Goal: Task Accomplishment & Management: Manage account settings

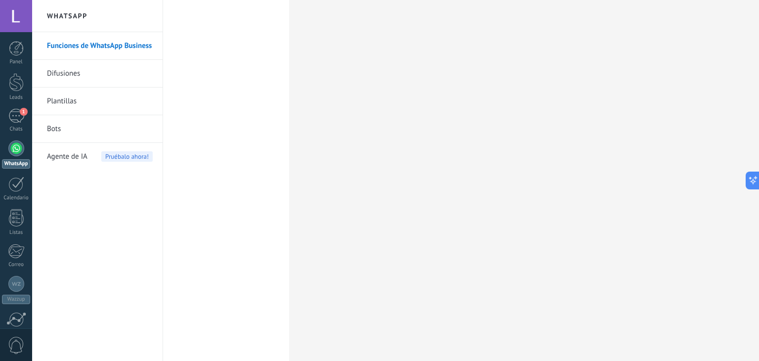
click at [76, 76] on link "Difusiones" at bounding box center [100, 74] width 106 height 28
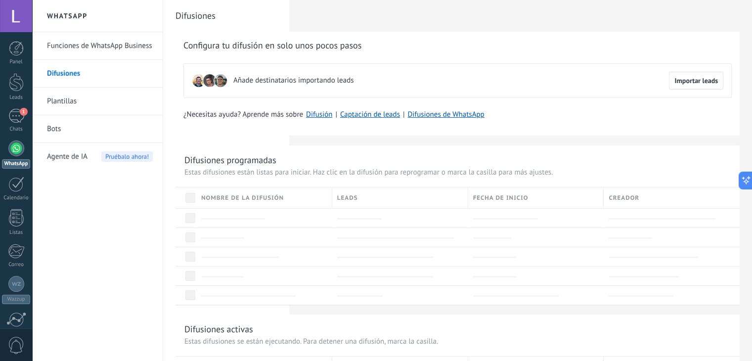
click at [74, 48] on link "Funciones de WhatsApp Business" at bounding box center [100, 46] width 106 height 28
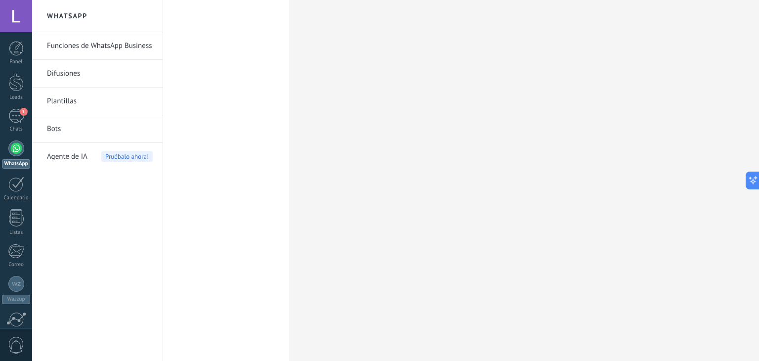
click at [87, 47] on link "Funciones de WhatsApp Business" at bounding box center [100, 46] width 106 height 28
click at [121, 46] on link "Funciones de WhatsApp Business" at bounding box center [100, 46] width 106 height 28
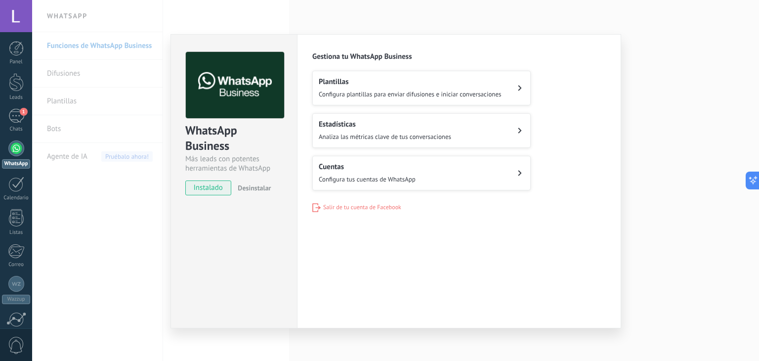
click at [373, 165] on h2 "Cuentas" at bounding box center [367, 166] width 97 height 9
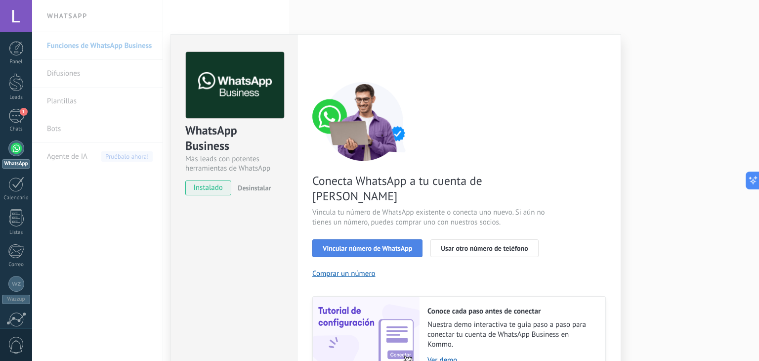
click at [372, 239] on button "Vincular número de WhatsApp" at bounding box center [367, 248] width 110 height 18
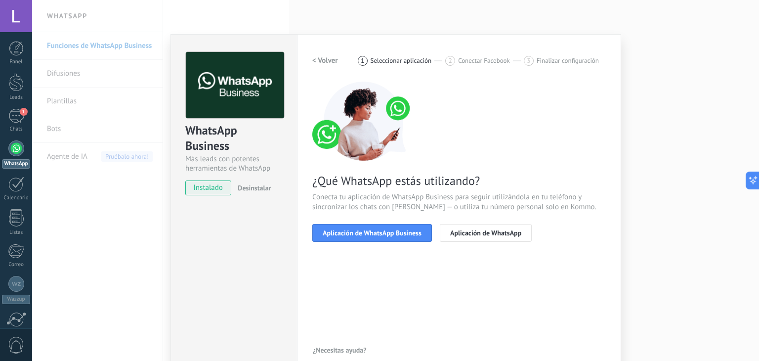
click at [372, 237] on button "Aplicación de WhatsApp Business" at bounding box center [372, 233] width 120 height 18
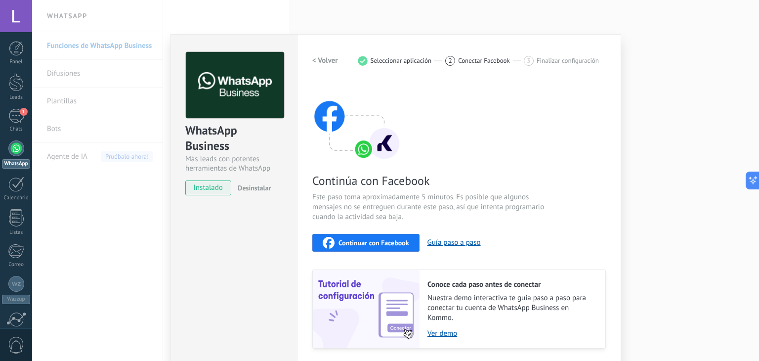
click at [372, 239] on span "Continuar con Facebook" at bounding box center [374, 242] width 71 height 7
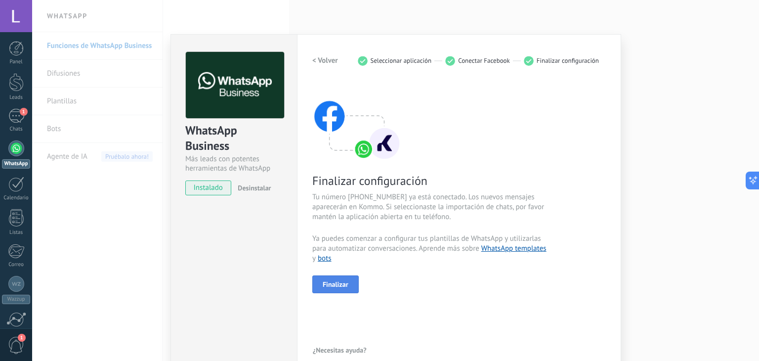
click at [340, 286] on span "Finalizar" at bounding box center [336, 284] width 26 height 7
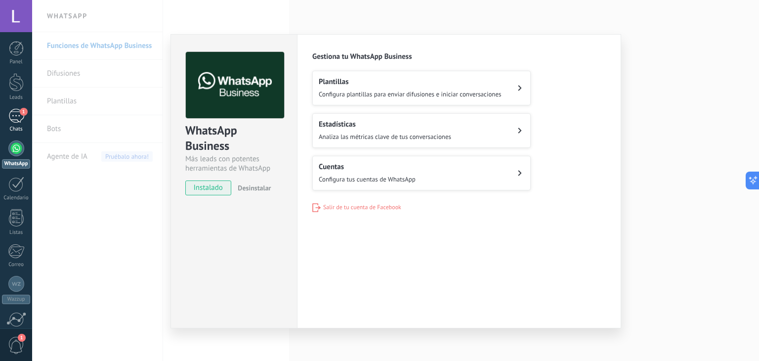
click at [21, 120] on div "1" at bounding box center [16, 116] width 16 height 14
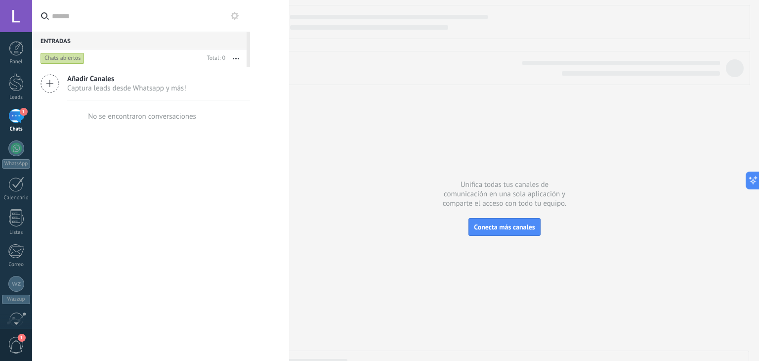
click at [106, 86] on span "Captura leads desde Whatsapp y más!" at bounding box center [126, 88] width 119 height 9
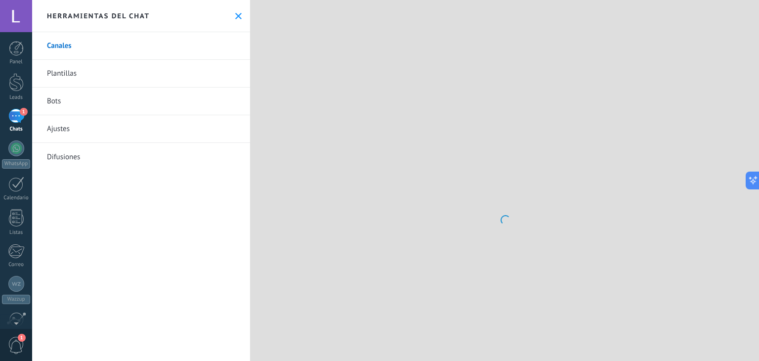
click at [50, 82] on link "Plantillas" at bounding box center [141, 74] width 218 height 28
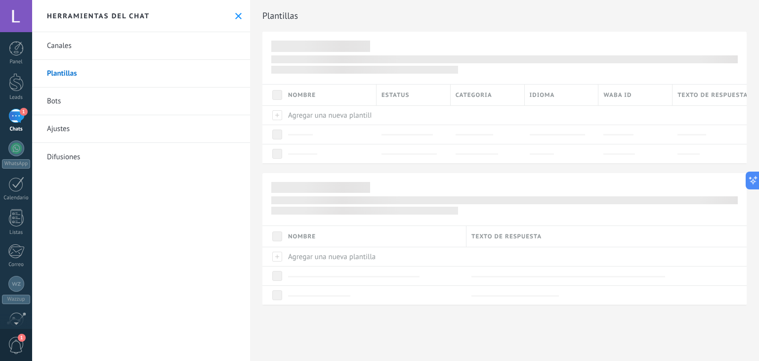
click at [82, 53] on link "Canales" at bounding box center [141, 46] width 218 height 28
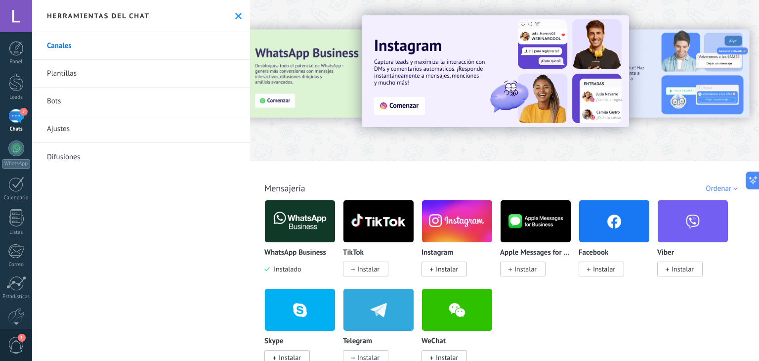
click at [289, 226] on img at bounding box center [300, 221] width 70 height 48
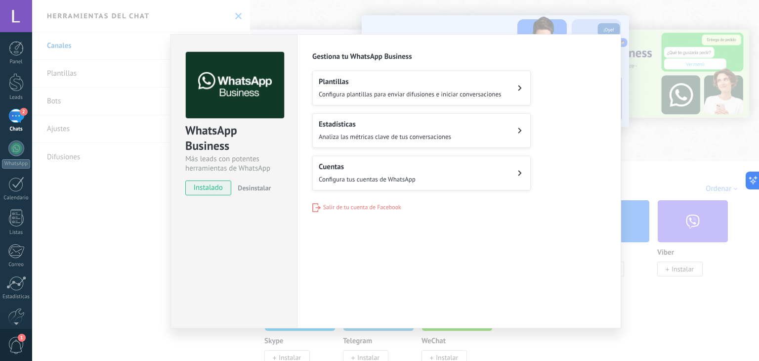
click at [465, 165] on button "Cuentas Configura tus cuentas de WhatsApp" at bounding box center [421, 173] width 219 height 35
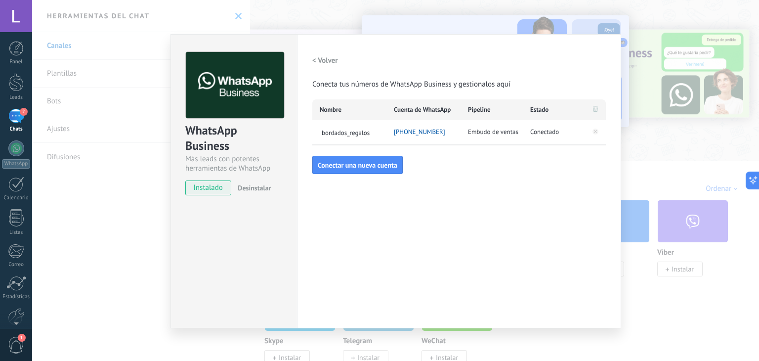
click at [680, 175] on div "WhatsApp Business Más leads con potentes herramientas de WhatsApp instalado Des…" at bounding box center [395, 180] width 727 height 361
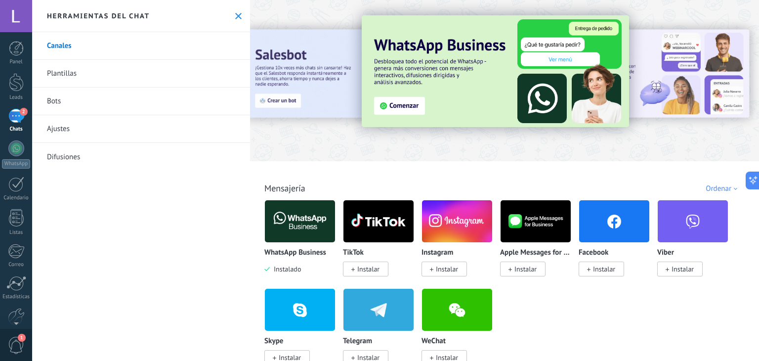
click at [18, 114] on div "2" at bounding box center [16, 116] width 16 height 14
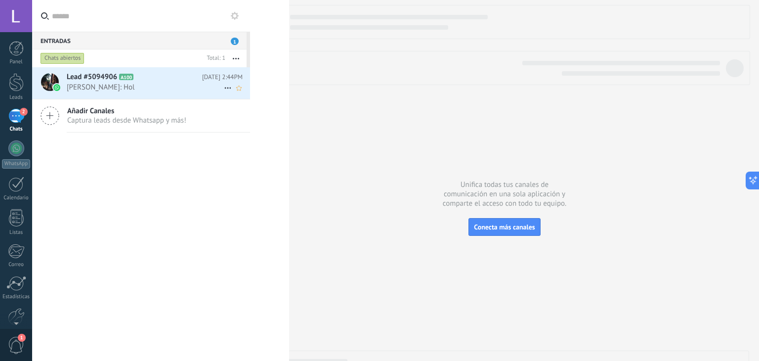
click at [129, 93] on div "Lead #5094906 A100 Hoy 2:44PM Juan: Hol" at bounding box center [158, 82] width 183 height 31
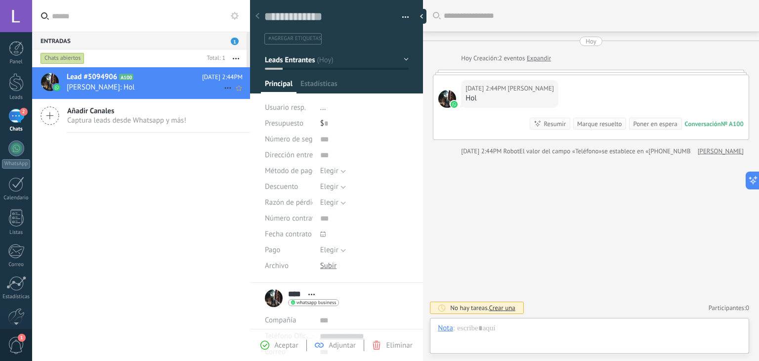
scroll to position [14, 0]
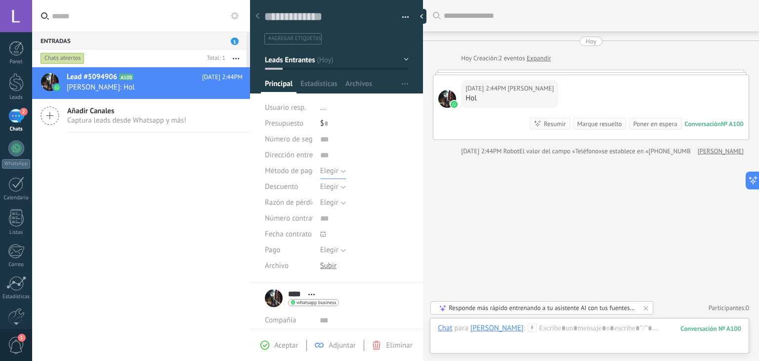
click at [338, 173] on button "Elegir" at bounding box center [333, 171] width 26 height 16
click at [433, 195] on div "Buscar Carga más Hoy Hoy Creación: 2 eventos Expandir Hoy 2:44PM Juan Hol Conve…" at bounding box center [591, 180] width 336 height 361
click at [328, 268] on div at bounding box center [328, 265] width 16 height 9
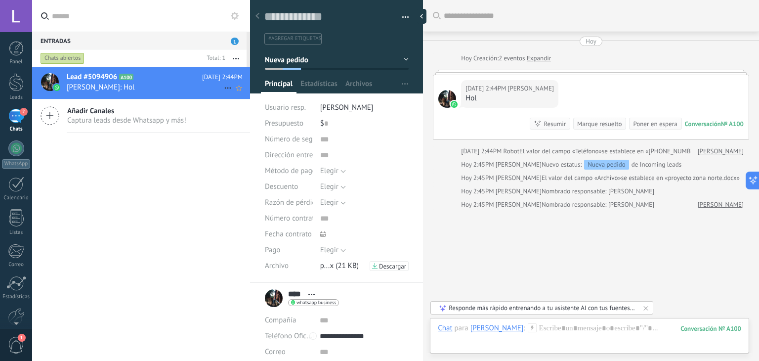
click at [129, 89] on span "Juan: Hol" at bounding box center [145, 87] width 157 height 9
click at [342, 248] on button "Elegir" at bounding box center [333, 250] width 26 height 16
click at [448, 246] on div "Buscar Carga más Hoy Hoy Creación: 2 eventos Expandir Hoy 2:44PM Juan Hol Conve…" at bounding box center [591, 191] width 336 height 382
click at [318, 234] on div at bounding box center [323, 234] width 10 height 10
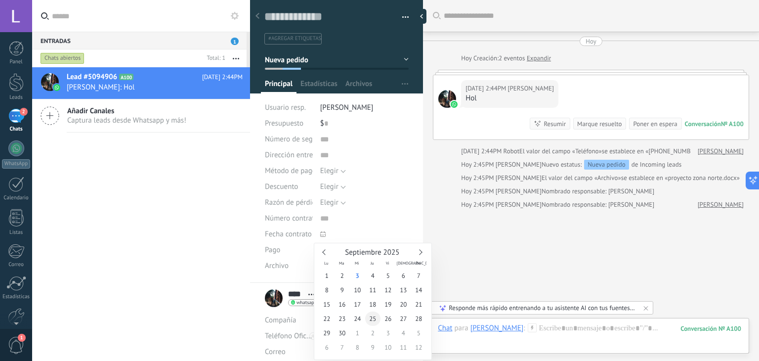
type input "**********"
click at [373, 320] on span "25" at bounding box center [372, 318] width 15 height 14
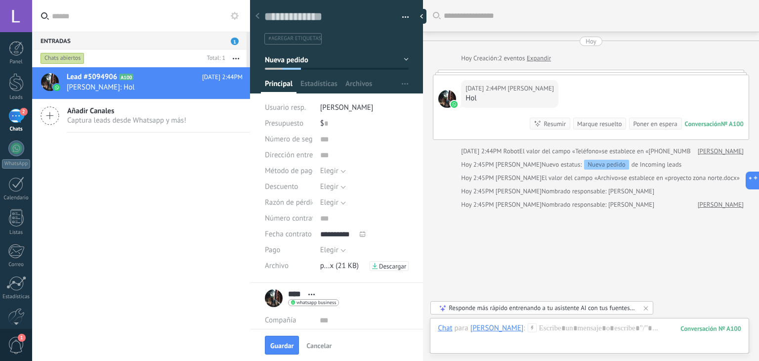
click at [290, 322] on div "Compañía" at bounding box center [288, 320] width 47 height 16
click at [326, 86] on span "Estadísticas" at bounding box center [319, 86] width 37 height 14
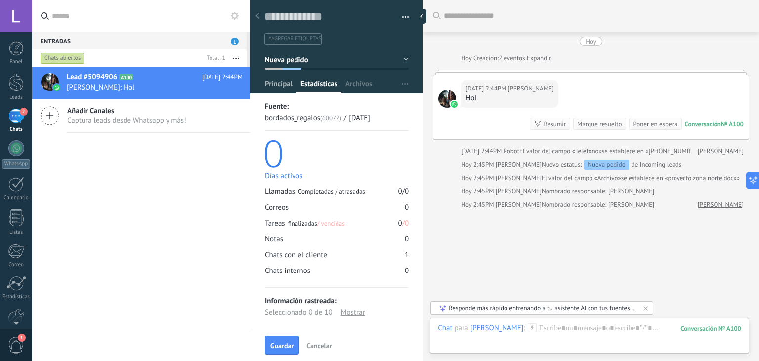
click at [291, 88] on span "Principal" at bounding box center [279, 86] width 28 height 14
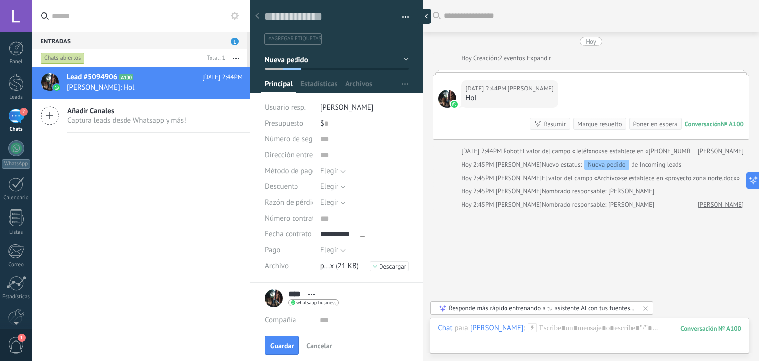
click at [420, 16] on div at bounding box center [424, 16] width 15 height 15
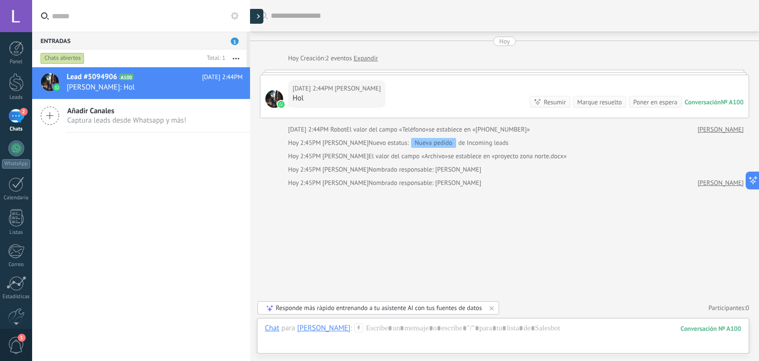
scroll to position [30, 0]
click at [14, 57] on link "Panel" at bounding box center [16, 53] width 32 height 24
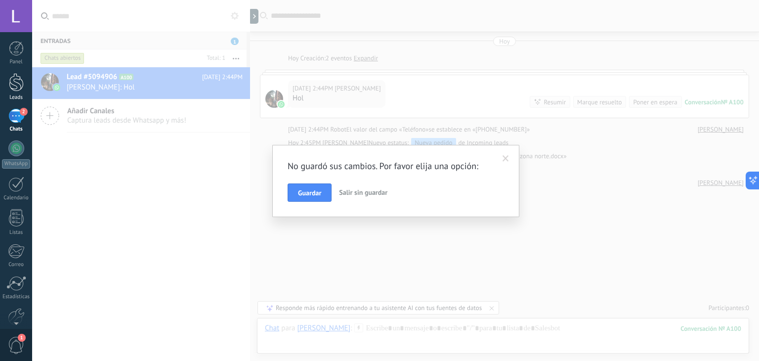
click at [16, 93] on link "Leads" at bounding box center [16, 87] width 32 height 28
click at [507, 159] on span at bounding box center [506, 158] width 6 height 7
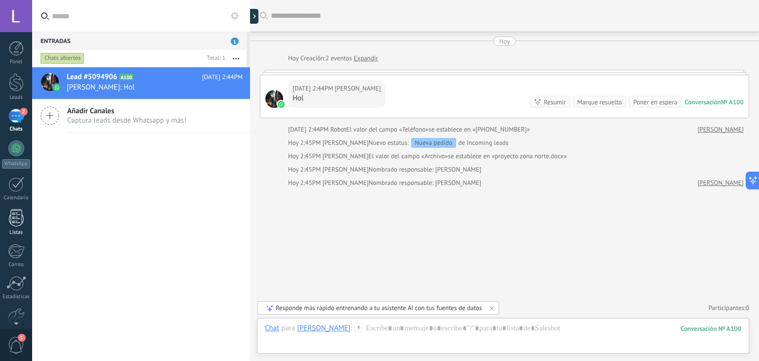
click at [16, 218] on div at bounding box center [16, 217] width 15 height 17
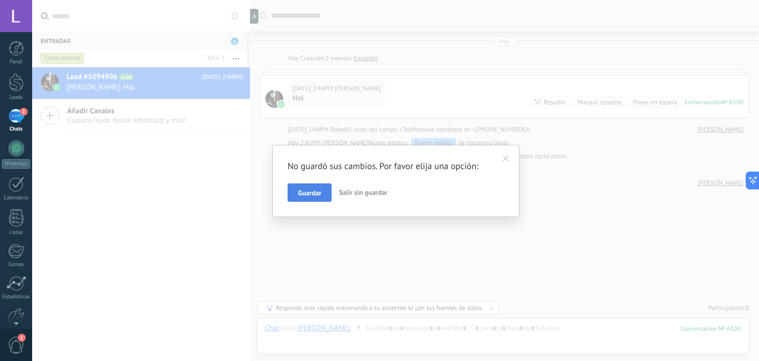
click at [314, 194] on span "Guardar" at bounding box center [309, 192] width 23 height 7
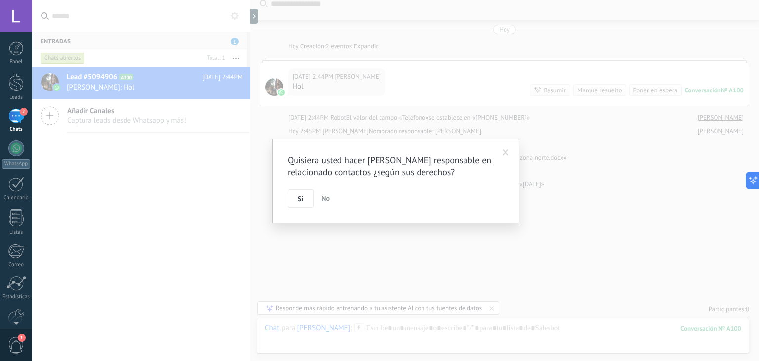
scroll to position [6, 0]
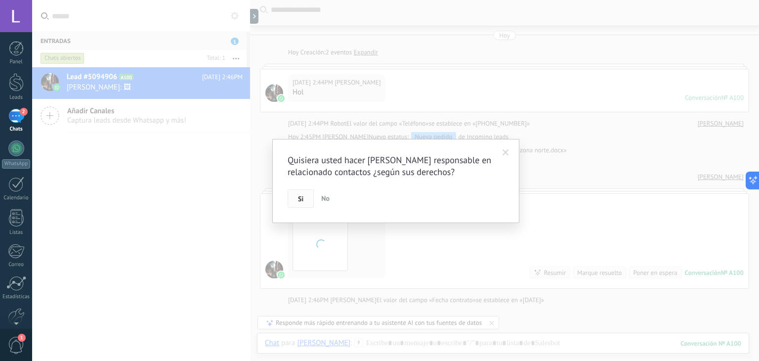
click at [300, 197] on span "Si" at bounding box center [300, 198] width 5 height 7
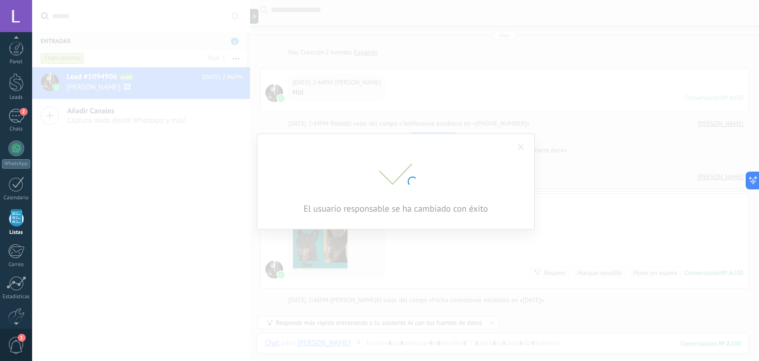
scroll to position [25, 0]
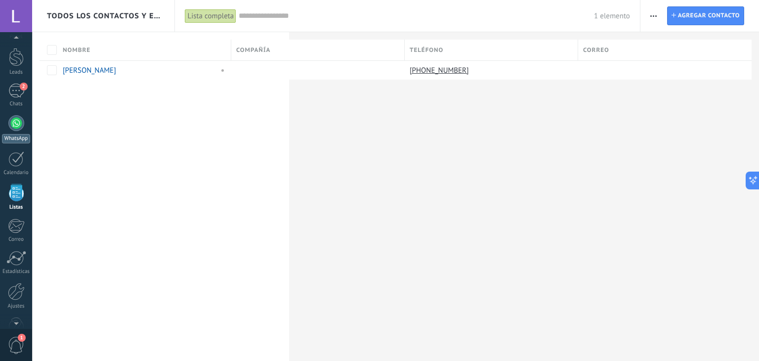
click at [16, 125] on div at bounding box center [16, 123] width 16 height 16
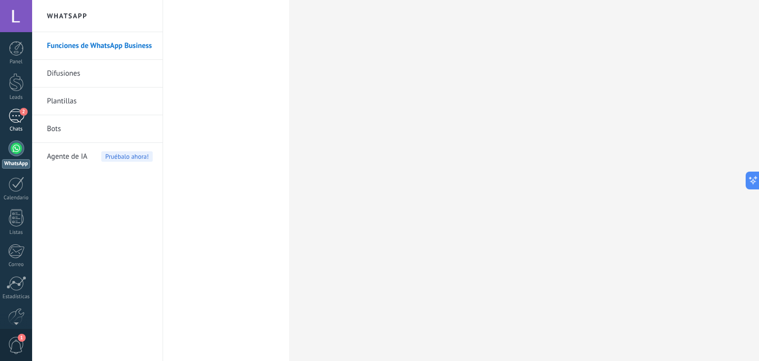
click at [18, 113] on div "2" at bounding box center [16, 116] width 16 height 14
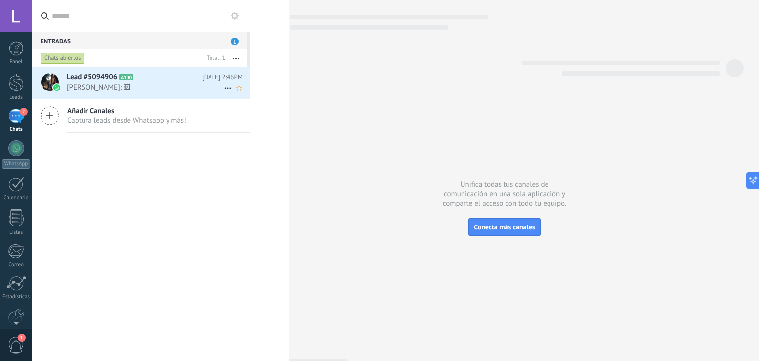
click at [146, 70] on div "Lead #5094906 A100 Hoy 2:46PM Juan: 🖼" at bounding box center [158, 82] width 183 height 31
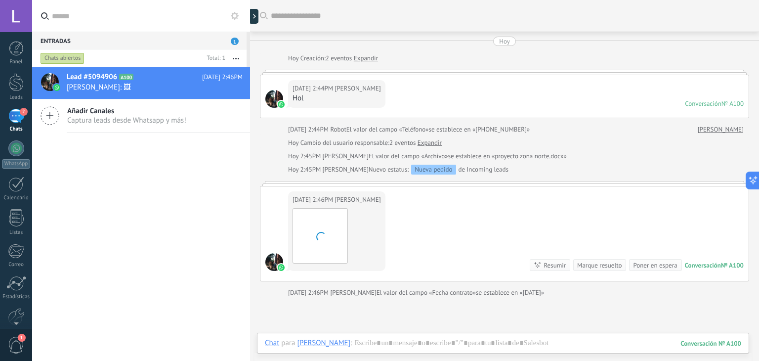
scroll to position [49, 0]
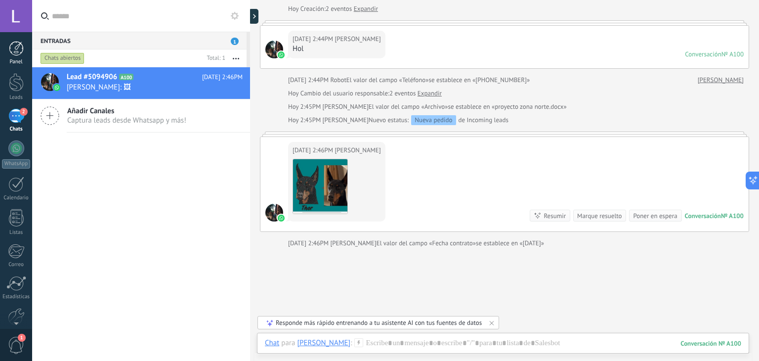
click at [14, 58] on link "Panel" at bounding box center [16, 53] width 32 height 24
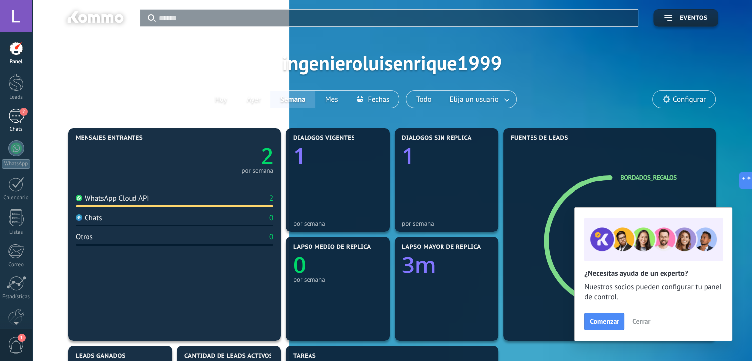
click at [19, 117] on div "2" at bounding box center [16, 116] width 16 height 14
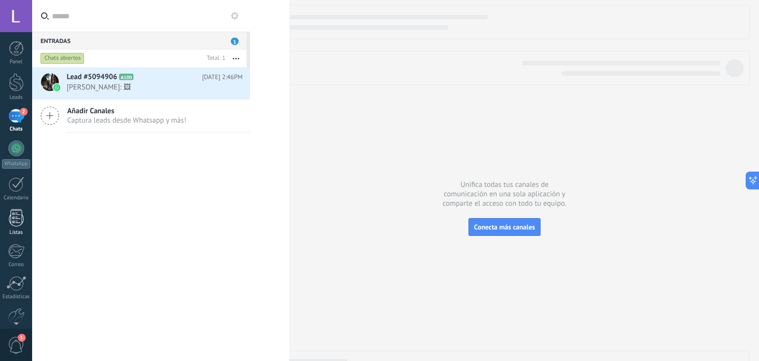
click at [12, 226] on link "Listas" at bounding box center [16, 222] width 32 height 27
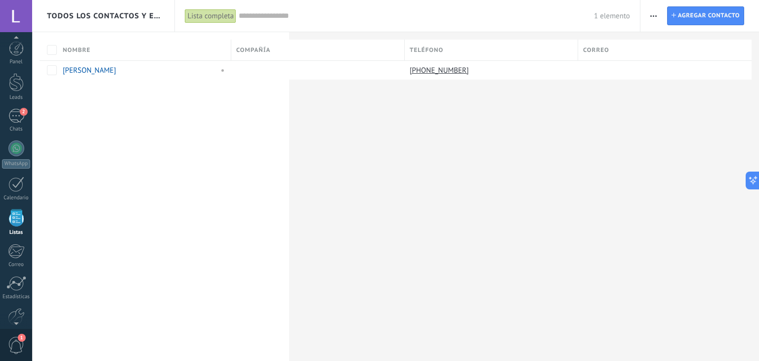
scroll to position [25, 0]
click at [269, 18] on input "text" at bounding box center [416, 16] width 355 height 10
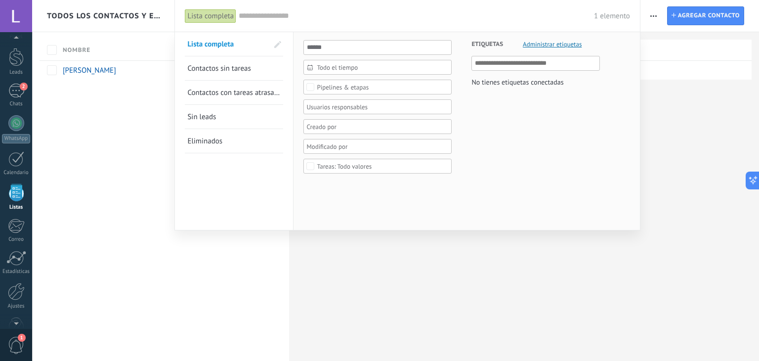
click at [118, 209] on div at bounding box center [379, 180] width 759 height 361
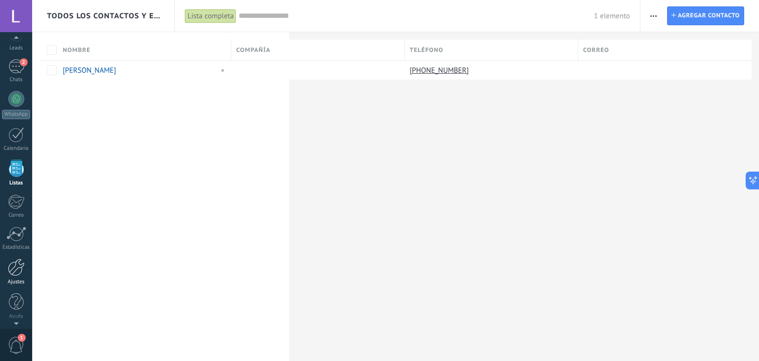
scroll to position [0, 0]
click at [18, 190] on div at bounding box center [16, 183] width 16 height 15
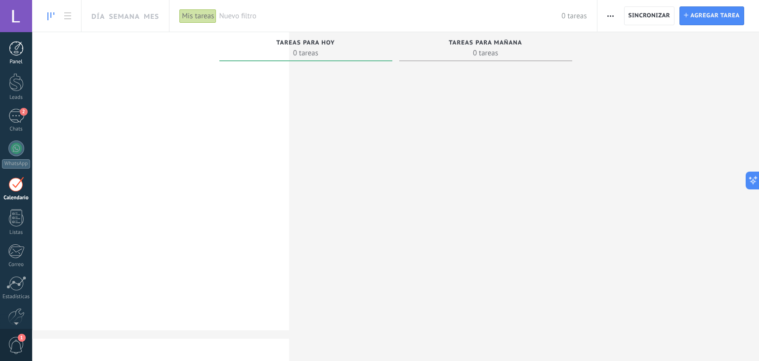
click at [18, 46] on div at bounding box center [16, 48] width 15 height 15
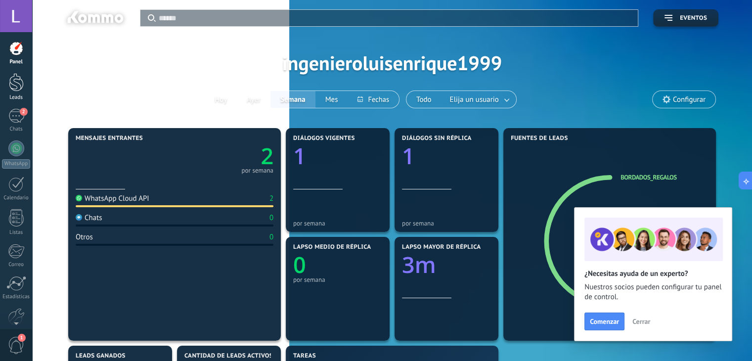
click at [16, 88] on div at bounding box center [16, 82] width 15 height 18
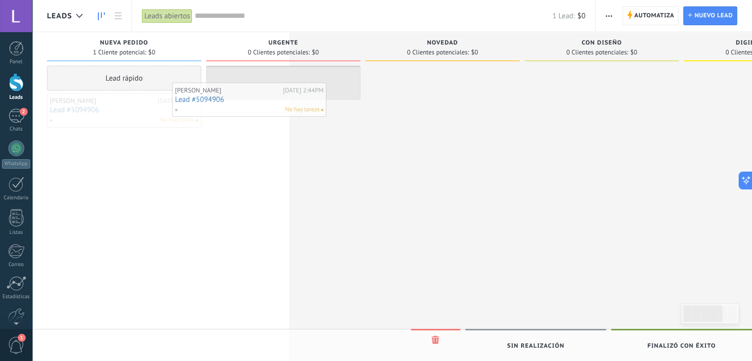
drag, startPoint x: 136, startPoint y: 105, endPoint x: 262, endPoint y: 93, distance: 125.6
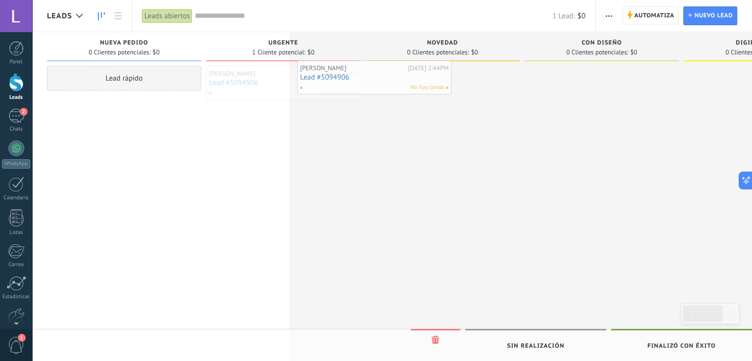
drag, startPoint x: 272, startPoint y: 82, endPoint x: 417, endPoint y: 76, distance: 145.5
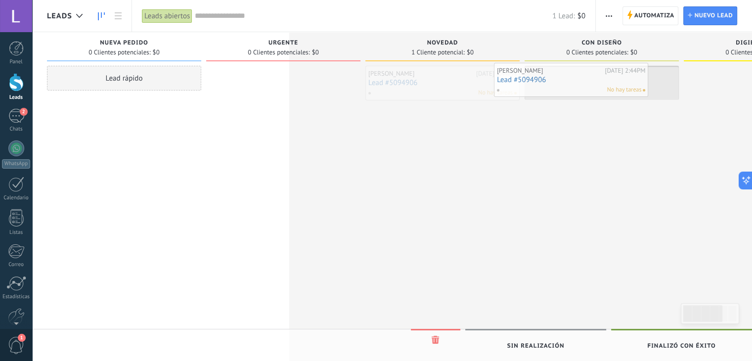
drag, startPoint x: 438, startPoint y: 79, endPoint x: 577, endPoint y: 76, distance: 139.9
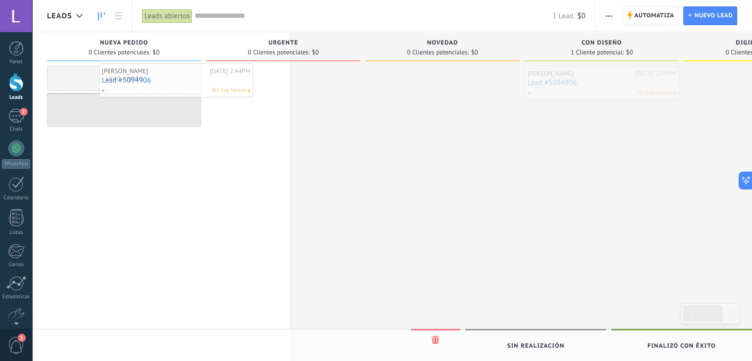
drag, startPoint x: 592, startPoint y: 84, endPoint x: 162, endPoint y: 82, distance: 429.6
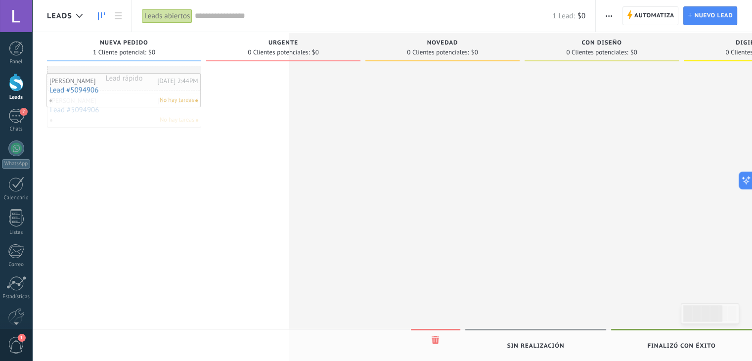
drag, startPoint x: 132, startPoint y: 109, endPoint x: 127, endPoint y: 79, distance: 30.5
drag, startPoint x: 124, startPoint y: 99, endPoint x: 129, endPoint y: 58, distance: 41.3
drag, startPoint x: 127, startPoint y: 103, endPoint x: 129, endPoint y: 98, distance: 5.2
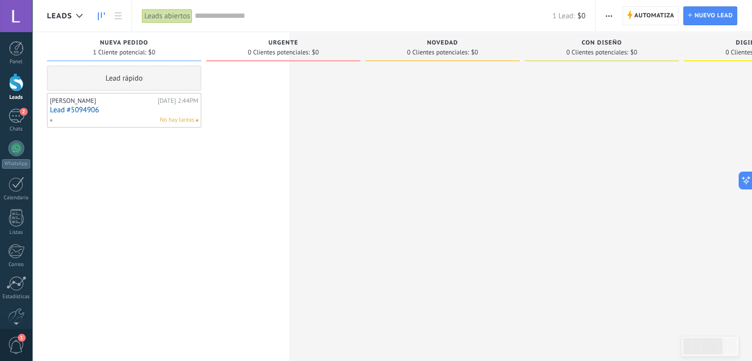
click at [99, 117] on div "No hay tareas" at bounding box center [121, 120] width 145 height 9
click at [127, 111] on link "Lead #5094906" at bounding box center [124, 110] width 148 height 8
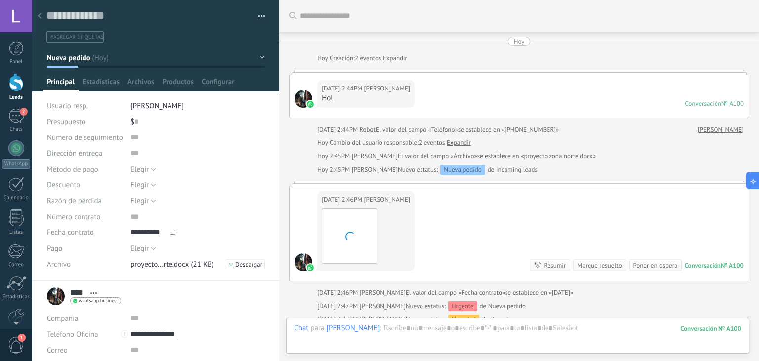
scroll to position [162, 0]
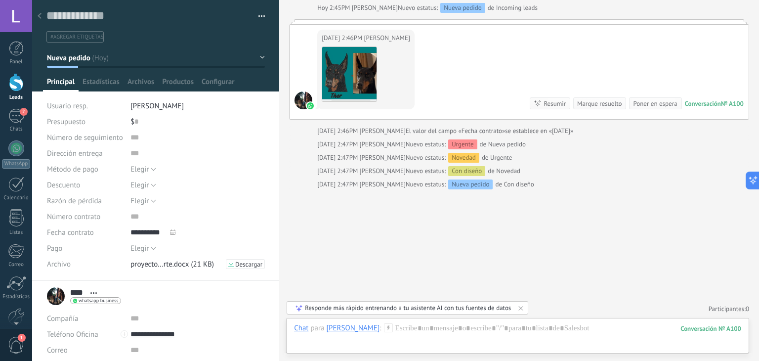
click at [255, 12] on button "button" at bounding box center [258, 16] width 14 height 15
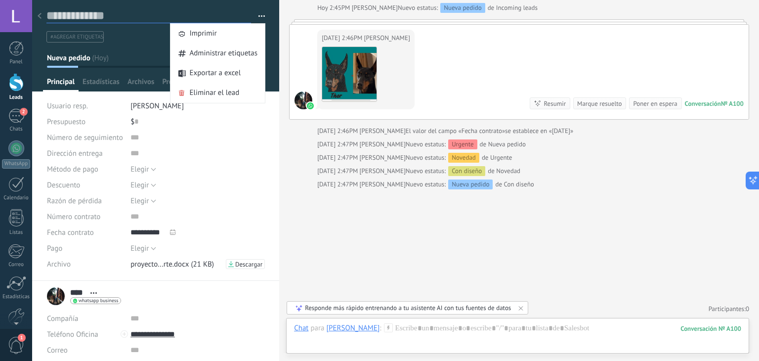
click at [119, 12] on textarea at bounding box center [148, 15] width 205 height 15
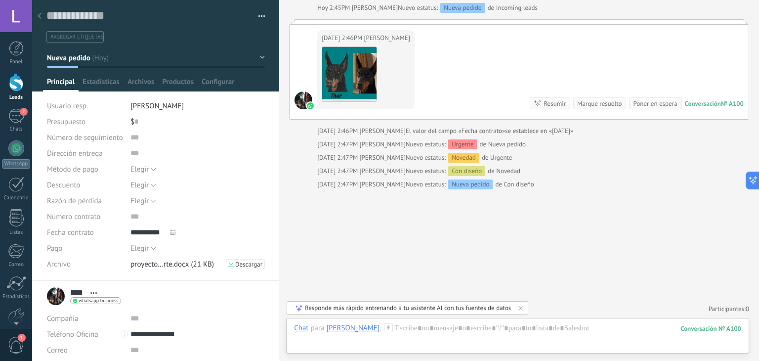
type textarea "*"
type textarea "**"
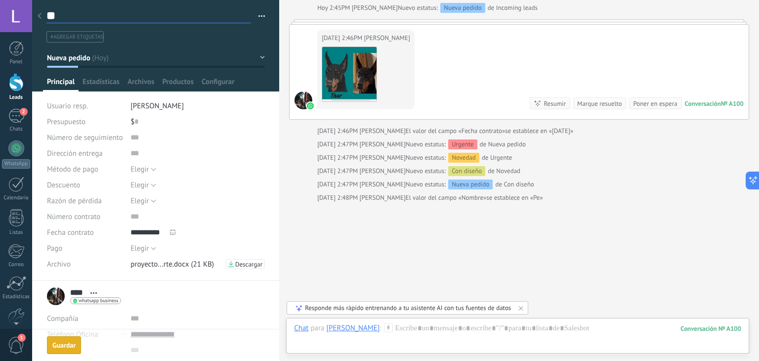
scroll to position [175, 0]
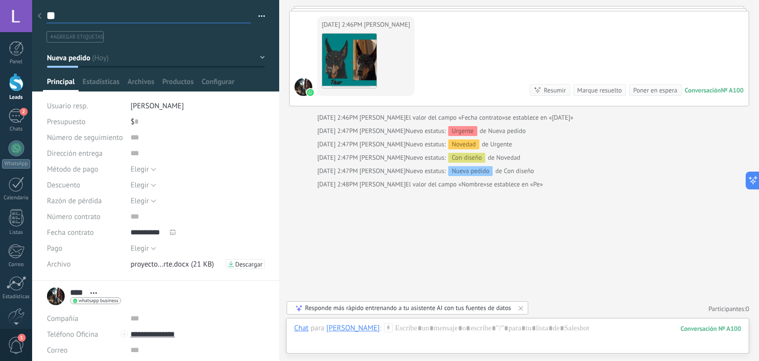
type textarea "***"
type textarea "****"
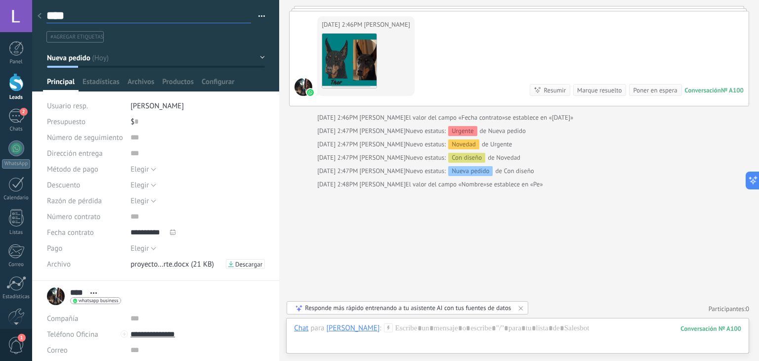
type textarea "*****"
type textarea "******"
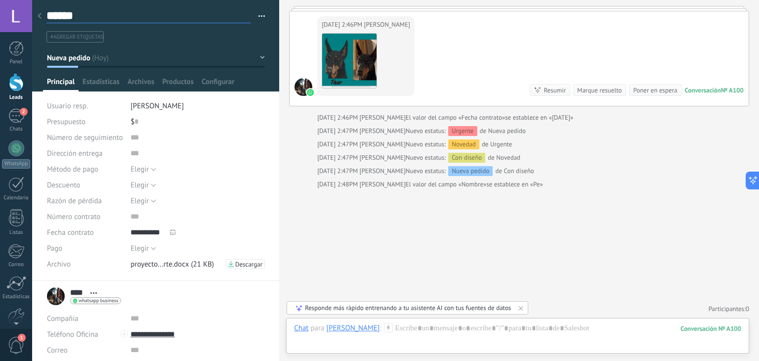
type textarea "******"
type textarea "********"
type textarea "*********"
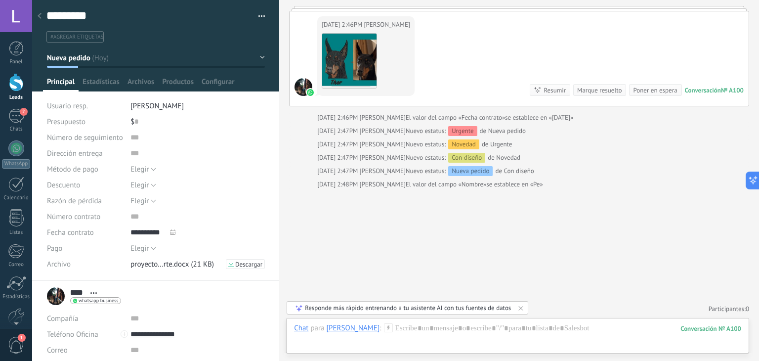
type textarea "**********"
click at [132, 42] on ul "#agregar etiquetas" at bounding box center [153, 36] width 217 height 13
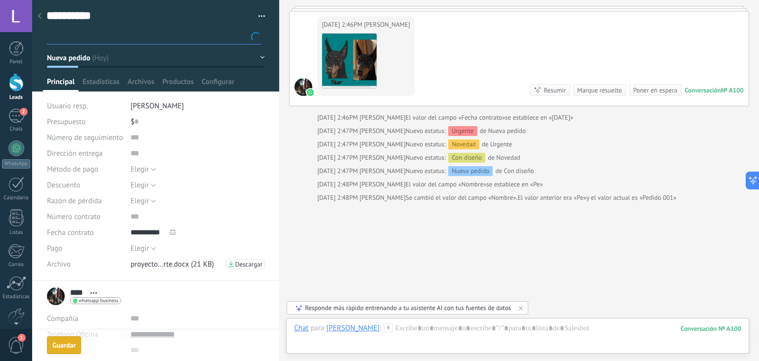
scroll to position [188, 0]
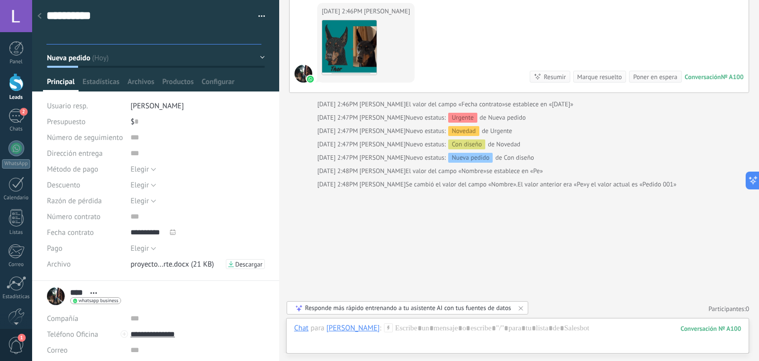
click at [402, 230] on div "Buscar Carga más Hoy Hoy Creación: 2 eventos Expandir Hoy 2:44PM Juan Hol Conve…" at bounding box center [519, 87] width 480 height 550
click at [20, 119] on div "2" at bounding box center [16, 116] width 16 height 14
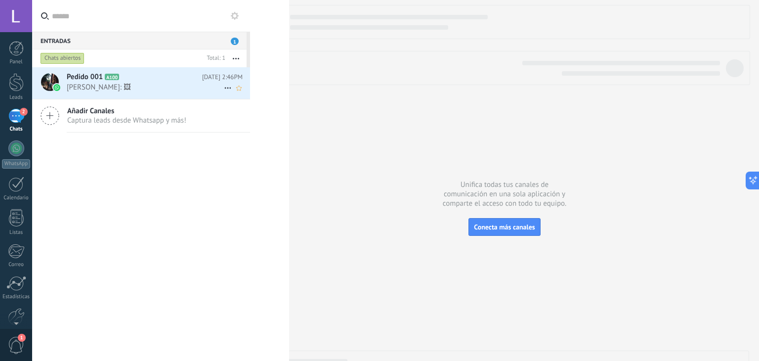
click at [141, 84] on span "Juan: 🖼" at bounding box center [145, 87] width 157 height 9
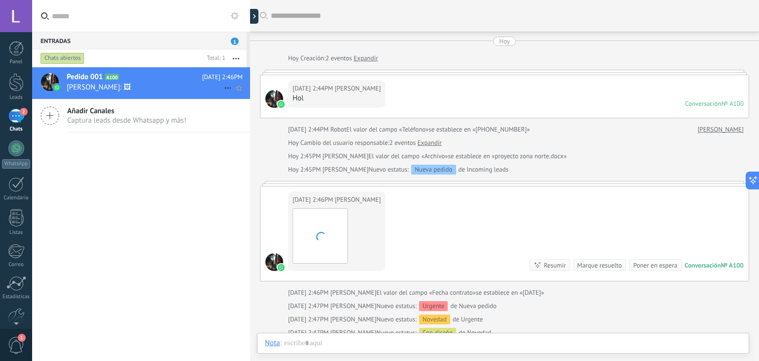
scroll to position [49, 0]
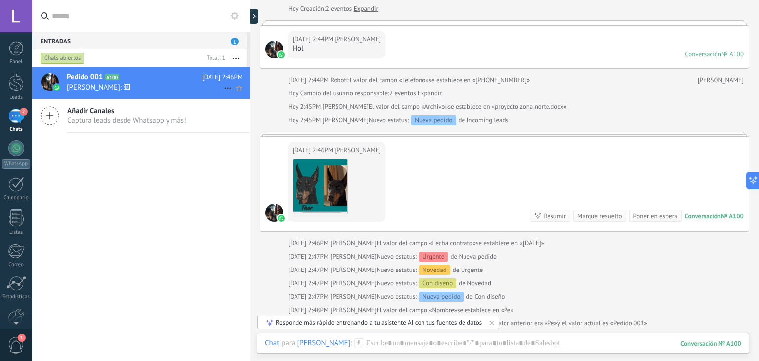
click at [167, 83] on span "Juan: 🖼" at bounding box center [145, 87] width 157 height 9
click at [101, 86] on span "Juan: 🖼" at bounding box center [145, 87] width 157 height 9
click at [131, 91] on span "Juan: 🖼" at bounding box center [145, 87] width 157 height 9
click at [150, 72] on h2 "Pedido 001 A100" at bounding box center [134, 77] width 135 height 10
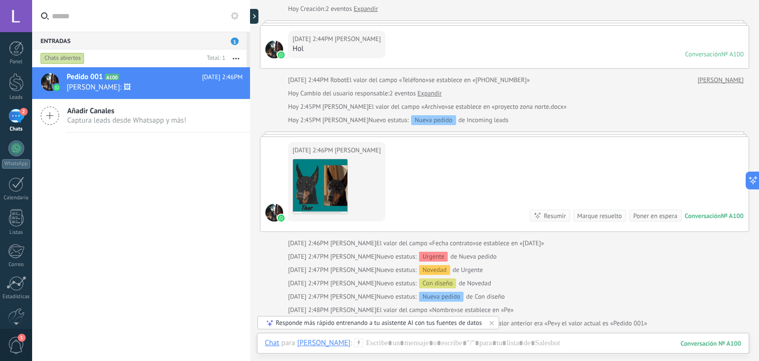
click at [12, 123] on div "2" at bounding box center [16, 116] width 16 height 14
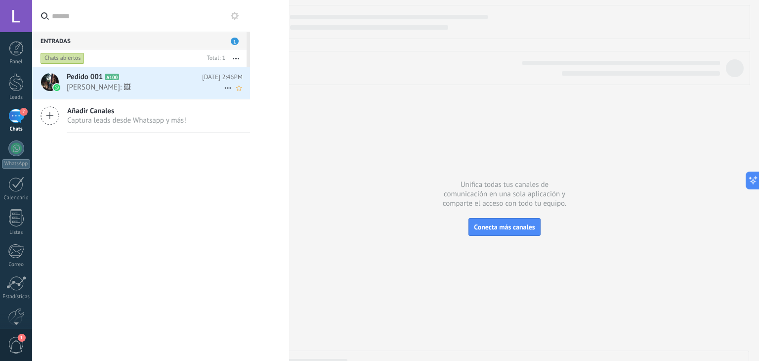
click at [148, 88] on span "Juan: 🖼" at bounding box center [145, 87] width 157 height 9
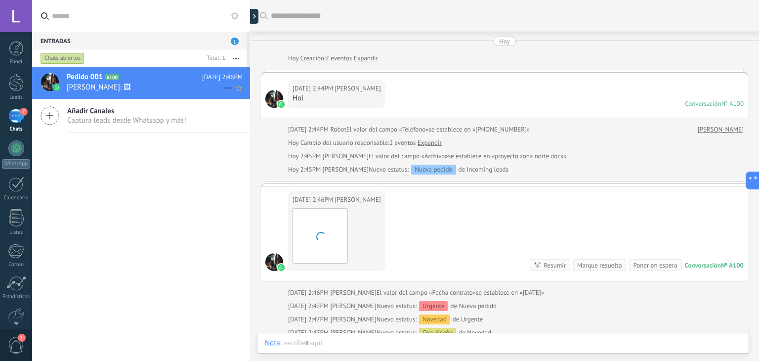
scroll to position [49, 0]
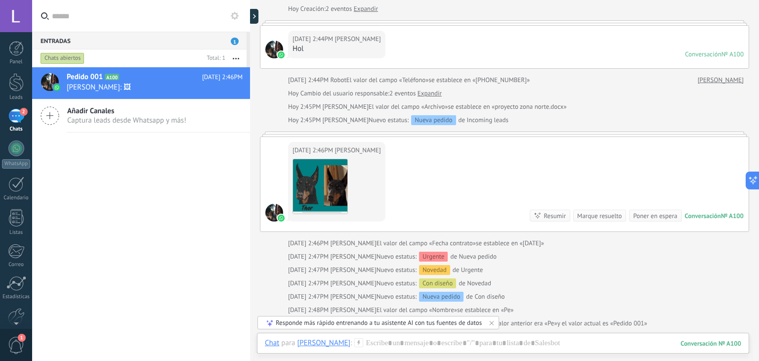
click at [422, 196] on div "Hoy 2:46PM Juan Descargar Conversación № A100 Conversación № A100 Resumir Resum…" at bounding box center [505, 184] width 488 height 94
click at [376, 343] on div at bounding box center [503, 353] width 477 height 30
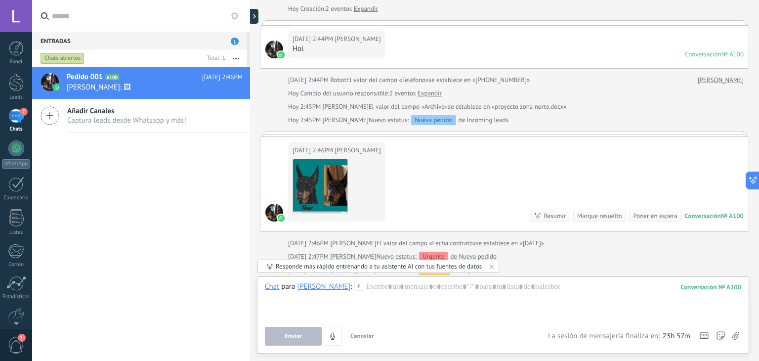
click at [401, 164] on div "Hoy 2:46PM Juan Descargar Conversación № A100 Conversación № A100 Resumir Resum…" at bounding box center [505, 184] width 488 height 94
click at [319, 186] on img at bounding box center [320, 186] width 54 height 54
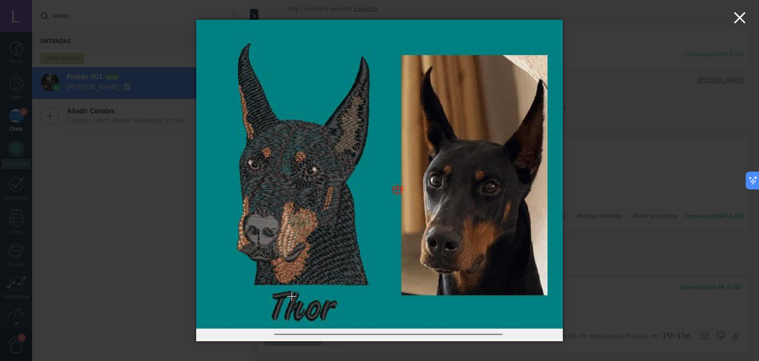
click at [738, 22] on icon "button" at bounding box center [740, 18] width 12 height 12
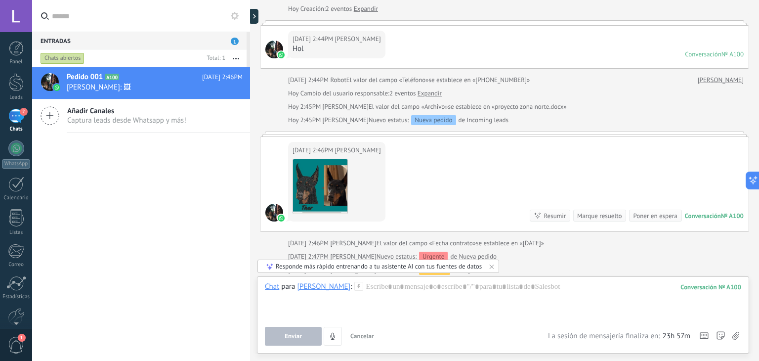
click at [441, 188] on div "Hoy 2:46PM Juan Descargar Conversación № A100 Conversación № A100 Resumir Resum…" at bounding box center [505, 184] width 488 height 94
click at [274, 58] on div at bounding box center [274, 50] width 18 height 18
click at [224, 85] on icon at bounding box center [228, 88] width 12 height 12
click at [186, 86] on div at bounding box center [379, 180] width 759 height 361
click at [236, 57] on button "button" at bounding box center [235, 58] width 21 height 18
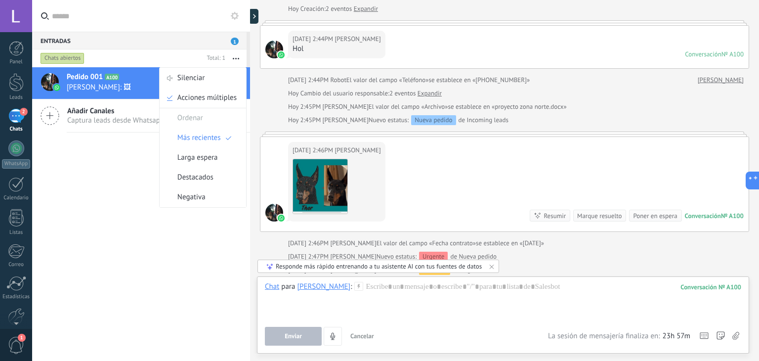
click at [144, 83] on span "Juan: 🖼" at bounding box center [145, 87] width 157 height 9
click at [58, 82] on div at bounding box center [50, 82] width 18 height 18
click at [75, 88] on span "Juan: 🖼" at bounding box center [145, 87] width 157 height 9
click at [124, 82] on icon at bounding box center [127, 77] width 10 height 10
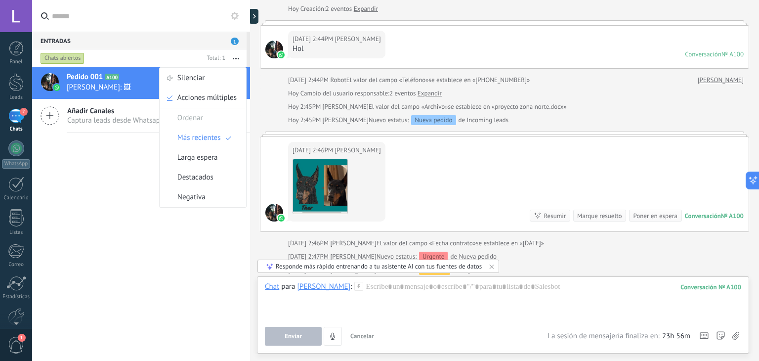
click at [88, 79] on span "Pedido 001" at bounding box center [85, 77] width 36 height 10
click at [88, 88] on span "Juan: 🖼" at bounding box center [145, 87] width 157 height 9
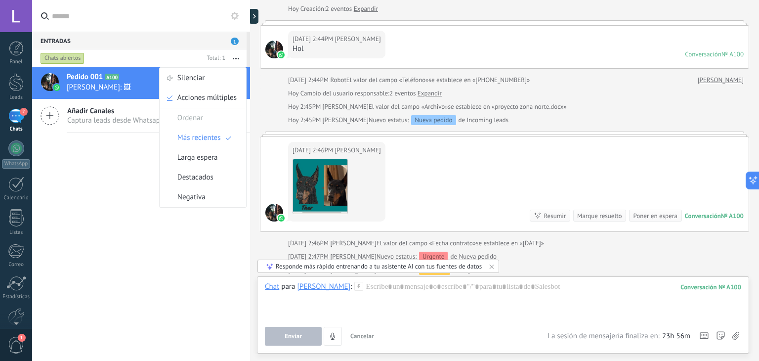
click at [119, 185] on div "Mark respondió Conversación cerrada Pedido 001 A100 Hoy 2:46PM Juan: 🖼 Añadir C…" at bounding box center [141, 243] width 218 height 352
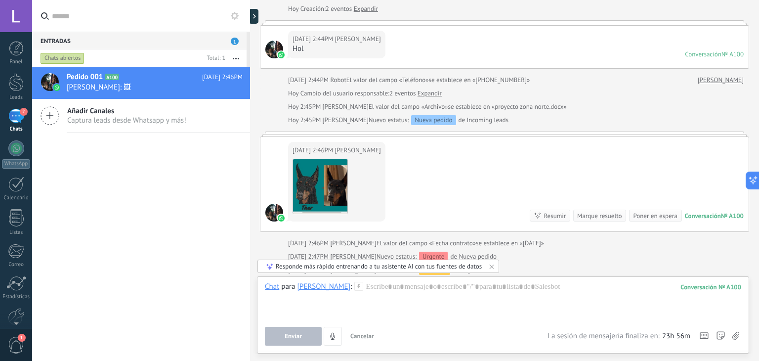
scroll to position [0, 0]
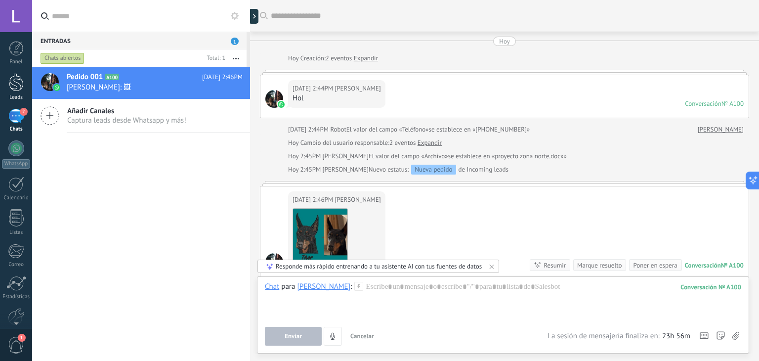
click at [13, 93] on link "Leads" at bounding box center [16, 87] width 32 height 28
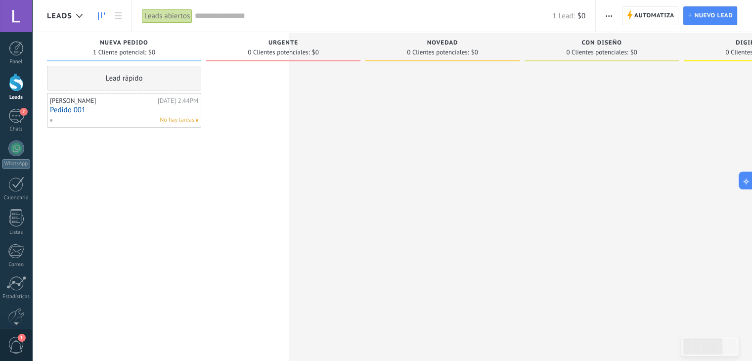
click at [119, 110] on link "Pedido 001" at bounding box center [124, 110] width 148 height 8
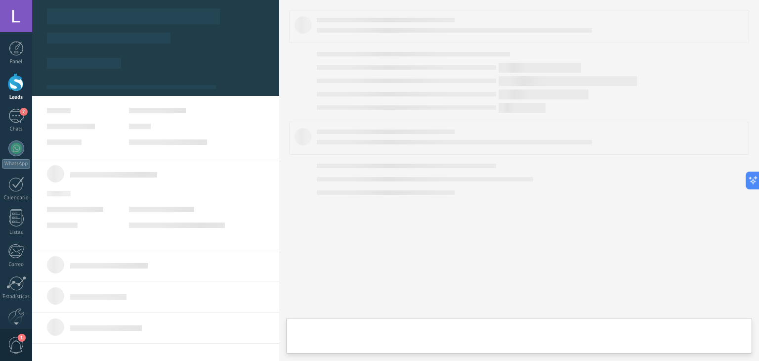
type textarea "**********"
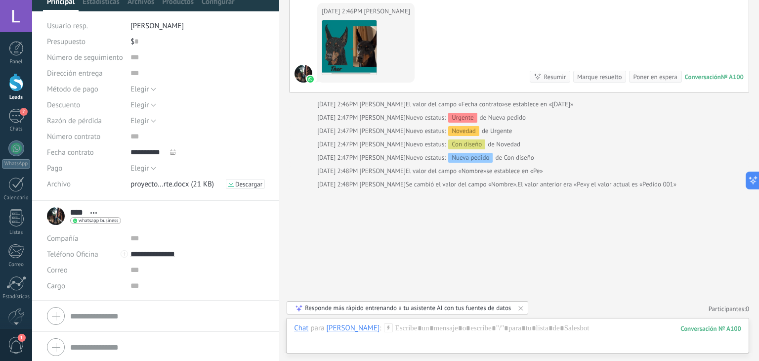
scroll to position [82, 0]
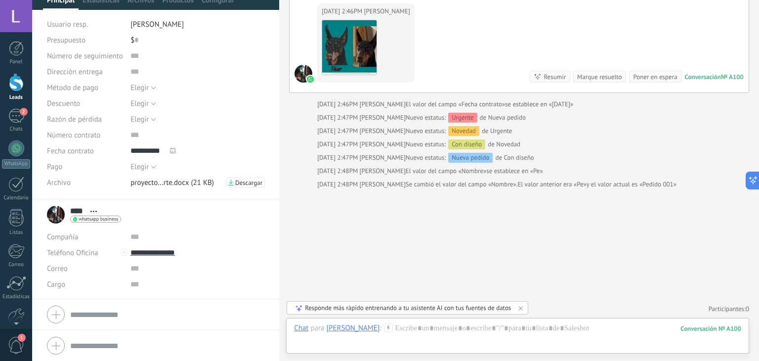
click at [60, 316] on div at bounding box center [156, 314] width 218 height 25
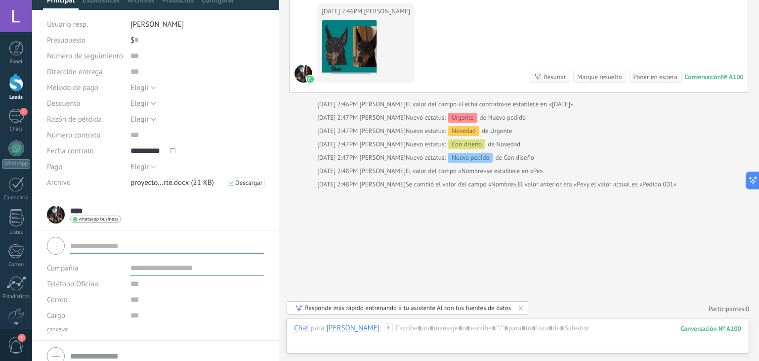
scroll to position [92, 0]
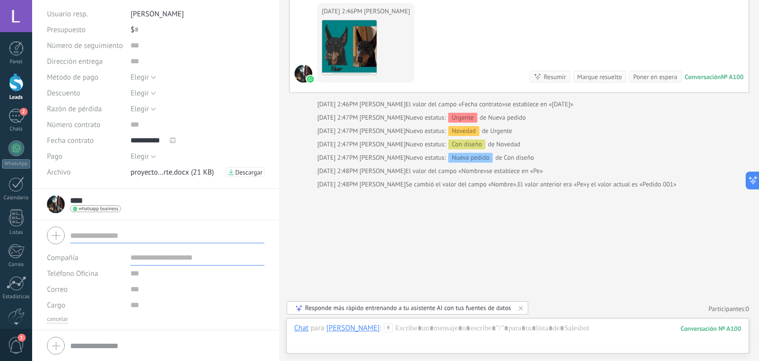
click at [49, 343] on div at bounding box center [156, 345] width 218 height 25
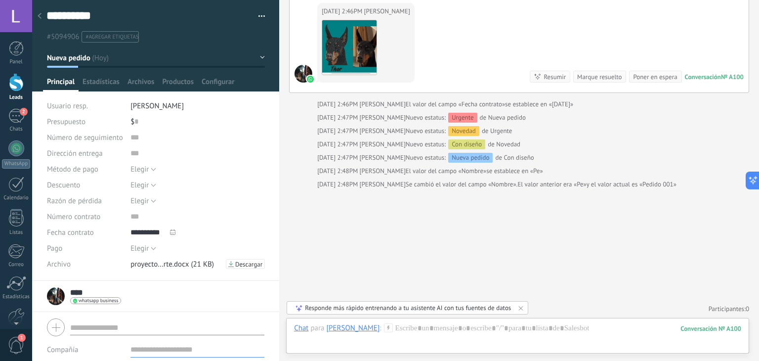
click at [259, 57] on button "Nueva pedido" at bounding box center [156, 58] width 218 height 18
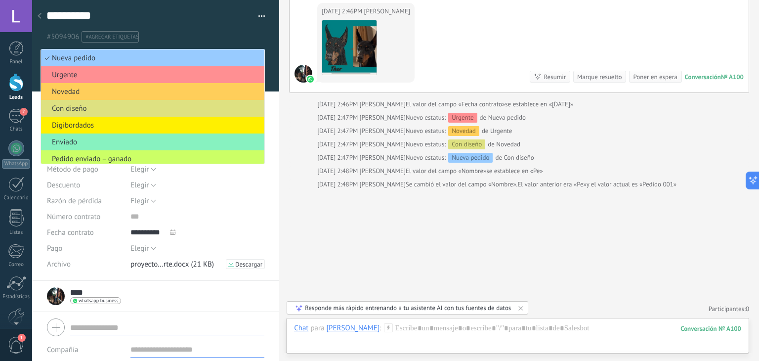
click at [255, 36] on ul "#5094906 #agregar etiquetas" at bounding box center [153, 36] width 217 height 13
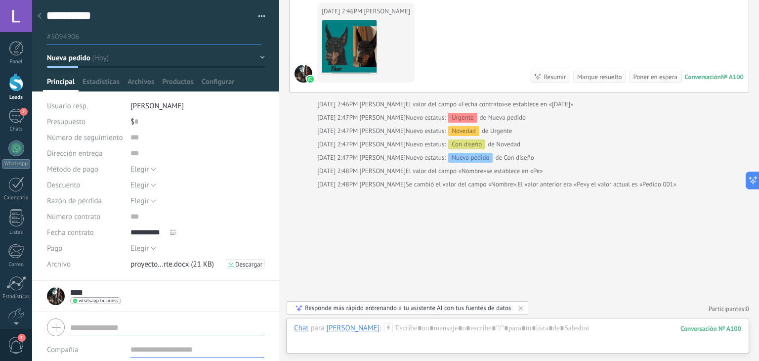
click at [260, 56] on button "Nueva pedido" at bounding box center [156, 58] width 218 height 18
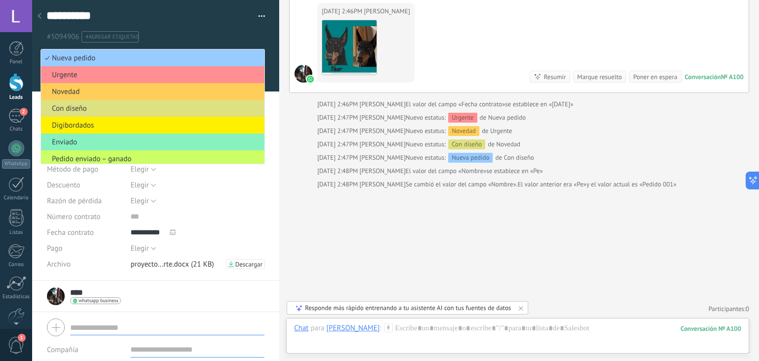
click at [236, 39] on ul "#5094906 #agregar etiquetas" at bounding box center [153, 36] width 217 height 13
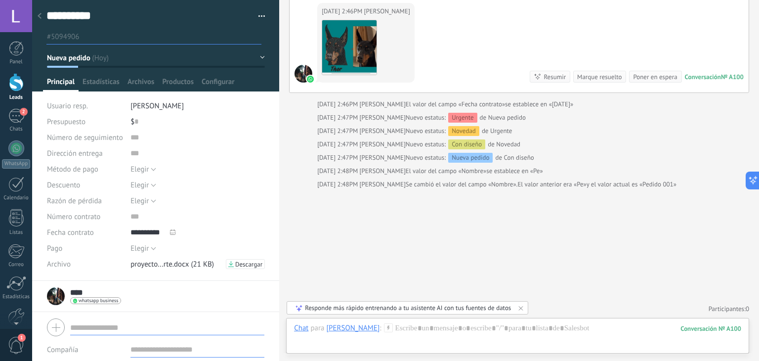
click at [259, 12] on button "button" at bounding box center [258, 16] width 14 height 15
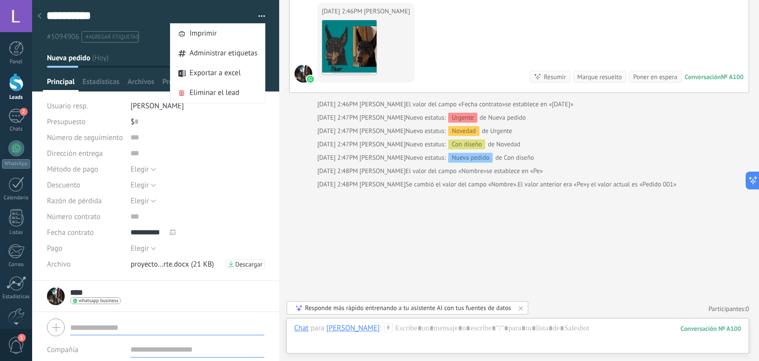
click at [126, 47] on div at bounding box center [156, 45] width 248 height 91
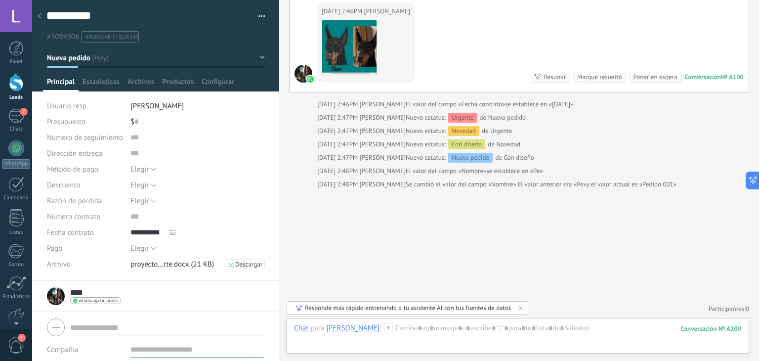
click at [117, 36] on span "#agregar etiquetas" at bounding box center [112, 37] width 53 height 7
type input "*"
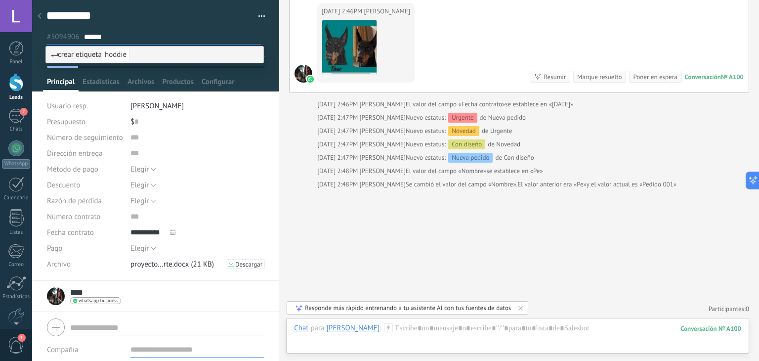
type input "******"
click at [117, 50] on span "hoddie" at bounding box center [116, 54] width 28 height 13
type input "*******"
click at [117, 58] on span "Talla s" at bounding box center [115, 54] width 26 height 13
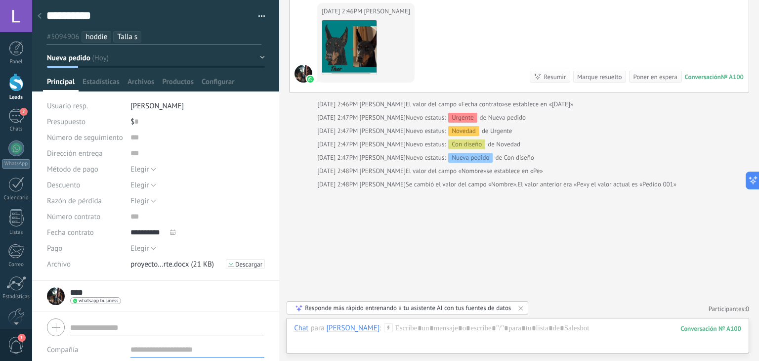
click at [170, 38] on input "text" at bounding box center [203, 37] width 115 height 10
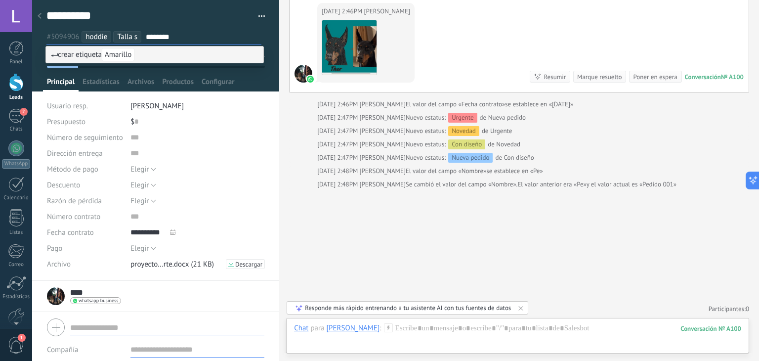
type input "********"
click at [81, 59] on li "crear etiqueta Amarillo" at bounding box center [155, 54] width 218 height 16
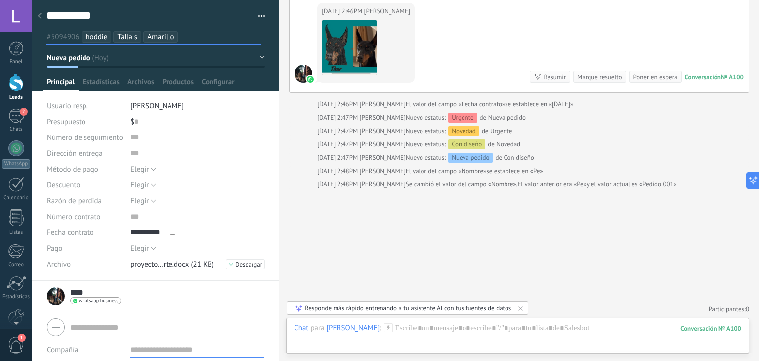
click at [194, 38] on ul "#5094906 hoddie Talla s Amarillo" at bounding box center [153, 36] width 217 height 13
click at [182, 42] on input "text" at bounding box center [221, 37] width 79 height 10
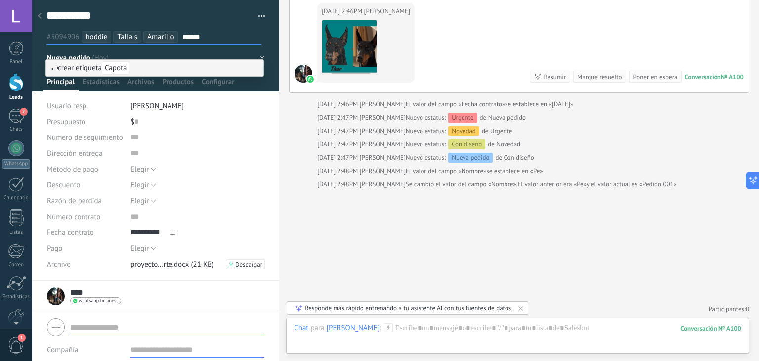
type input "******"
click at [123, 66] on span "Capota" at bounding box center [116, 67] width 28 height 13
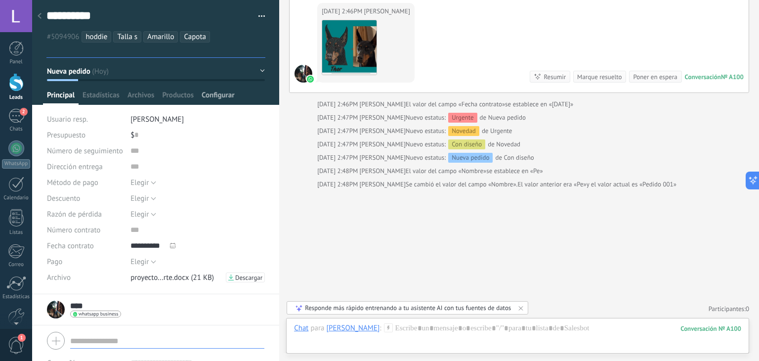
click at [206, 97] on span "Configurar" at bounding box center [218, 97] width 33 height 14
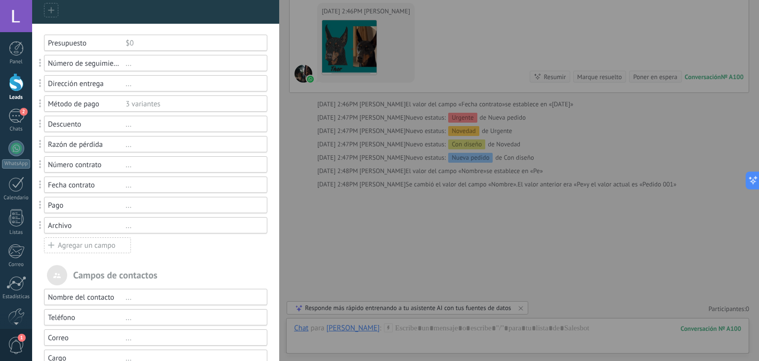
scroll to position [81, 0]
click at [114, 245] on div "Agregar un campo" at bounding box center [87, 246] width 87 height 16
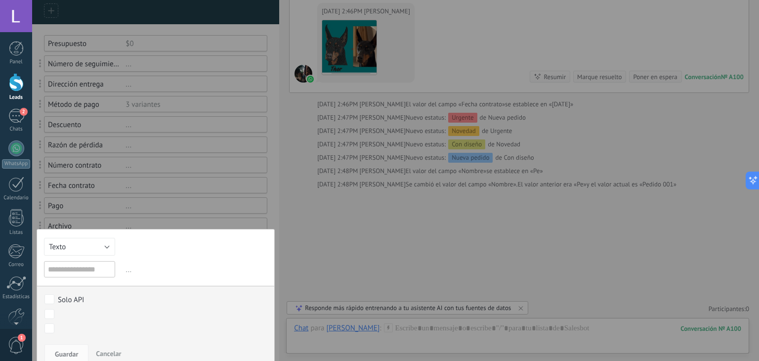
click at [69, 271] on input "text" at bounding box center [79, 269] width 71 height 16
type input "*****"
click at [73, 243] on button "Texto" at bounding box center [79, 247] width 71 height 18
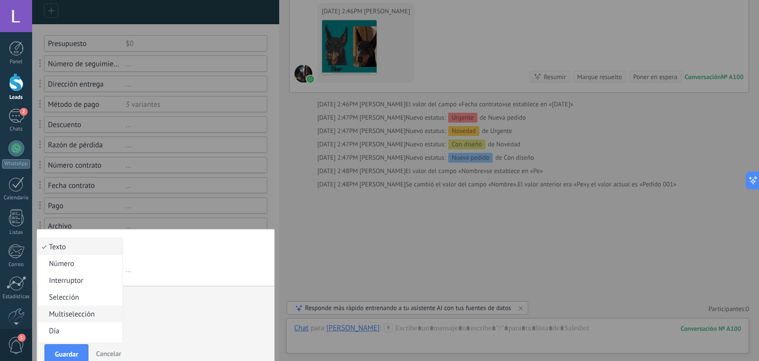
click at [81, 315] on span "Multiselección" at bounding box center [79, 313] width 82 height 9
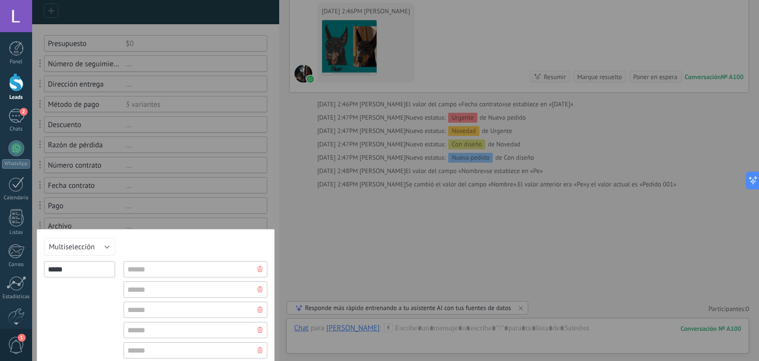
click at [84, 265] on input "*****" at bounding box center [79, 269] width 71 height 16
click at [168, 272] on input "text" at bounding box center [196, 269] width 144 height 16
type input "**"
click at [162, 287] on input "text" at bounding box center [196, 289] width 144 height 16
type input "*"
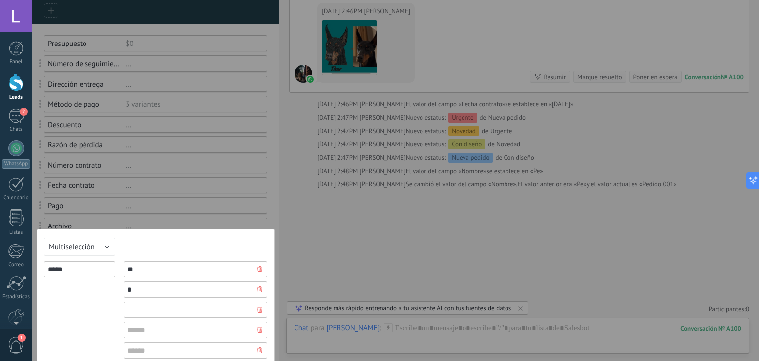
click at [144, 314] on input "text" at bounding box center [196, 310] width 144 height 16
type input "*"
click at [147, 330] on input "text" at bounding box center [196, 330] width 144 height 16
type input "*"
click at [136, 351] on input "text" at bounding box center [196, 350] width 144 height 16
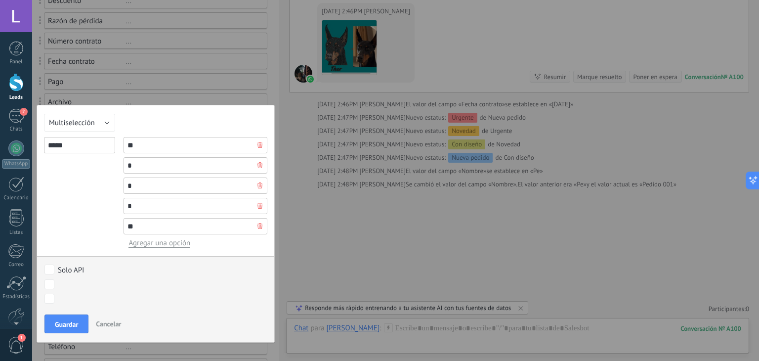
scroll to position [205, 0]
type input "**"
click at [144, 241] on span "Agregar una opción" at bounding box center [160, 242] width 62 height 9
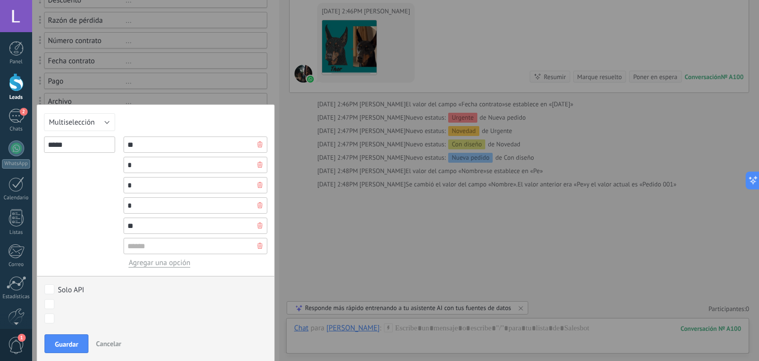
click at [146, 246] on input "text" at bounding box center [196, 246] width 144 height 16
type input "***"
click at [66, 343] on span "Guardar" at bounding box center [66, 344] width 23 height 7
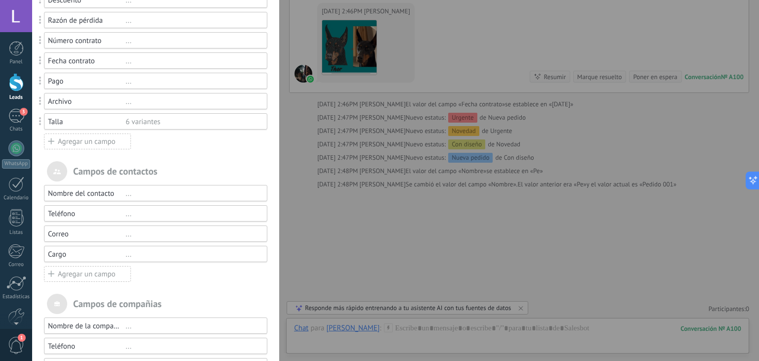
click at [84, 143] on div "Agregar un campo" at bounding box center [87, 141] width 87 height 16
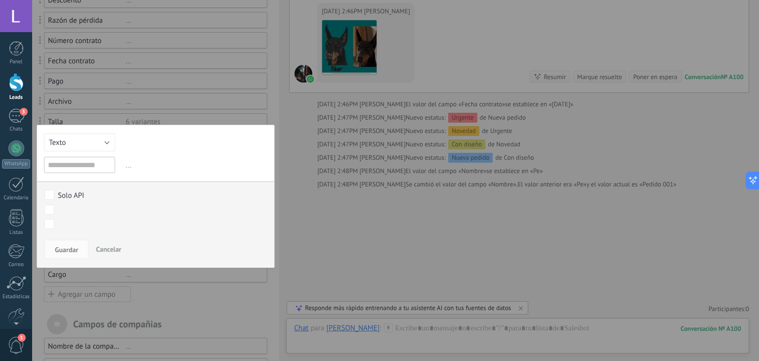
click at [82, 169] on input "text" at bounding box center [79, 165] width 71 height 16
click at [78, 139] on button "Texto" at bounding box center [79, 142] width 71 height 18
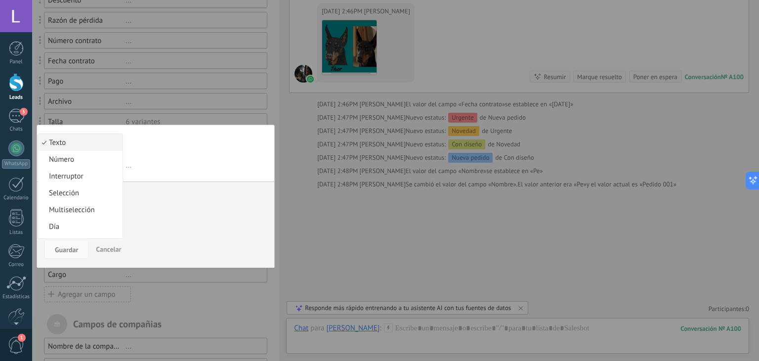
click at [77, 144] on span "Texto" at bounding box center [79, 142] width 82 height 9
click at [73, 166] on input "text" at bounding box center [79, 165] width 71 height 16
type input "*"
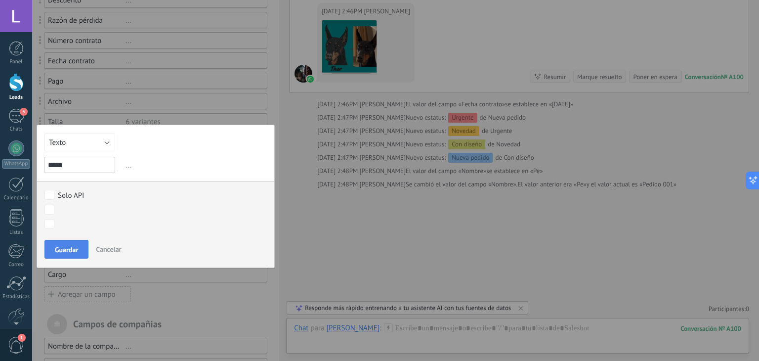
type input "*****"
click at [73, 246] on span "Guardar" at bounding box center [66, 249] width 23 height 7
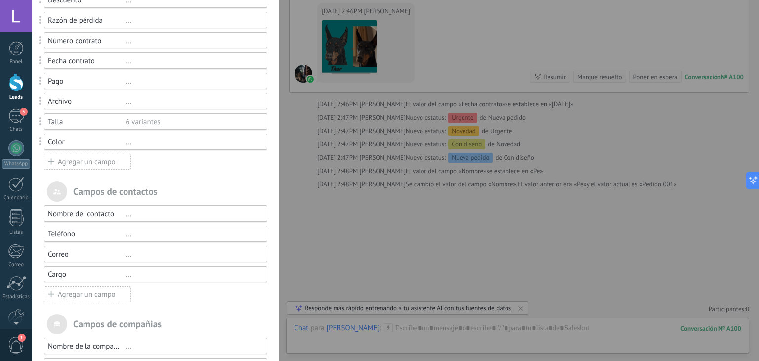
click at [70, 163] on div "Agregar un campo" at bounding box center [87, 162] width 87 height 16
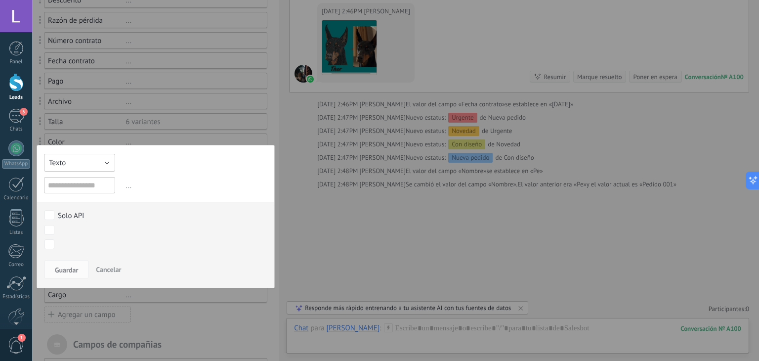
click at [70, 163] on button "Texto" at bounding box center [79, 163] width 71 height 18
click at [78, 230] on span "Multiselección" at bounding box center [79, 229] width 82 height 9
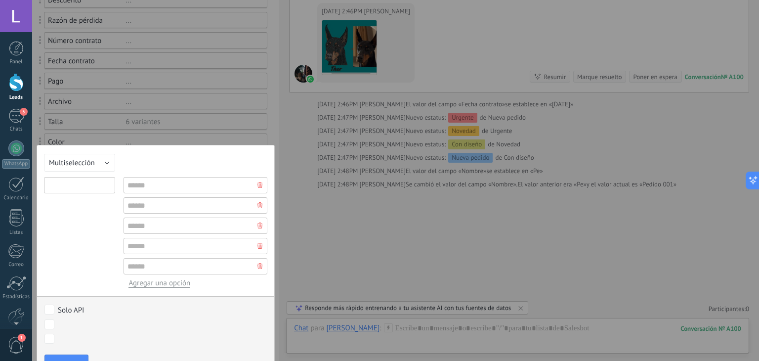
click at [79, 190] on input "text" at bounding box center [79, 185] width 71 height 16
type input "**********"
click at [130, 187] on input "text" at bounding box center [196, 185] width 144 height 16
type input "**********"
click at [139, 205] on input "text" at bounding box center [196, 205] width 144 height 16
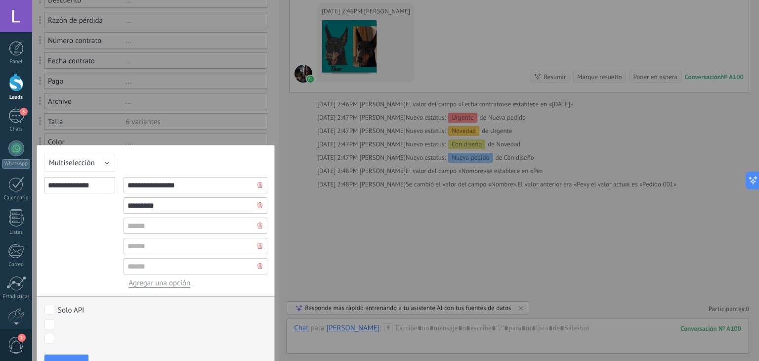
type input "********"
click at [187, 183] on input "**********" at bounding box center [196, 185] width 144 height 16
type input "**********"
click at [184, 208] on input "********" at bounding box center [196, 205] width 144 height 16
type input "**********"
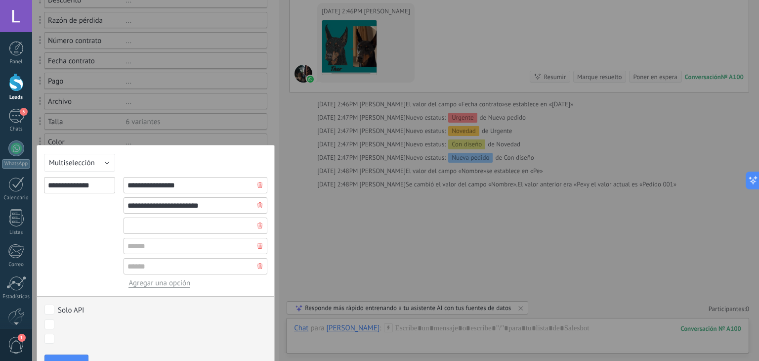
click at [178, 225] on input "text" at bounding box center [196, 226] width 144 height 16
type input "**********"
click at [160, 243] on input "text" at bounding box center [196, 246] width 144 height 16
type input "**********"
click at [145, 265] on input "text" at bounding box center [196, 266] width 144 height 16
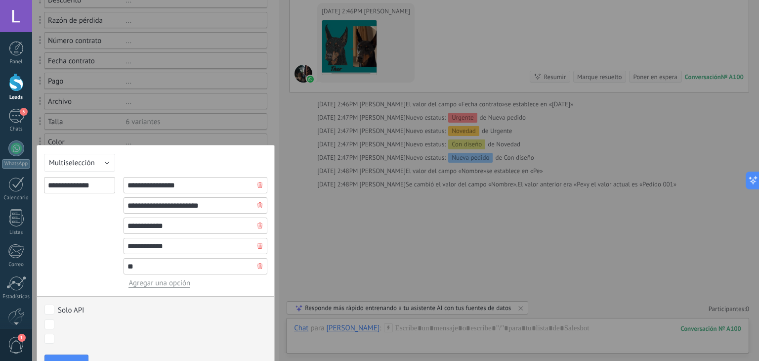
type input "*"
click at [73, 355] on button "Guardar" at bounding box center [66, 363] width 44 height 19
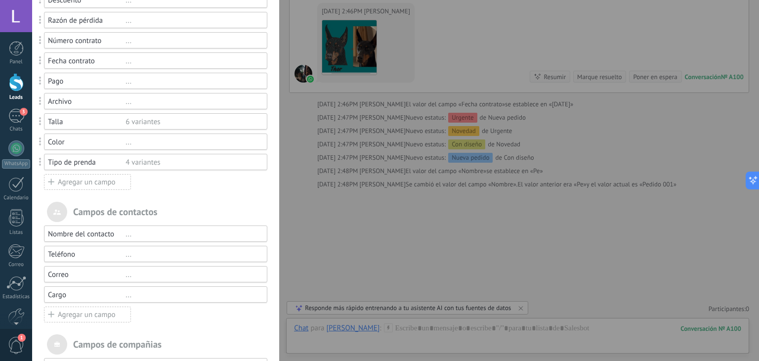
click at [135, 83] on div "..." at bounding box center [192, 81] width 133 height 9
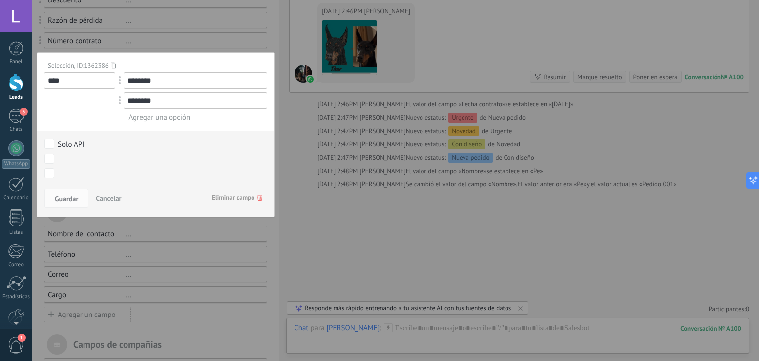
click at [160, 98] on input "********" at bounding box center [196, 100] width 144 height 16
type input "*"
type input "*****"
click at [59, 200] on span "Guardar" at bounding box center [66, 198] width 23 height 7
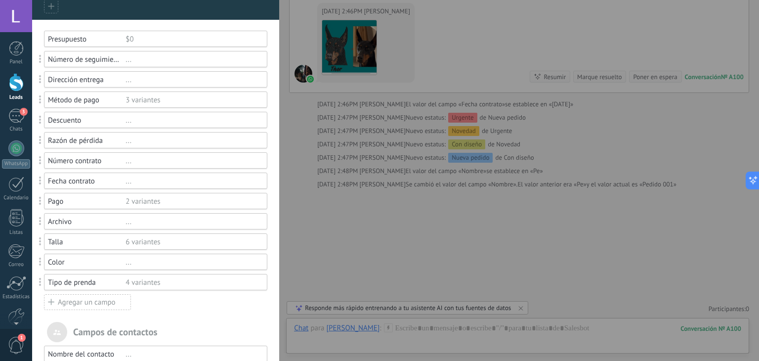
scroll to position [85, 0]
click at [101, 39] on div "Presupuesto" at bounding box center [87, 39] width 78 height 9
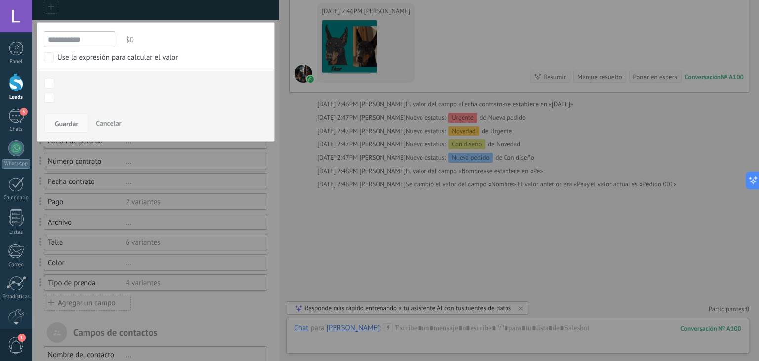
click at [73, 120] on span "Guardar" at bounding box center [66, 123] width 23 height 7
click at [69, 123] on span "Guardar" at bounding box center [66, 123] width 23 height 7
click at [106, 122] on span "Cancelar" at bounding box center [108, 123] width 25 height 9
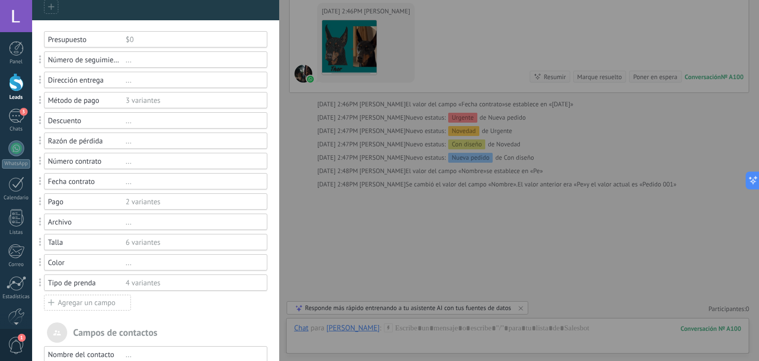
click at [135, 60] on div "..." at bounding box center [192, 59] width 133 height 9
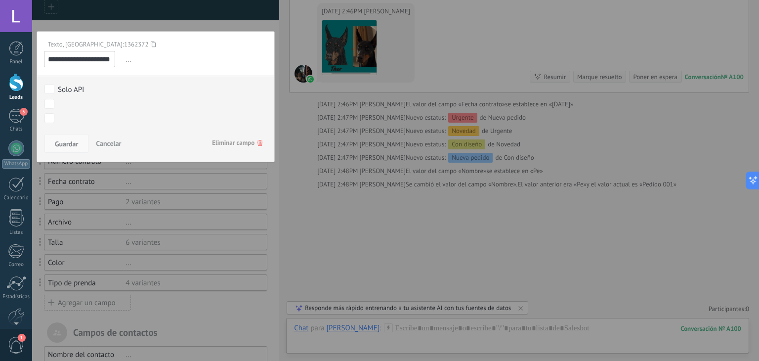
click at [65, 143] on span "Guardar" at bounding box center [66, 143] width 23 height 7
click at [340, 206] on div "**********" at bounding box center [395, 219] width 727 height 438
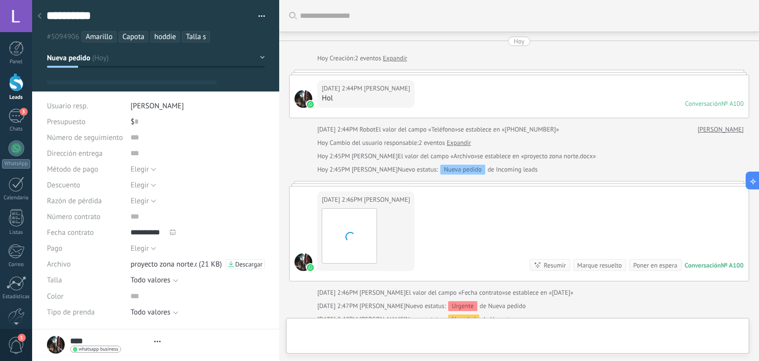
type textarea "**********"
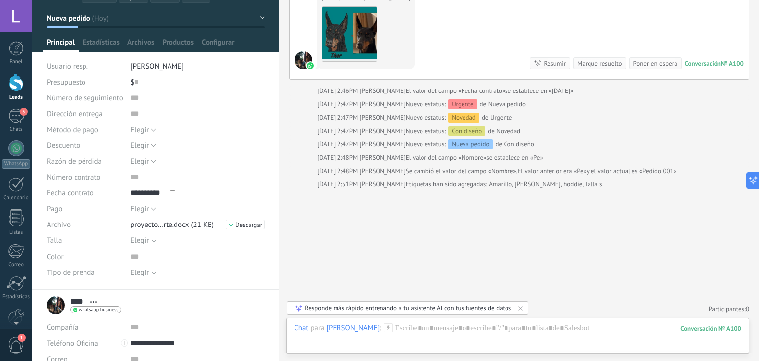
scroll to position [39, 0]
click at [135, 120] on input "text" at bounding box center [198, 114] width 134 height 16
click at [148, 132] on button "Elegir" at bounding box center [144, 130] width 26 height 16
click at [100, 130] on div "Método de pago" at bounding box center [85, 130] width 76 height 16
click at [136, 130] on span "Elegir" at bounding box center [140, 130] width 18 height 9
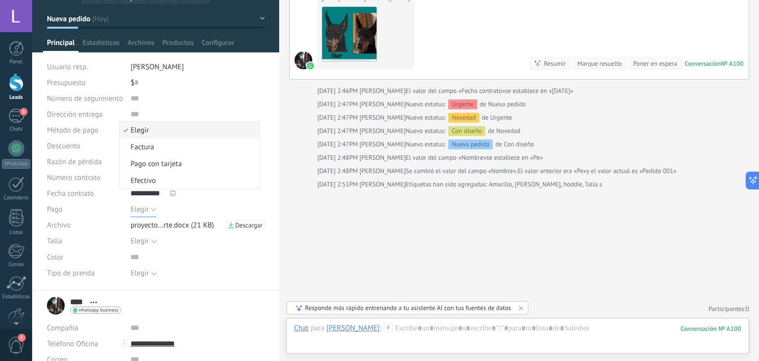
click at [146, 211] on span "Elegir" at bounding box center [140, 209] width 18 height 9
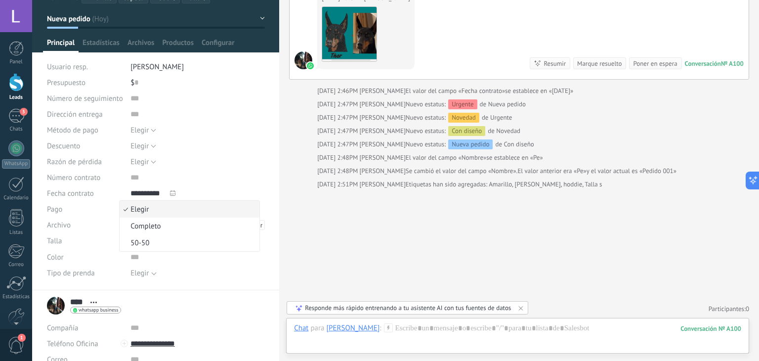
click at [146, 211] on span "Elegir" at bounding box center [188, 209] width 137 height 9
click at [218, 45] on span "Configurar" at bounding box center [218, 45] width 33 height 14
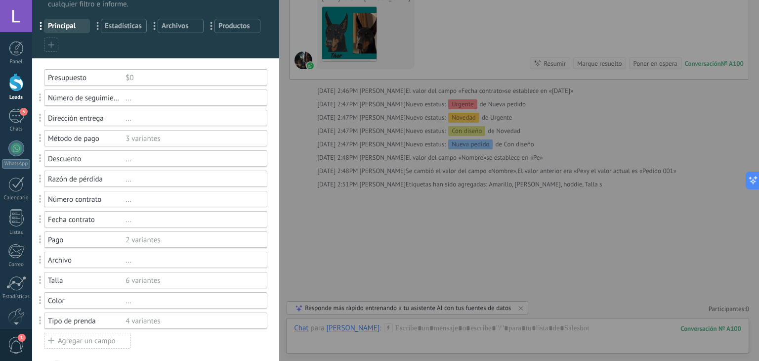
scroll to position [38, 0]
click at [41, 96] on span at bounding box center [40, 97] width 2 height 8
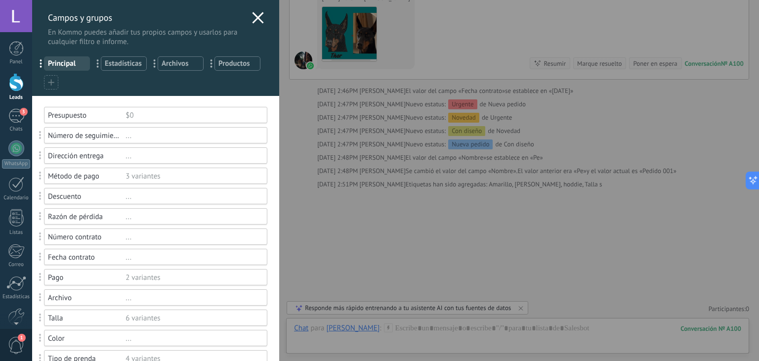
click at [140, 135] on div "..." at bounding box center [192, 135] width 133 height 9
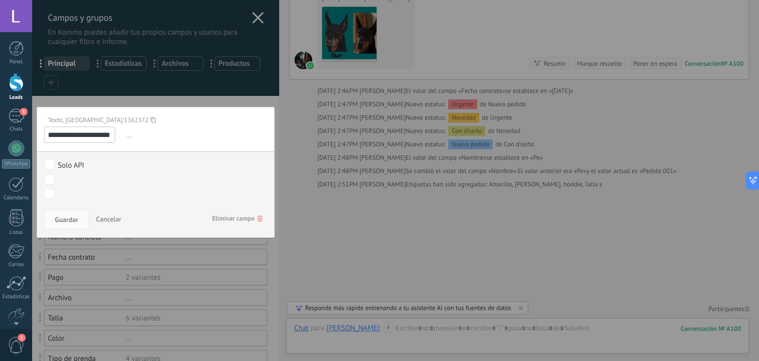
click at [243, 220] on span "Eliminar campo" at bounding box center [237, 219] width 50 height 18
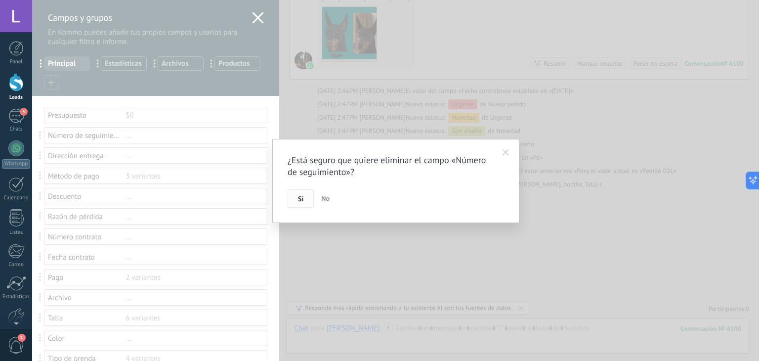
click at [296, 196] on button "Si" at bounding box center [301, 198] width 26 height 19
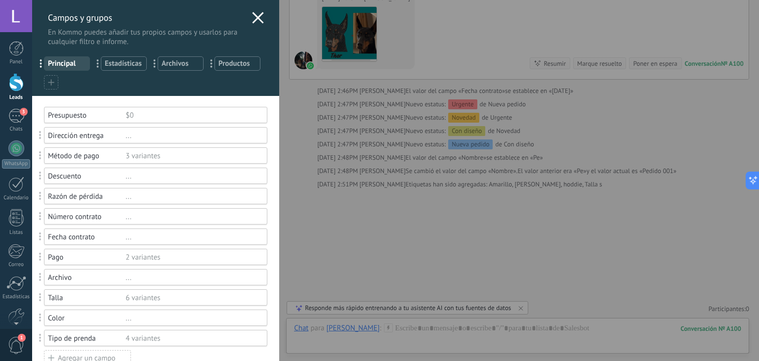
click at [169, 175] on div "..." at bounding box center [192, 176] width 133 height 9
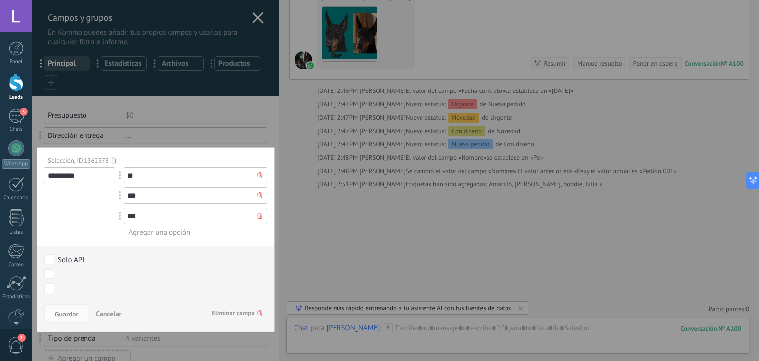
click at [235, 315] on span "Eliminar campo" at bounding box center [237, 313] width 50 height 18
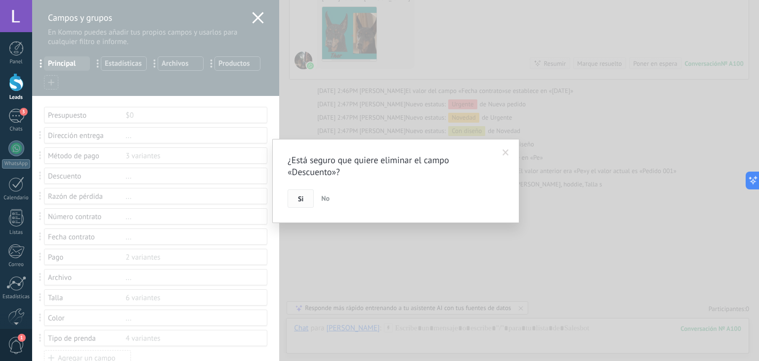
click at [303, 195] on span "Si" at bounding box center [300, 198] width 5 height 7
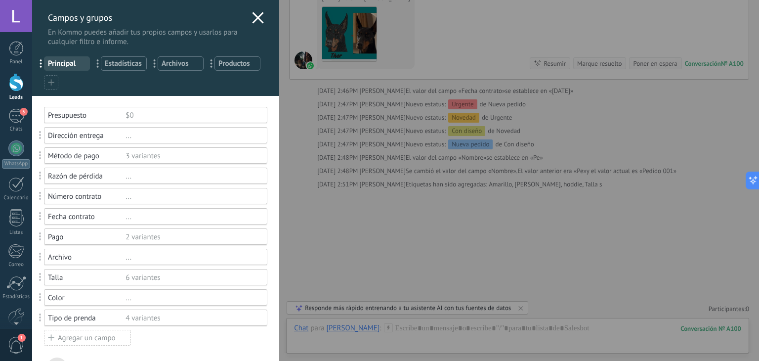
click at [170, 176] on div "..." at bounding box center [192, 176] width 133 height 9
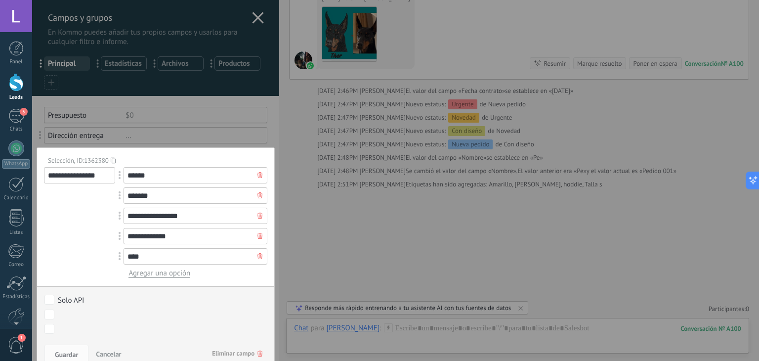
click at [236, 353] on span "Eliminar campo" at bounding box center [237, 354] width 50 height 18
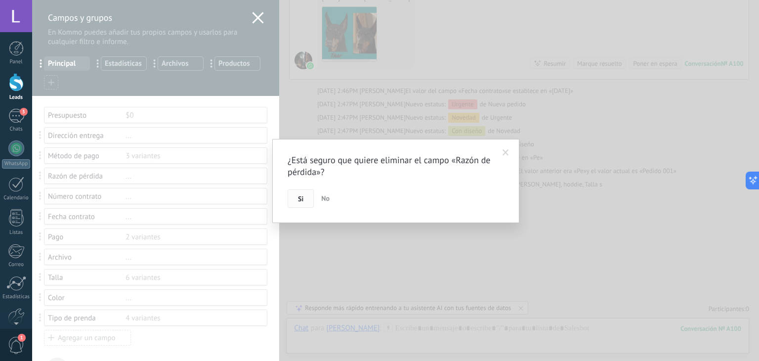
click at [300, 198] on span "Si" at bounding box center [300, 198] width 5 height 7
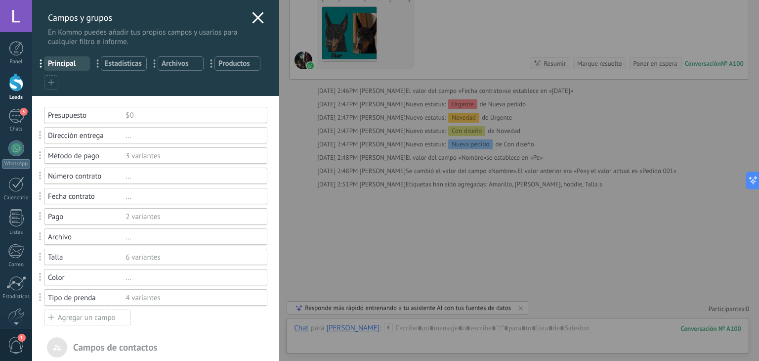
click at [181, 195] on div "..." at bounding box center [192, 196] width 133 height 9
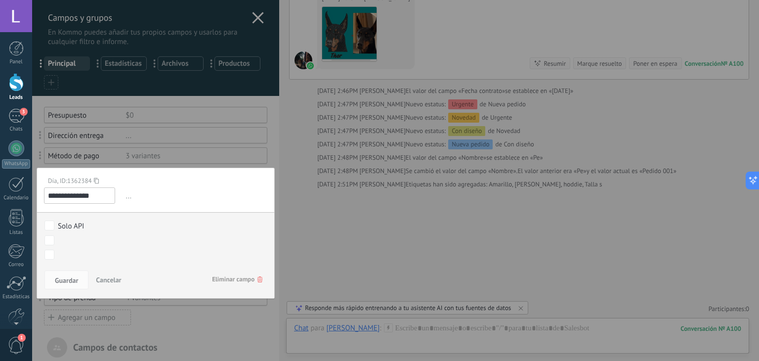
click at [102, 194] on input "**********" at bounding box center [79, 195] width 71 height 16
type input "*"
type input "**********"
click at [69, 277] on span "Guardar" at bounding box center [66, 280] width 23 height 7
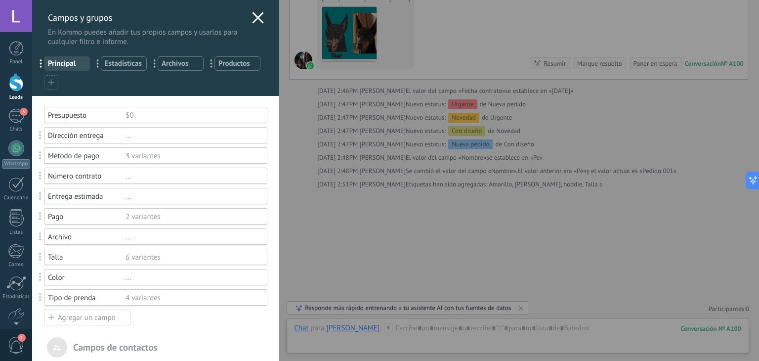
click at [95, 316] on div "Agregar un campo" at bounding box center [87, 317] width 87 height 16
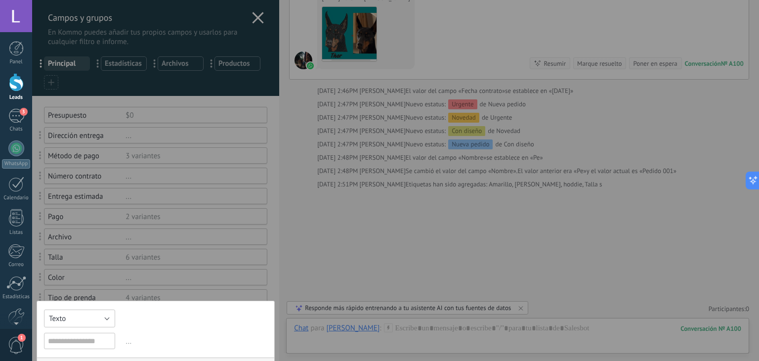
click at [84, 320] on button "Texto" at bounding box center [79, 318] width 71 height 18
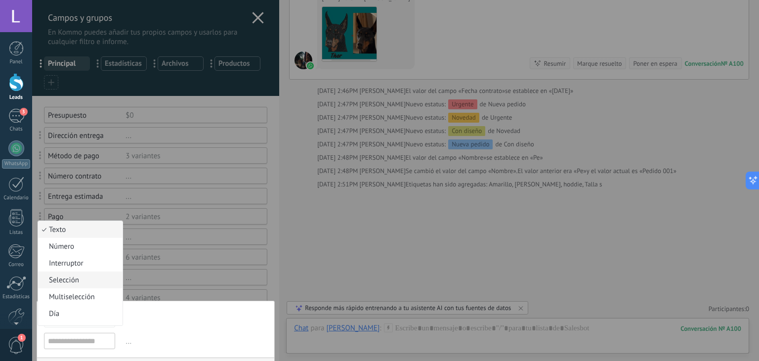
click at [75, 281] on span "Selección" at bounding box center [79, 279] width 82 height 9
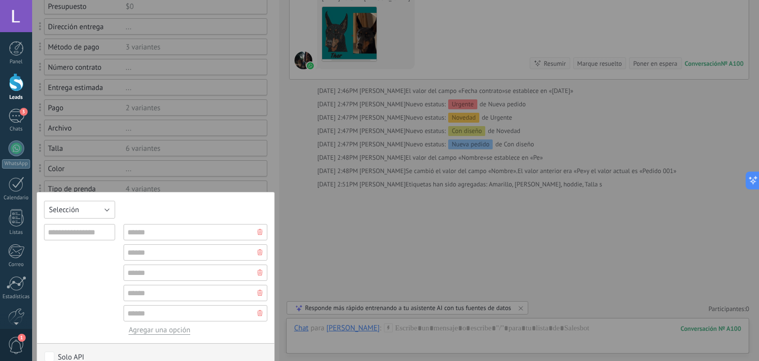
scroll to position [110, 0]
click at [73, 238] on input "text" at bounding box center [79, 230] width 71 height 16
click at [96, 202] on button "Selección" at bounding box center [79, 208] width 71 height 18
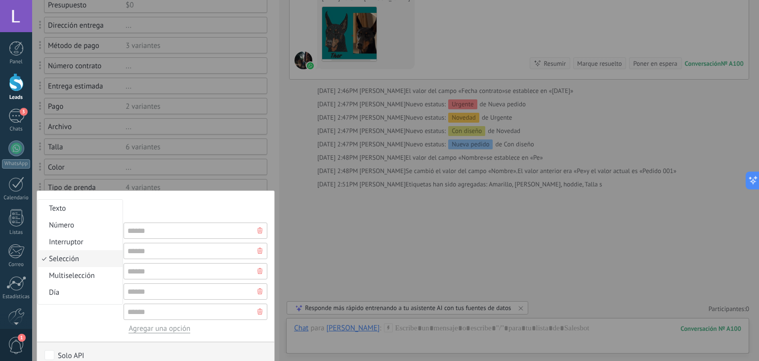
scroll to position [8, 0]
click at [91, 271] on span "Multiselección" at bounding box center [79, 267] width 82 height 9
click at [91, 233] on input "text" at bounding box center [79, 230] width 71 height 16
click at [240, 171] on div at bounding box center [155, 214] width 247 height 649
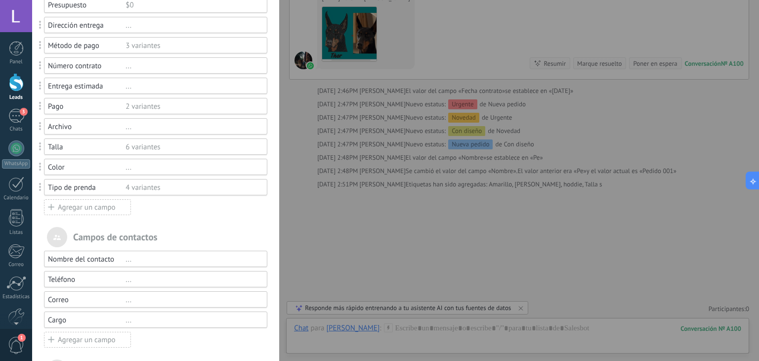
click at [89, 187] on div "Tipo de prenda" at bounding box center [87, 187] width 78 height 9
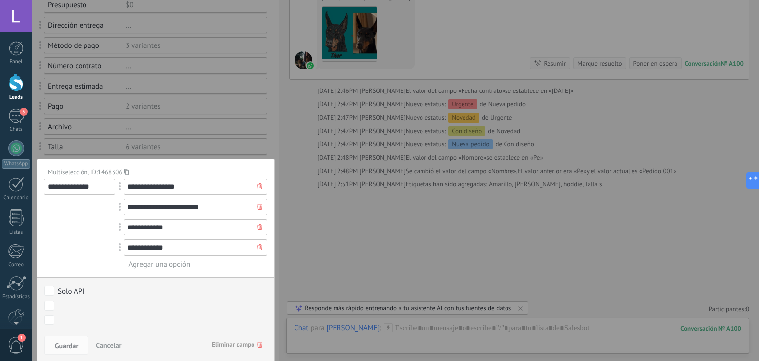
click at [158, 143] on div at bounding box center [155, 204] width 247 height 629
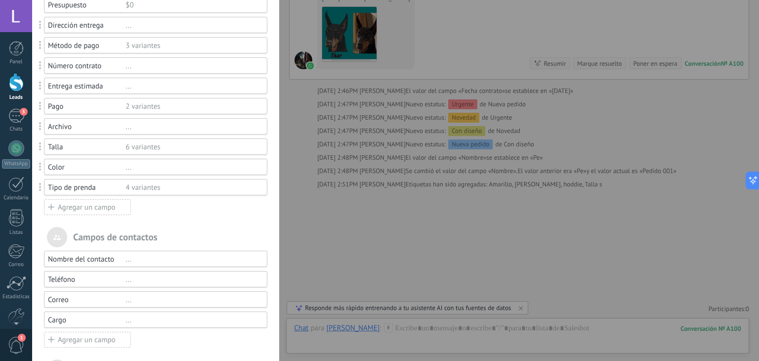
click at [91, 185] on div "Tipo de prenda" at bounding box center [87, 187] width 78 height 9
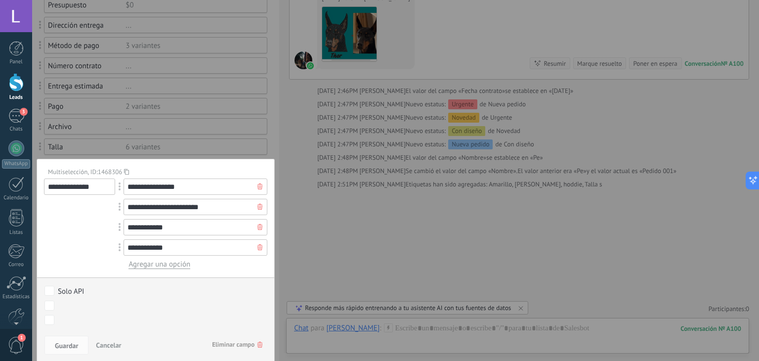
click at [296, 230] on div "**********" at bounding box center [395, 219] width 727 height 438
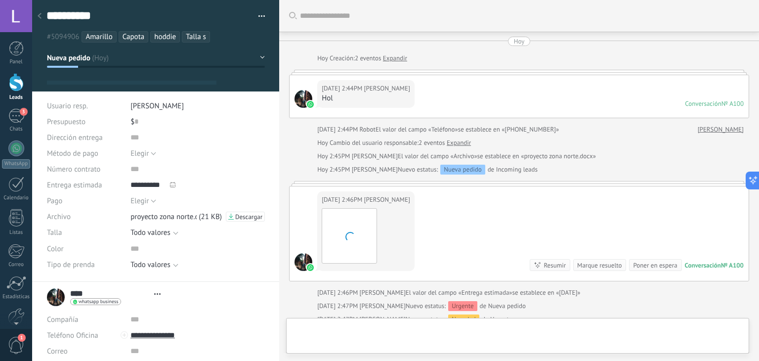
type textarea "**********"
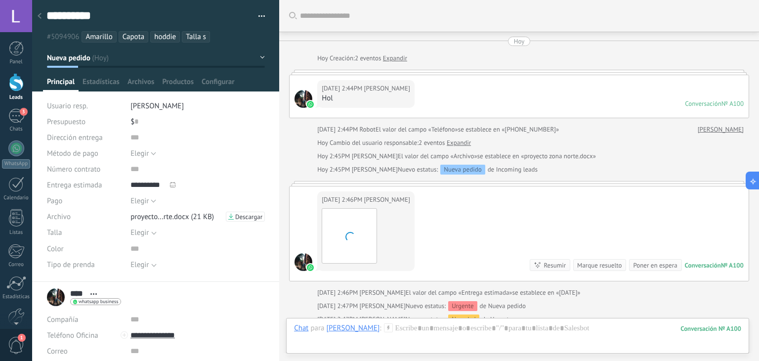
scroll to position [202, 0]
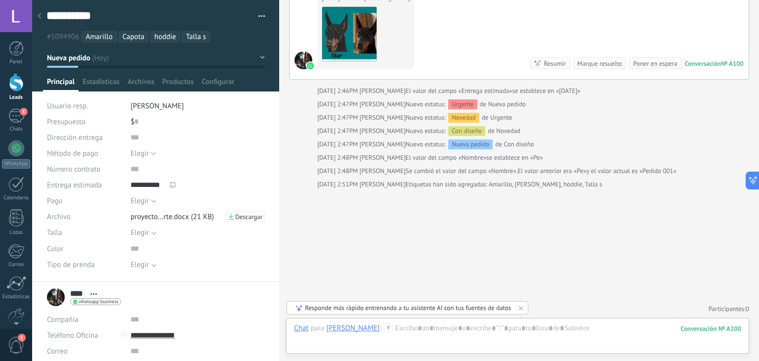
click at [141, 265] on div "Elegir" at bounding box center [140, 264] width 18 height 7
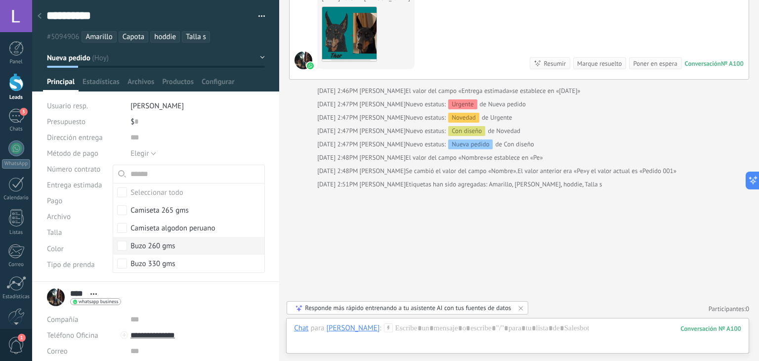
click at [388, 281] on div "Buscar Carga más Hoy Hoy Creación: 2 eventos Expandir Hoy 2:44PM Juan Hol Conve…" at bounding box center [519, 80] width 480 height 564
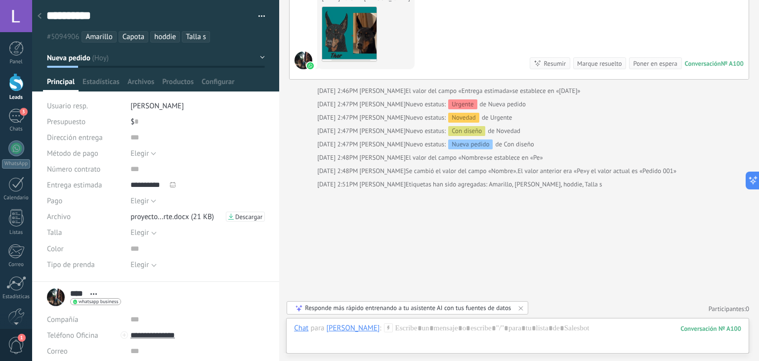
click at [86, 264] on span "Tipo de prenda" at bounding box center [71, 264] width 48 height 7
click at [222, 82] on span "Configurar" at bounding box center [218, 84] width 33 height 14
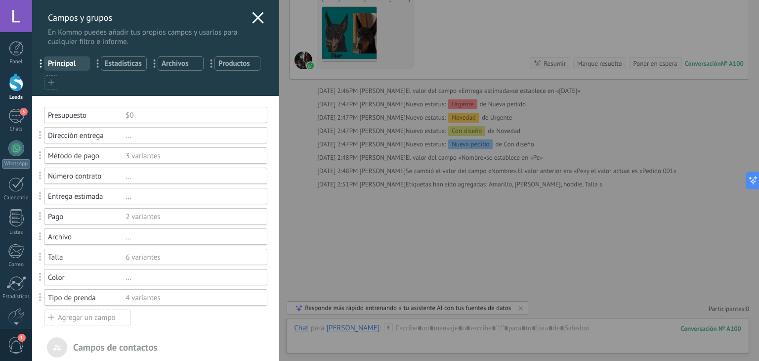
click at [163, 299] on div "4 variantes" at bounding box center [192, 297] width 133 height 9
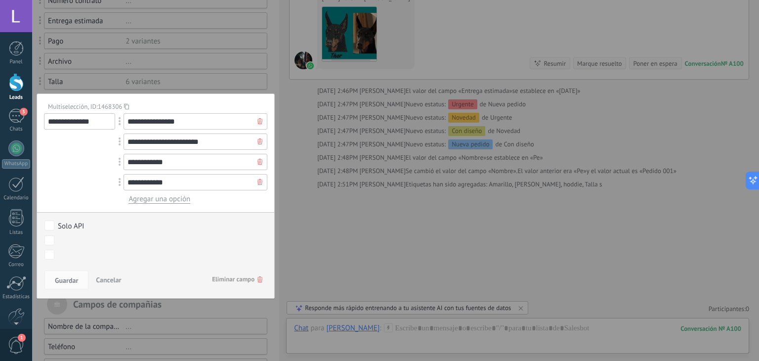
scroll to position [180, 0]
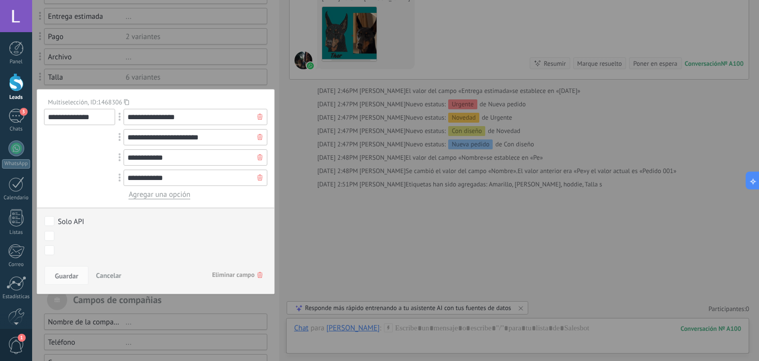
click at [163, 196] on span "Agregar una opción" at bounding box center [160, 194] width 62 height 9
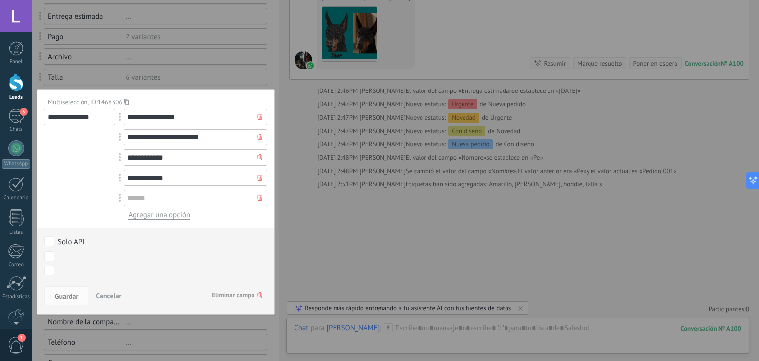
click at [143, 157] on input "**********" at bounding box center [196, 157] width 144 height 16
click at [119, 157] on span at bounding box center [120, 157] width 2 height 8
click at [117, 158] on span at bounding box center [120, 157] width 18 height 23
type input "**********"
drag, startPoint x: 117, startPoint y: 158, endPoint x: 392, endPoint y: 195, distance: 277.4
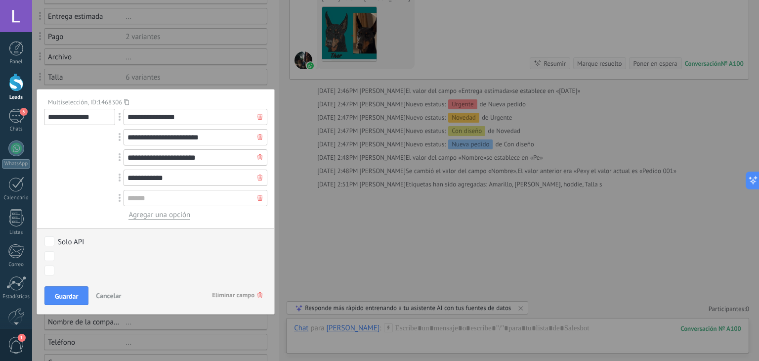
click at [392, 195] on div "**********" at bounding box center [395, 219] width 727 height 438
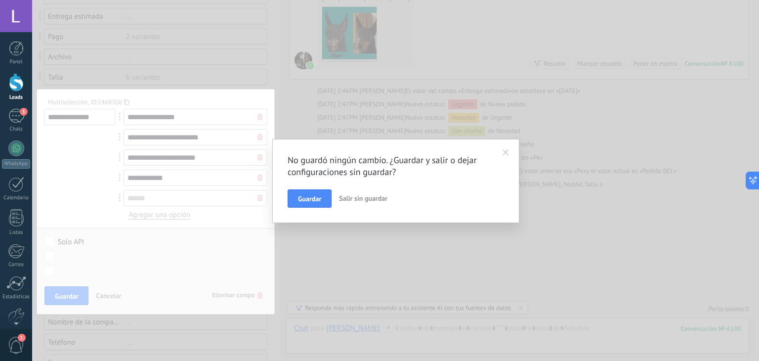
click at [502, 151] on span at bounding box center [506, 152] width 16 height 17
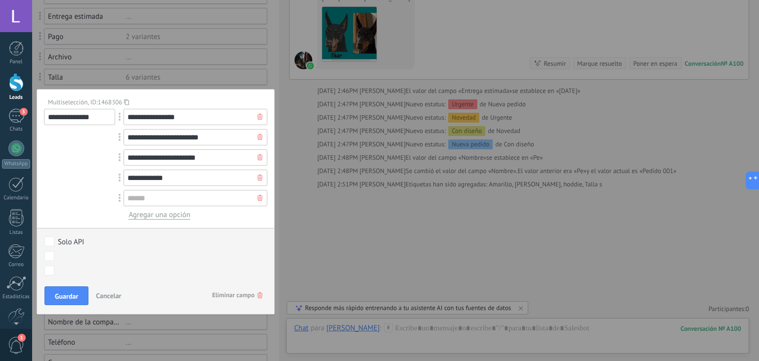
click at [144, 177] on input "**********" at bounding box center [196, 178] width 144 height 16
type input "**********"
click at [166, 201] on input "text" at bounding box center [196, 198] width 144 height 16
type input "**********"
click at [175, 218] on span "Agregar una opción" at bounding box center [160, 214] width 62 height 9
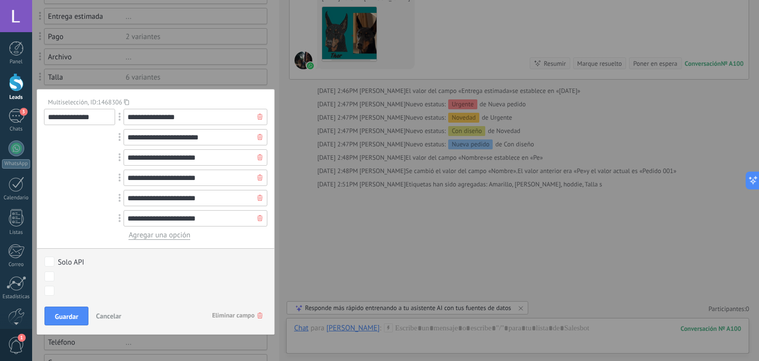
type input "**********"
click at [141, 235] on span "Agregar una opción" at bounding box center [160, 234] width 62 height 9
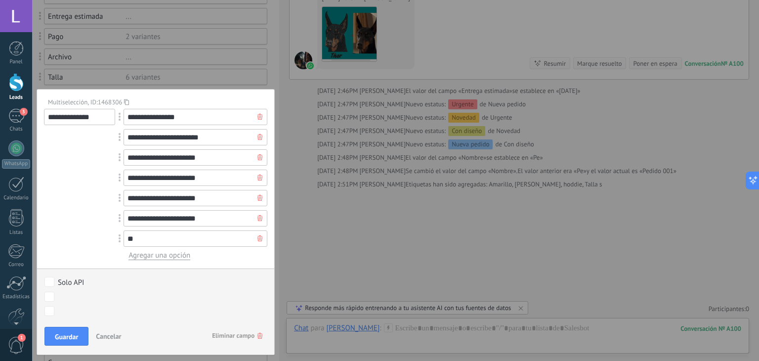
type input "*"
type input "*****"
click at [190, 216] on input "**********" at bounding box center [196, 218] width 144 height 16
type input "**********"
click at [66, 337] on span "Guardar" at bounding box center [66, 336] width 23 height 7
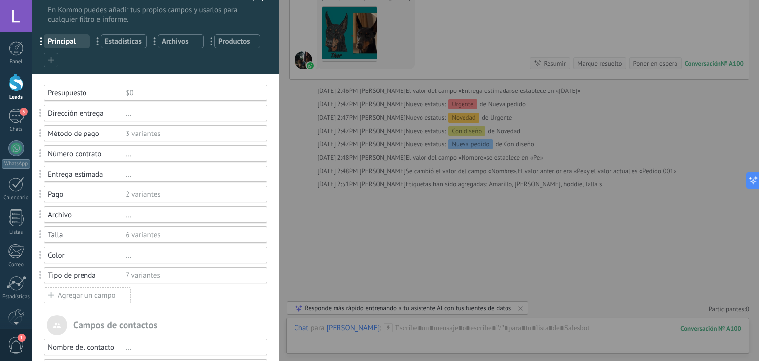
scroll to position [0, 0]
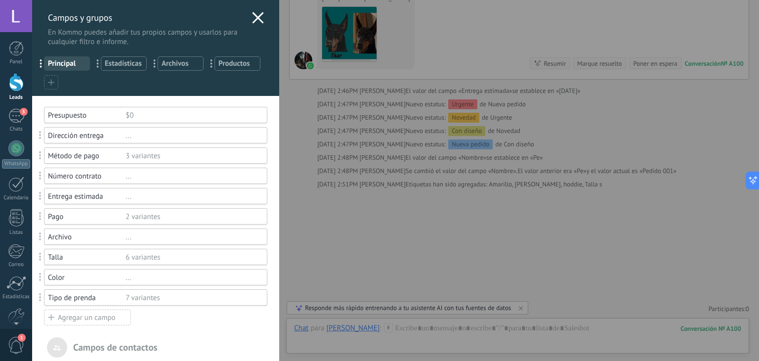
click at [77, 117] on div "Presupuesto" at bounding box center [87, 115] width 78 height 9
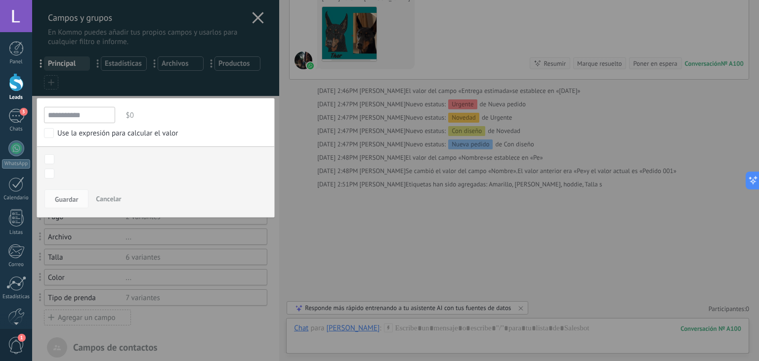
click at [90, 116] on input "**********" at bounding box center [79, 115] width 71 height 16
click at [255, 14] on div at bounding box center [155, 314] width 247 height 629
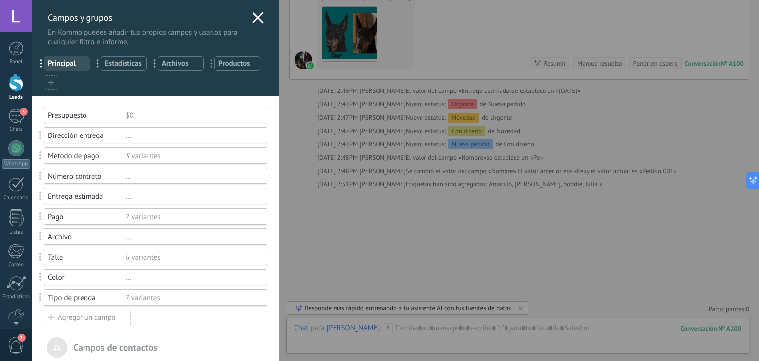
click at [152, 198] on div "..." at bounding box center [192, 196] width 133 height 9
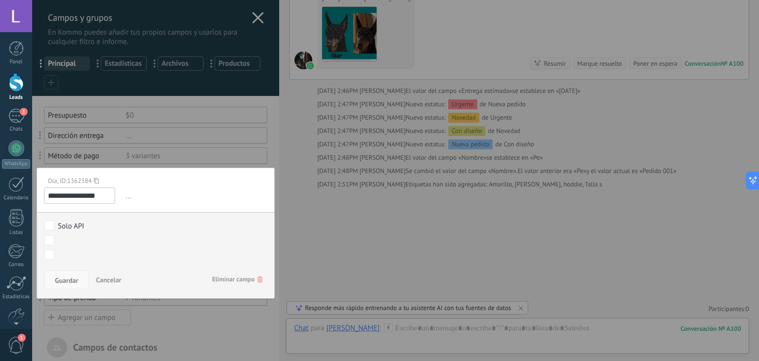
click at [73, 279] on span "Guardar" at bounding box center [66, 280] width 23 height 7
click at [255, 20] on div at bounding box center [155, 314] width 247 height 629
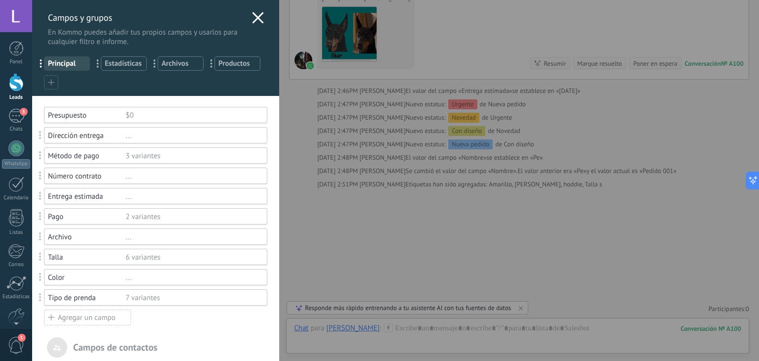
click at [252, 20] on icon at bounding box center [258, 18] width 12 height 12
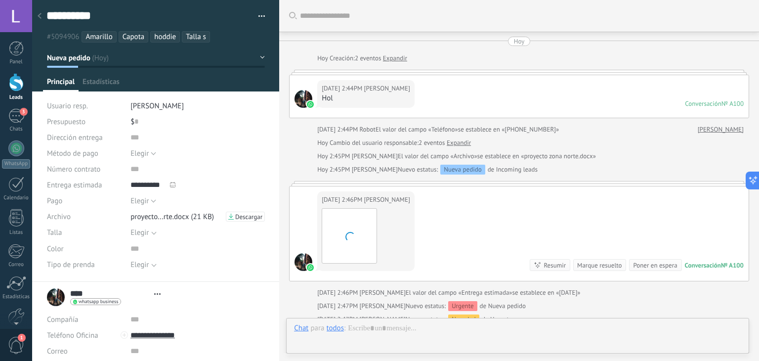
type textarea "**********"
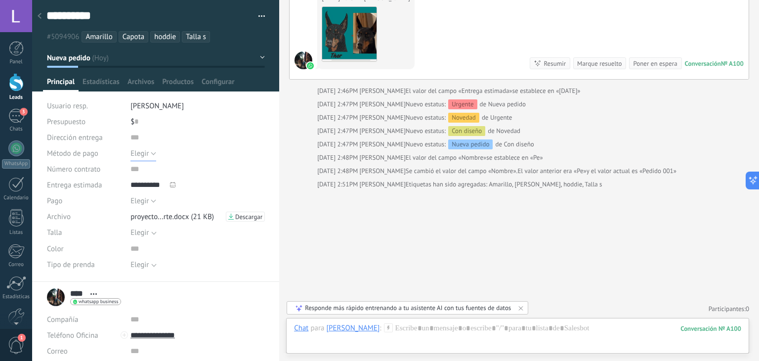
click at [149, 151] on button "Elegir" at bounding box center [144, 153] width 26 height 16
click at [149, 151] on span "Elegir" at bounding box center [188, 153] width 137 height 9
click at [146, 169] on input "text" at bounding box center [198, 169] width 134 height 16
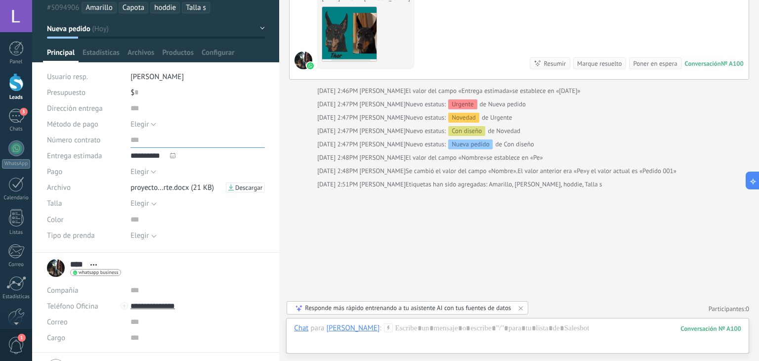
scroll to position [31, 0]
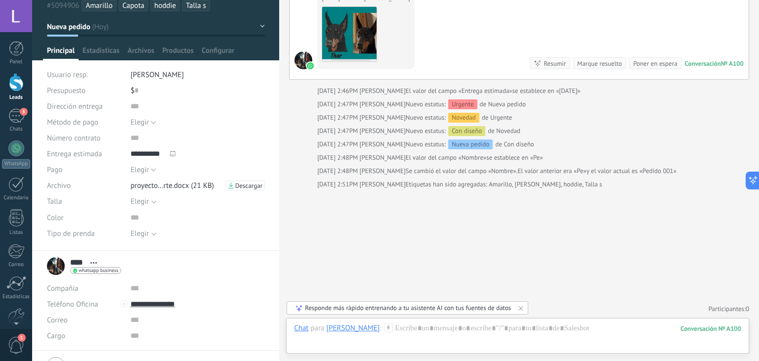
click at [144, 231] on div "Elegir" at bounding box center [140, 233] width 18 height 7
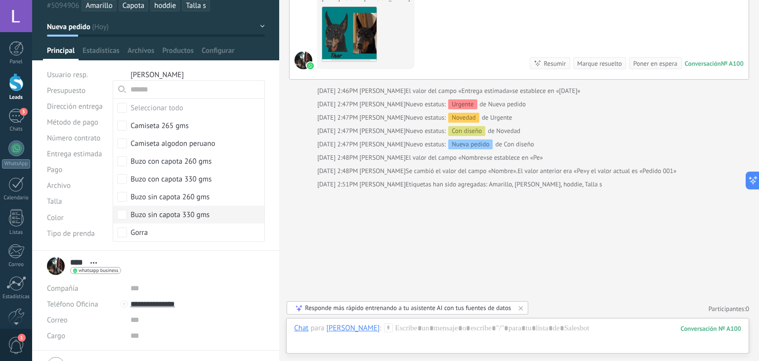
click at [368, 262] on div "Buscar Carga más Hoy Hoy Creación: 2 eventos Expandir Hoy 2:44PM Juan Hol Conve…" at bounding box center [519, 80] width 480 height 564
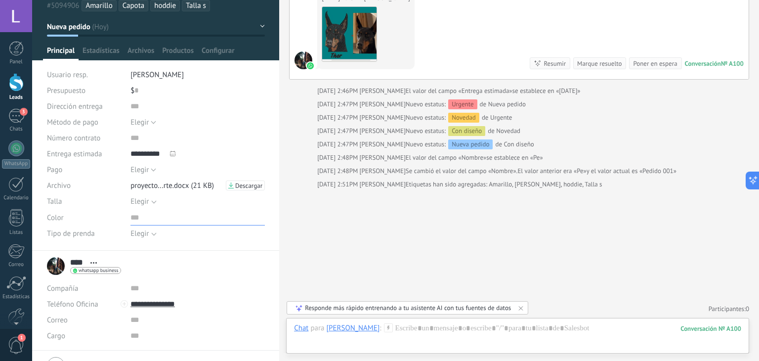
click at [135, 217] on input "text" at bounding box center [198, 218] width 134 height 16
click at [395, 250] on div "Buscar Carga más Hoy Hoy Creación: 2 eventos Expandir Hoy 2:44PM Juan Hol Conve…" at bounding box center [519, 80] width 480 height 564
click at [136, 203] on div "Elegir" at bounding box center [140, 201] width 18 height 7
click at [331, 214] on div "Buscar Carga más Hoy Hoy Creación: 2 eventos Expandir Hoy 2:44PM Juan Hol Conve…" at bounding box center [519, 80] width 480 height 564
click at [175, 151] on div at bounding box center [173, 153] width 10 height 10
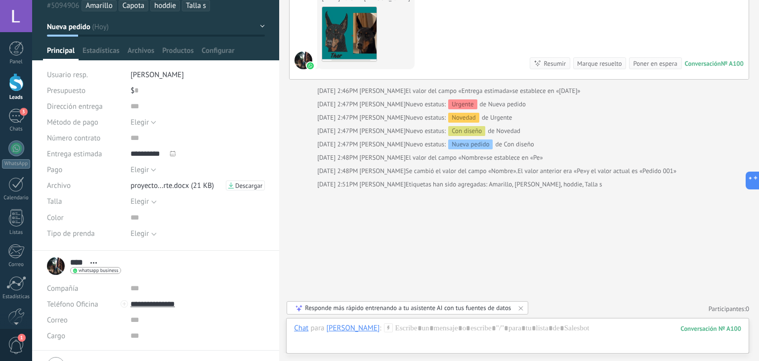
click at [175, 151] on div at bounding box center [173, 153] width 10 height 10
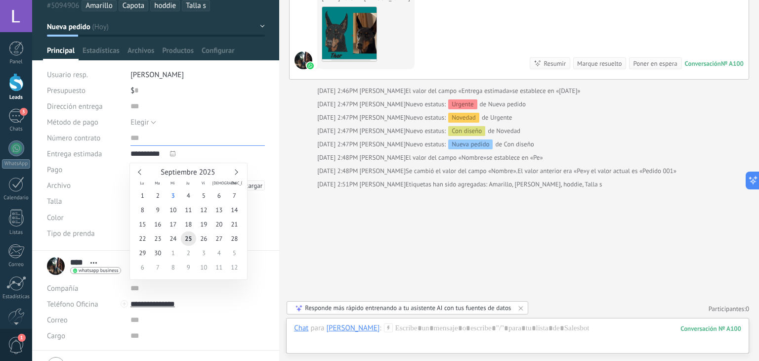
click at [131, 141] on input "text" at bounding box center [198, 138] width 134 height 16
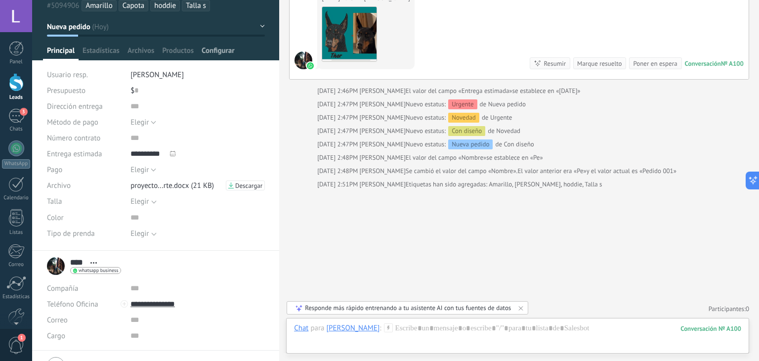
click at [218, 54] on span "Configurar" at bounding box center [218, 53] width 33 height 14
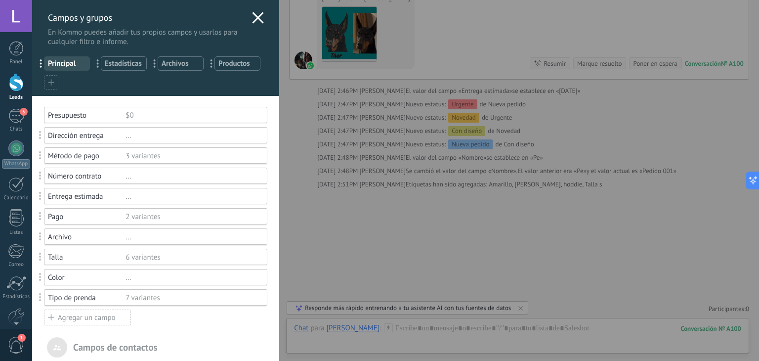
click at [39, 177] on span at bounding box center [40, 176] width 2 height 8
drag, startPoint x: 39, startPoint y: 177, endPoint x: 239, endPoint y: 170, distance: 200.9
click at [239, 170] on div "Número contrato ..." at bounding box center [155, 176] width 223 height 16
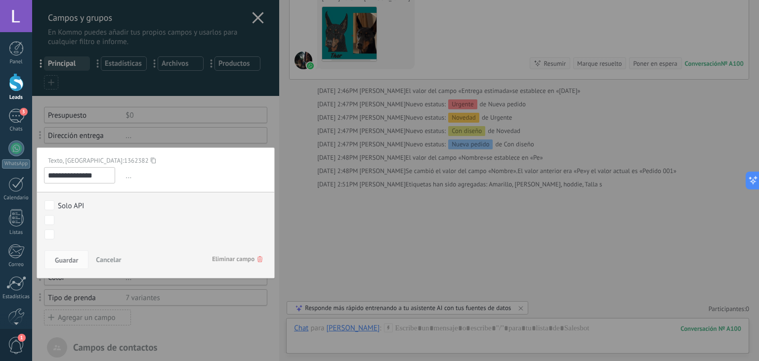
click at [250, 260] on span "Eliminar campo" at bounding box center [237, 259] width 50 height 18
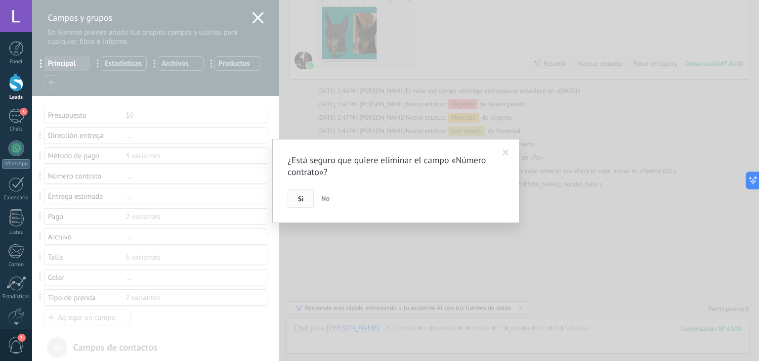
click at [307, 198] on button "Si" at bounding box center [301, 198] width 26 height 19
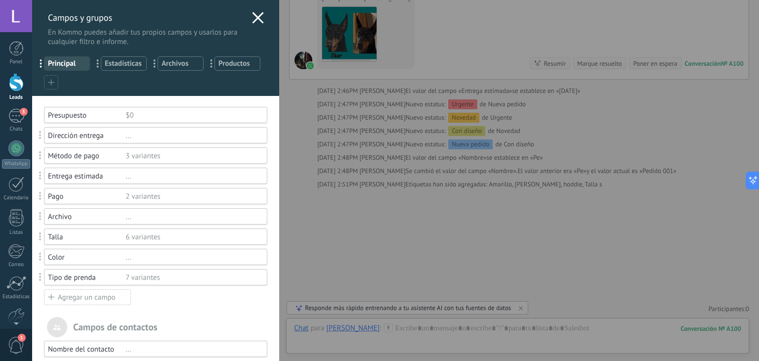
click at [173, 156] on div "3 variantes" at bounding box center [192, 155] width 133 height 9
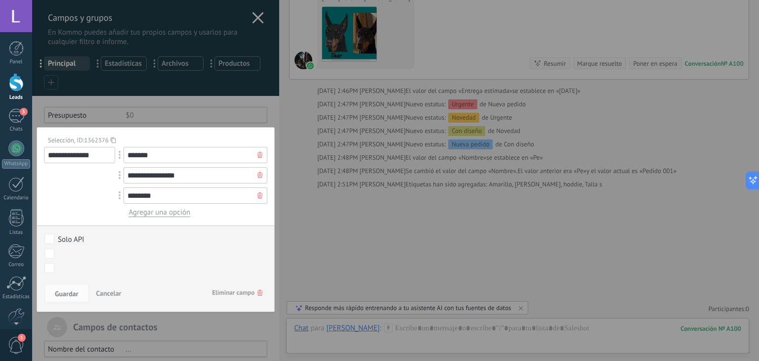
click at [224, 294] on span "Eliminar campo" at bounding box center [237, 293] width 50 height 18
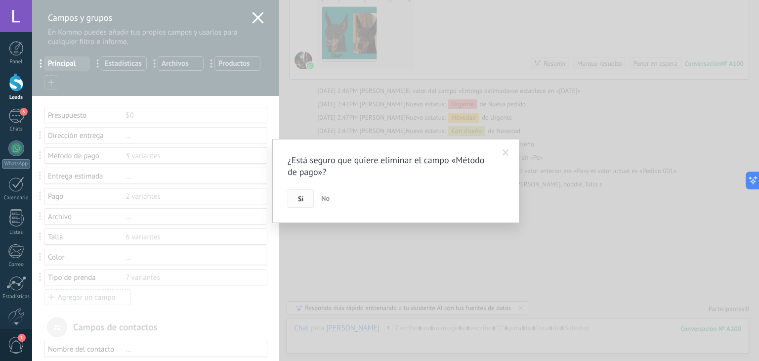
click at [289, 198] on button "Si" at bounding box center [301, 198] width 26 height 19
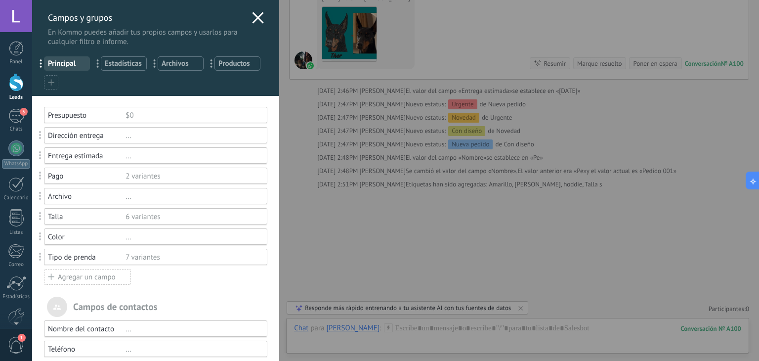
click at [155, 172] on div "2 variantes" at bounding box center [192, 176] width 133 height 9
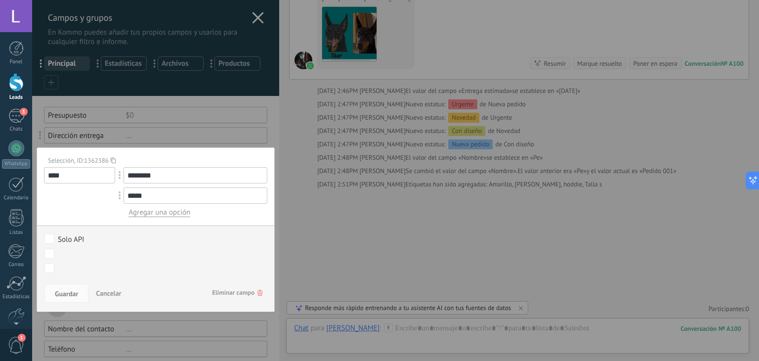
click at [105, 173] on input "****" at bounding box center [79, 175] width 71 height 16
type input "*"
type input "**********"
click at [67, 291] on span "Guardar" at bounding box center [66, 293] width 23 height 7
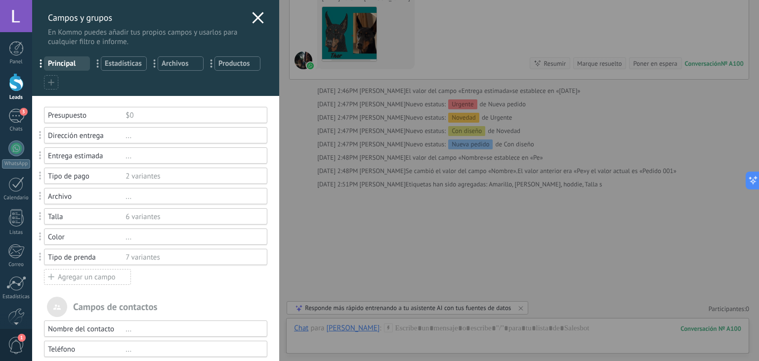
click at [130, 139] on div "..." at bounding box center [192, 135] width 133 height 9
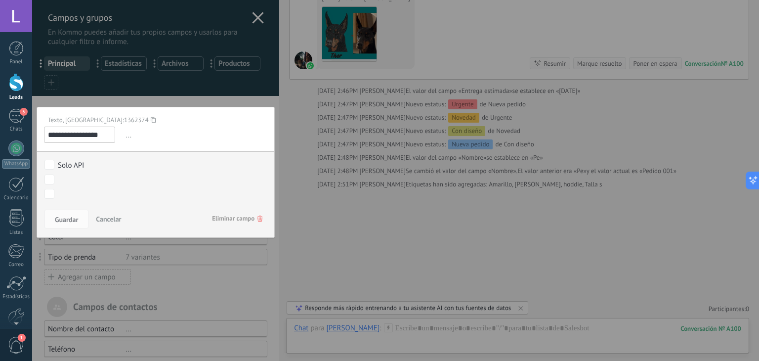
click at [355, 193] on div "**********" at bounding box center [395, 219] width 727 height 438
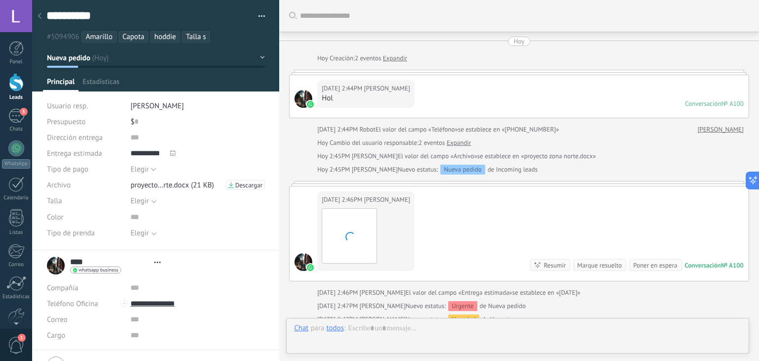
type textarea "**********"
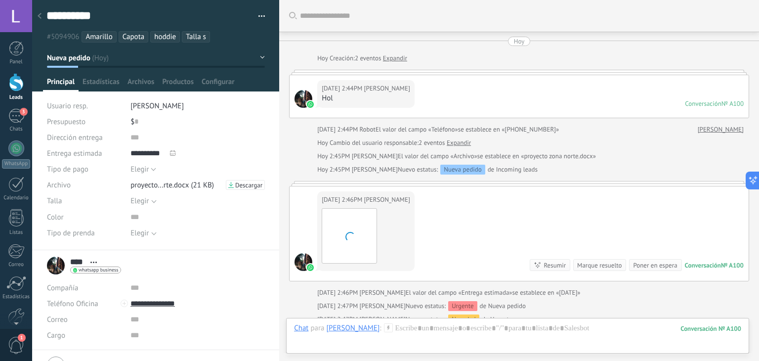
scroll to position [202, 0]
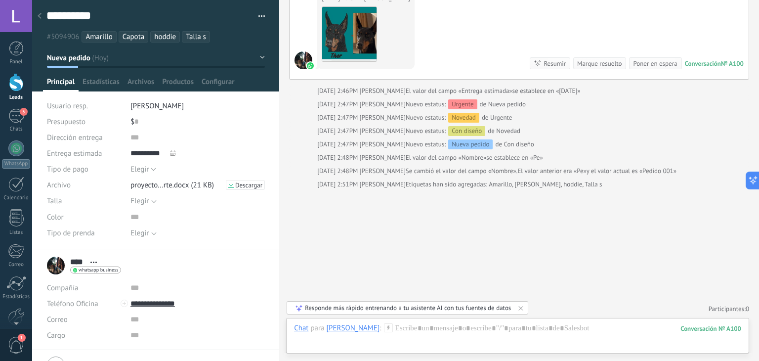
click at [522, 308] on icon at bounding box center [521, 308] width 4 height 4
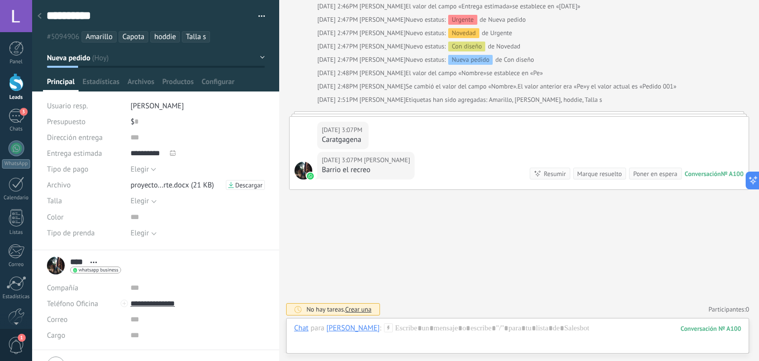
scroll to position [286, 0]
click at [357, 167] on div "Barrio el recreo" at bounding box center [366, 171] width 88 height 10
drag, startPoint x: 324, startPoint y: 169, endPoint x: 374, endPoint y: 174, distance: 50.1
click at [374, 174] on div "Hoy 3:07PM Juan Barrio el recreo" at bounding box center [365, 166] width 97 height 28
click at [369, 171] on div "Hoy 3:07PM Juan Caratgagena Hoy 3:07PM Juan Barrio el recreo Conversación № A10…" at bounding box center [519, 153] width 459 height 73
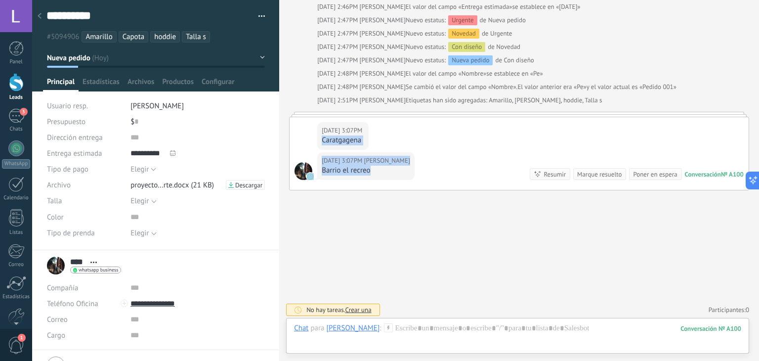
copy div "Caratgagena Hoy 3:07PM Juan Barrio el recreo"
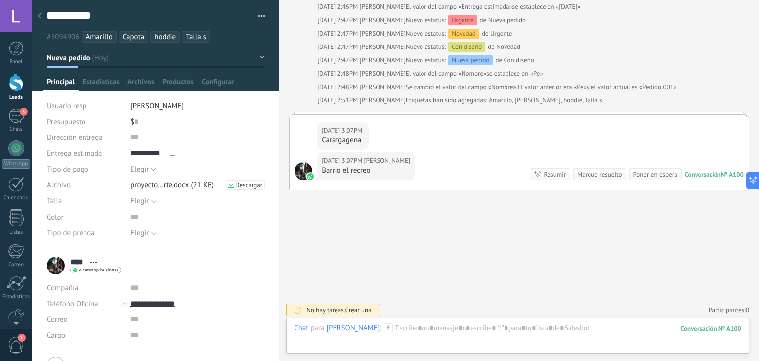
click at [152, 137] on input "text" at bounding box center [198, 138] width 134 height 16
paste input "**********"
type input "**********"
click at [65, 344] on span "Guardar" at bounding box center [63, 345] width 23 height 7
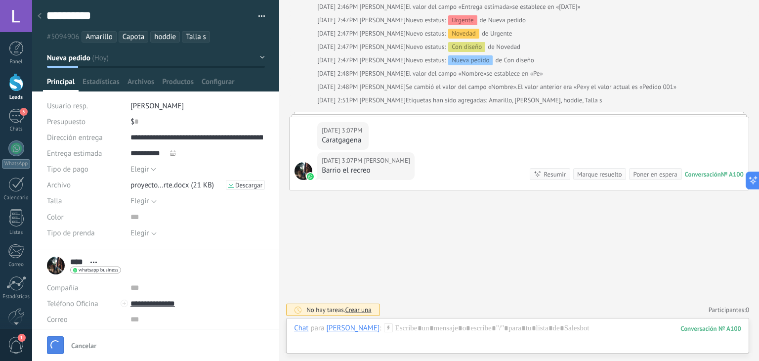
scroll to position [303, 0]
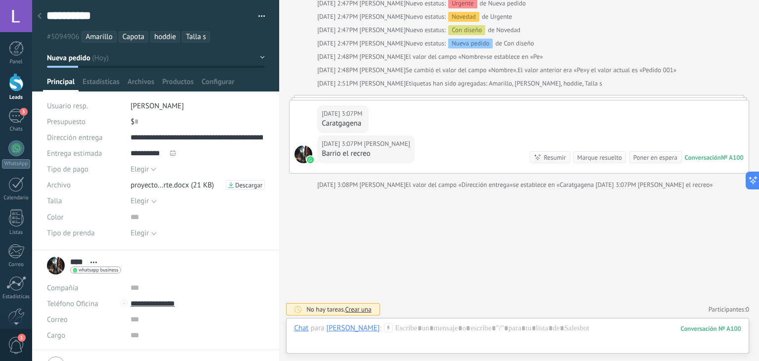
click at [175, 114] on div "$ 0" at bounding box center [198, 122] width 134 height 16
type input "******"
click at [143, 173] on span "Elegir" at bounding box center [140, 169] width 18 height 9
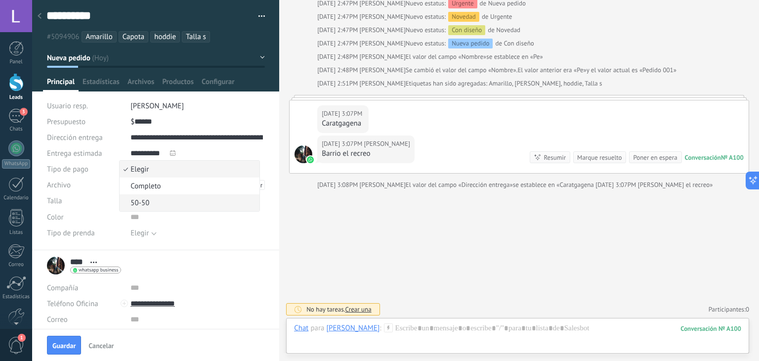
click at [147, 204] on span "50-50" at bounding box center [188, 202] width 137 height 9
click at [152, 123] on input "******" at bounding box center [145, 122] width 22 height 16
type input "*******"
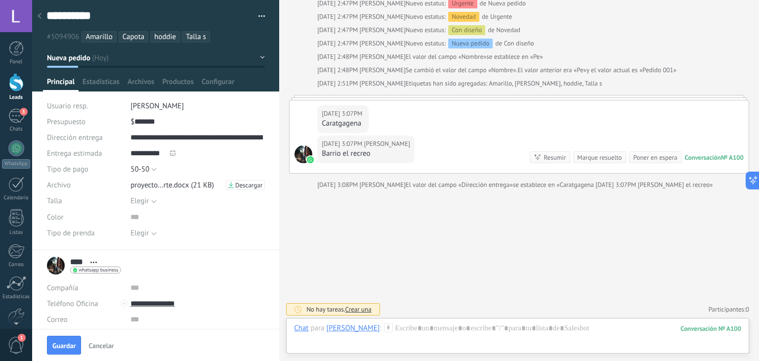
click at [147, 202] on div "Elegir" at bounding box center [140, 200] width 18 height 7
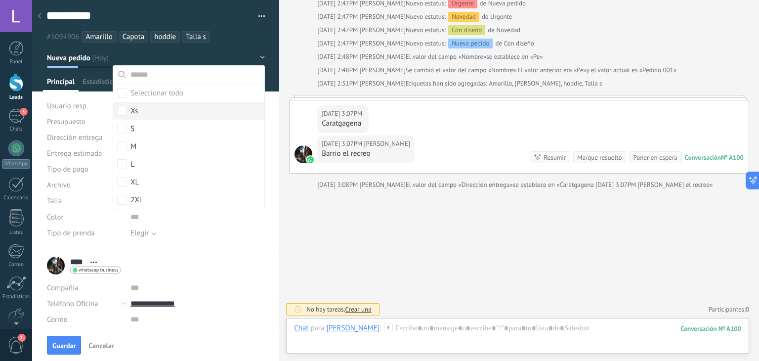
click at [129, 112] on label "Xs" at bounding box center [188, 111] width 151 height 18
click at [334, 239] on div "Buscar Carga más Hoy Hoy Creación: 2 eventos Expandir Hoy 2:44PM Juan Hol Conve…" at bounding box center [519, 29] width 480 height 665
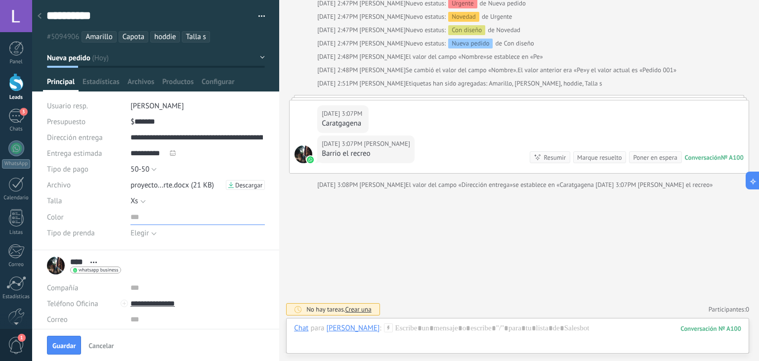
click at [134, 214] on input "text" at bounding box center [198, 217] width 134 height 16
type input "*********"
click at [322, 214] on div "Buscar Carga más Hoy Hoy Creación: 2 eventos Expandir Hoy 2:44PM Juan Hol Conve…" at bounding box center [519, 29] width 480 height 665
click at [141, 232] on div "Elegir" at bounding box center [140, 232] width 18 height 7
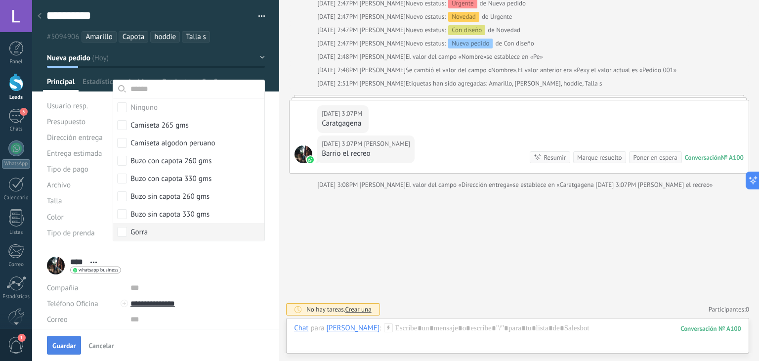
click at [65, 349] on span "Guardar" at bounding box center [63, 345] width 23 height 7
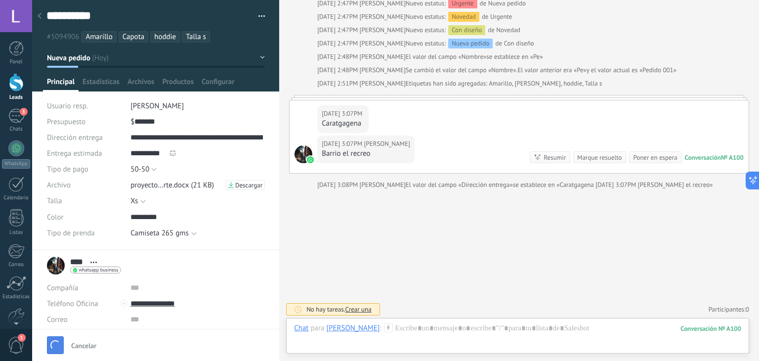
type input "*******"
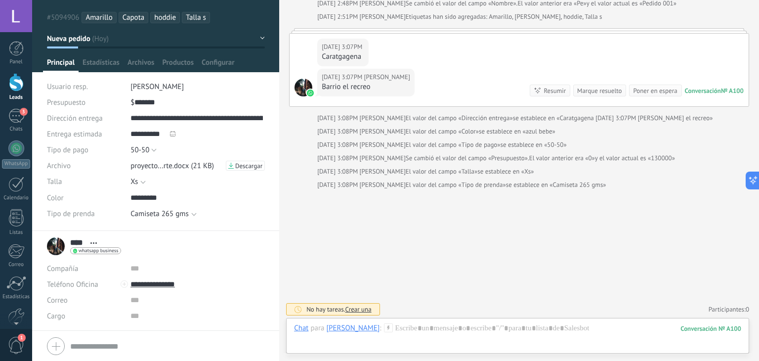
scroll to position [15, 0]
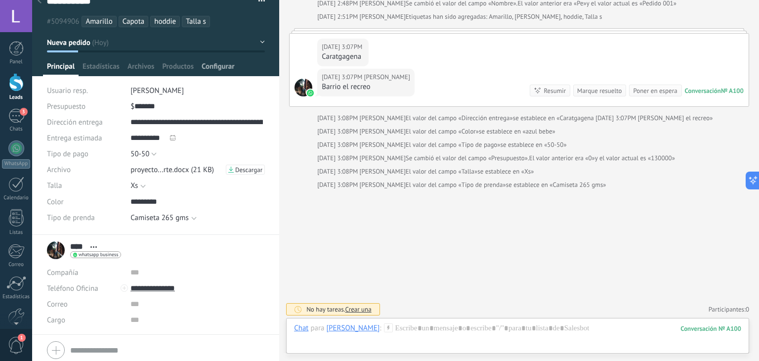
click at [227, 63] on span "Configurar" at bounding box center [218, 69] width 33 height 14
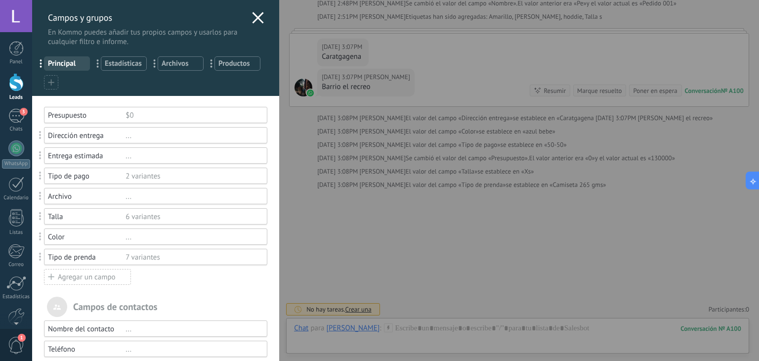
scroll to position [63, 0]
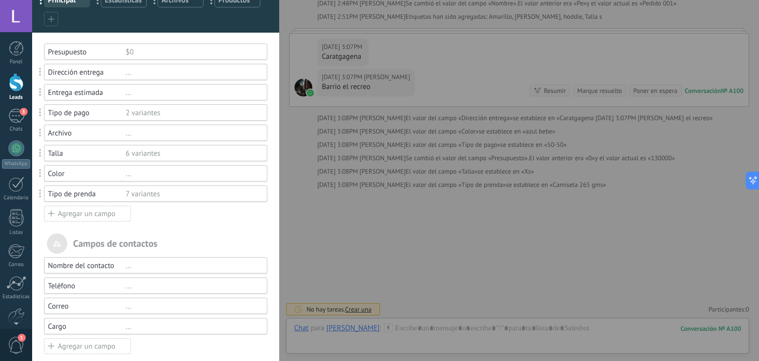
click at [111, 218] on div "Agregar un campo" at bounding box center [87, 214] width 87 height 16
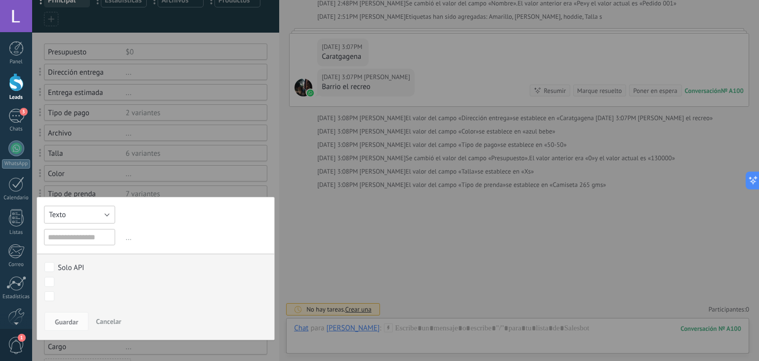
click at [106, 217] on button "Texto" at bounding box center [79, 215] width 71 height 18
click at [76, 261] on span "Selección" at bounding box center [79, 265] width 82 height 9
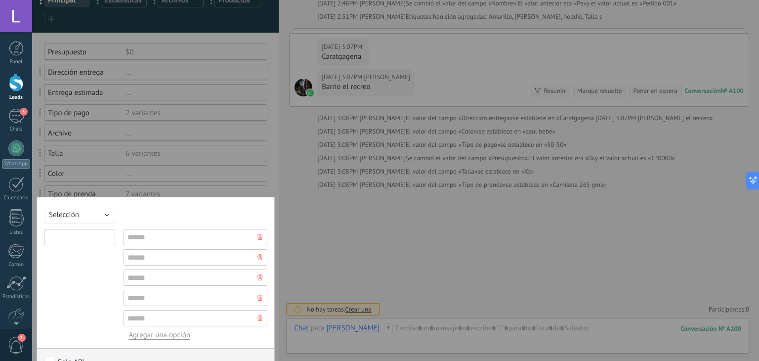
click at [78, 235] on input "text" at bounding box center [79, 237] width 71 height 16
type input "*********"
click at [151, 236] on input "text" at bounding box center [196, 237] width 144 height 16
type input "*******"
click at [162, 252] on input "text" at bounding box center [196, 257] width 144 height 16
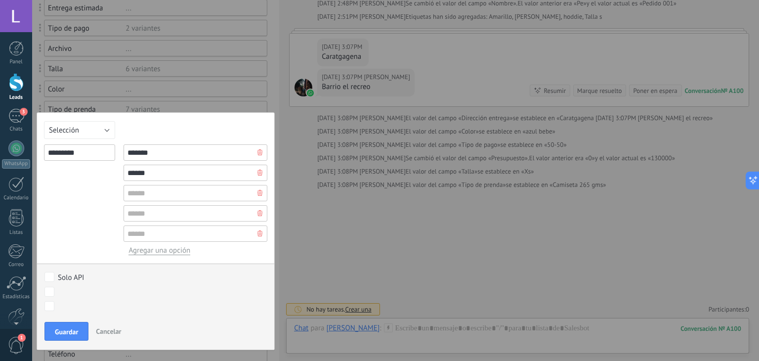
scroll to position [148, 0]
type input "******"
click at [73, 329] on span "Guardar" at bounding box center [66, 331] width 23 height 7
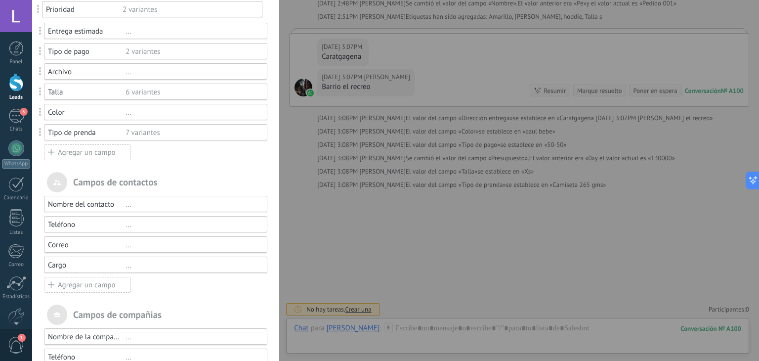
scroll to position [119, 0]
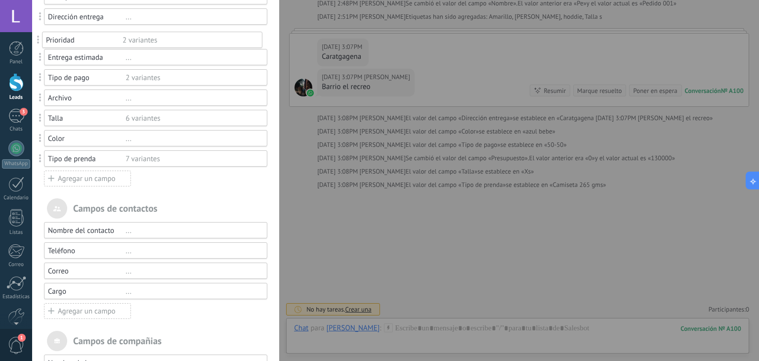
drag, startPoint x: 41, startPoint y: 130, endPoint x: 36, endPoint y: 41, distance: 89.2
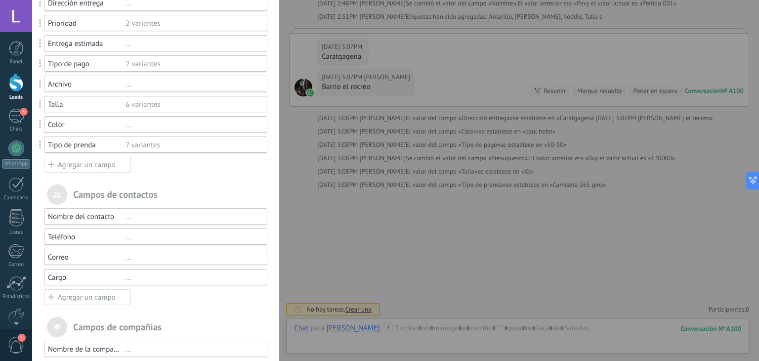
scroll to position [246, 0]
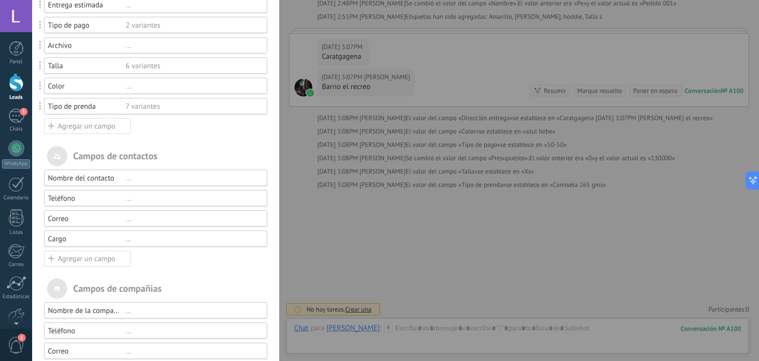
click at [364, 200] on div "Campos y grupos En Kommo puedes añadir tus propios campos y usarlos para cualqu…" at bounding box center [395, 219] width 727 height 438
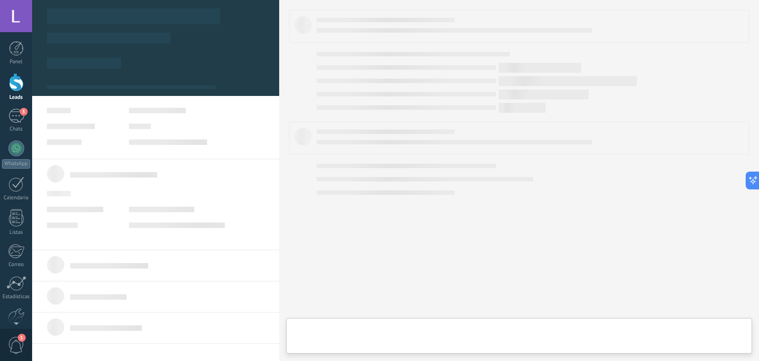
type textarea "**********"
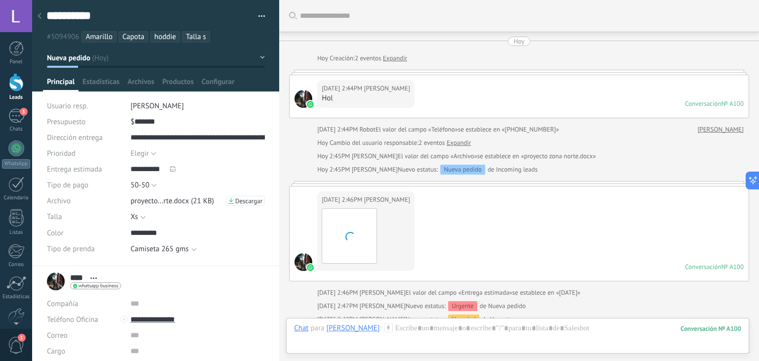
scroll to position [303, 0]
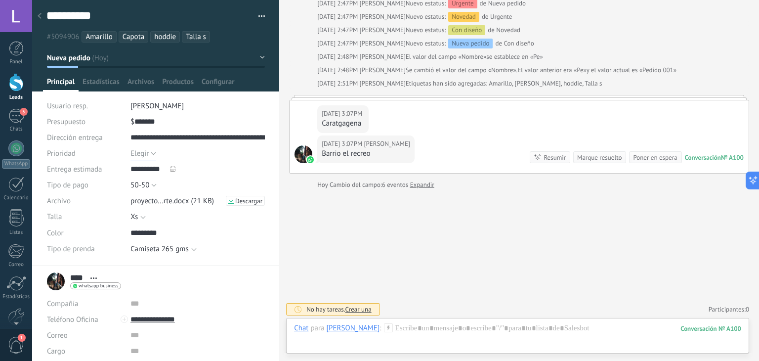
click at [149, 152] on button "Elegir" at bounding box center [144, 153] width 26 height 16
click at [154, 169] on span "Urgente" at bounding box center [188, 170] width 137 height 9
click at [175, 169] on div at bounding box center [173, 169] width 10 height 10
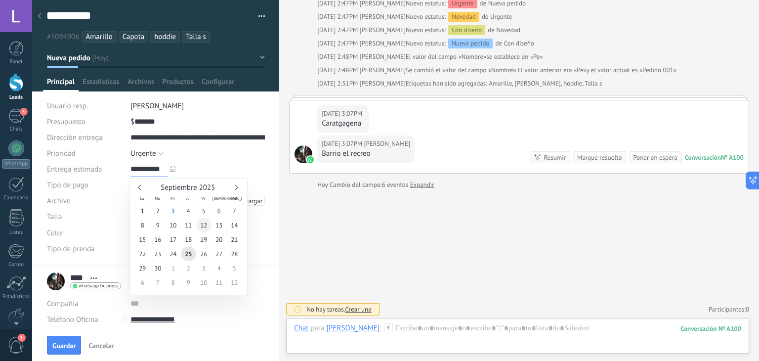
type input "**********"
click at [202, 225] on span "12" at bounding box center [203, 225] width 15 height 14
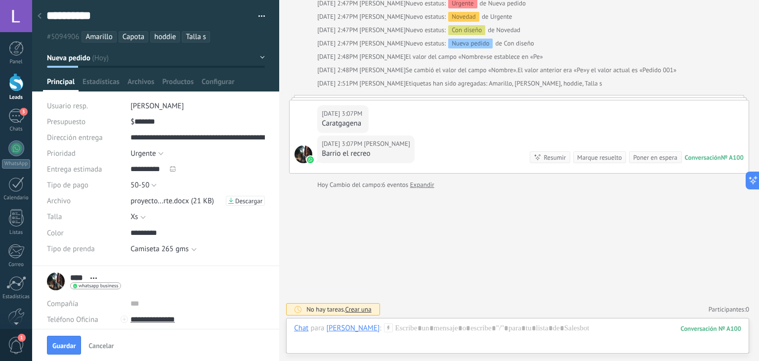
click at [351, 256] on div "Buscar Carga más Hoy Hoy Creación: 2 eventos Expandir Hoy 2:44PM Juan Hol Conve…" at bounding box center [519, 29] width 480 height 665
click at [64, 349] on span "Guardar" at bounding box center [63, 345] width 23 height 7
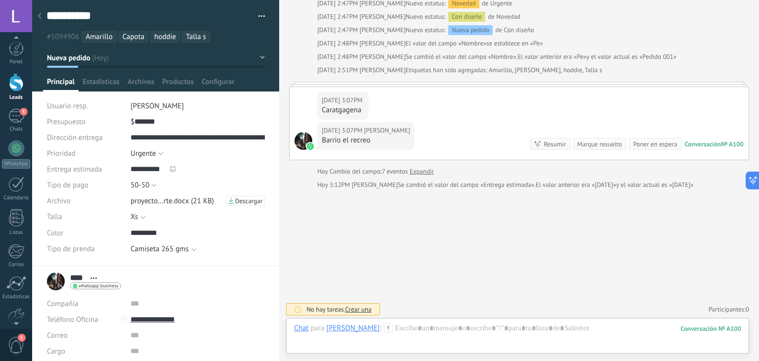
scroll to position [3, 0]
click at [16, 119] on div "3" at bounding box center [16, 113] width 16 height 14
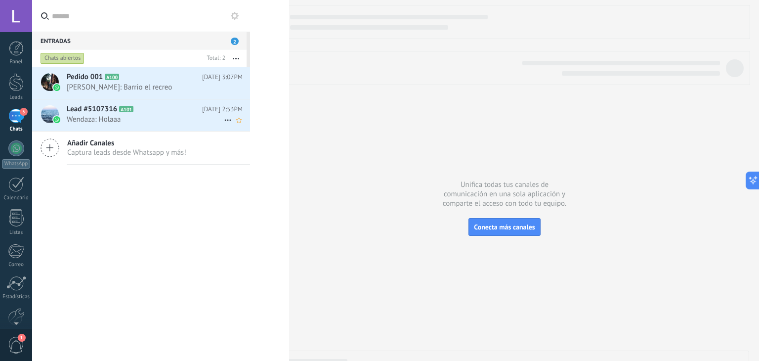
click at [118, 123] on span "Wendaza: Holaaa" at bounding box center [145, 119] width 157 height 9
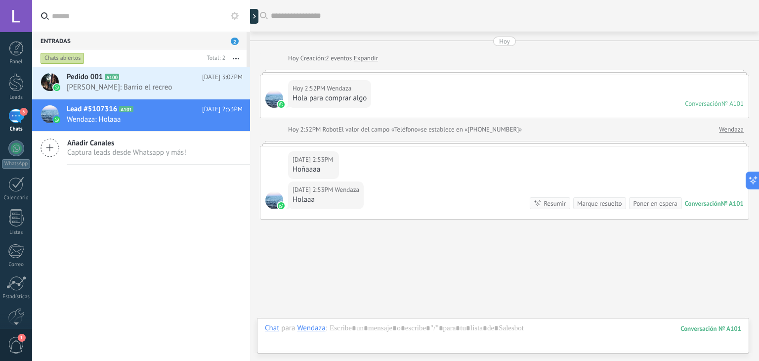
scroll to position [30, 0]
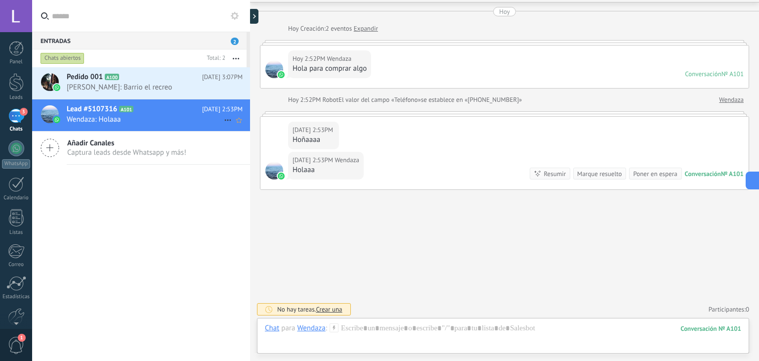
click at [124, 111] on span "A101" at bounding box center [126, 109] width 14 height 6
click at [97, 107] on span "Lead #5107316" at bounding box center [92, 109] width 50 height 10
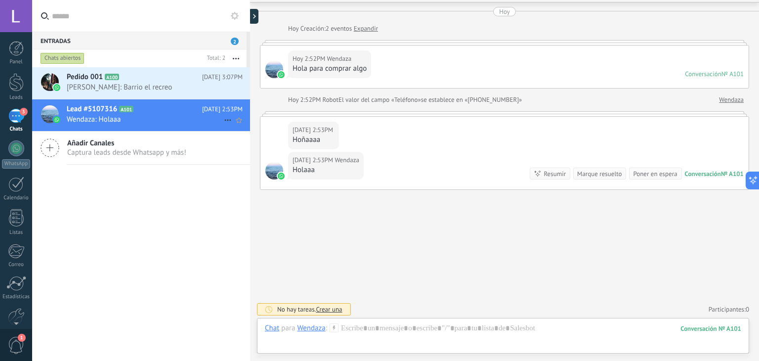
click at [92, 108] on span "Lead #5107316" at bounding box center [92, 109] width 50 height 10
click at [224, 117] on icon at bounding box center [228, 120] width 12 height 12
click at [192, 119] on div at bounding box center [379, 180] width 759 height 361
click at [362, 331] on div at bounding box center [503, 338] width 477 height 30
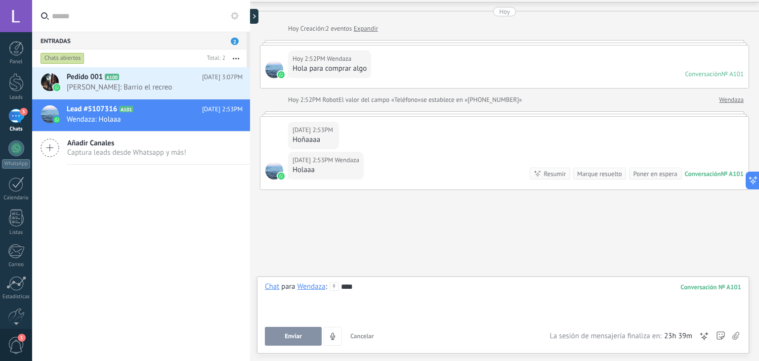
click at [289, 336] on span "Enviar" at bounding box center [293, 336] width 17 height 7
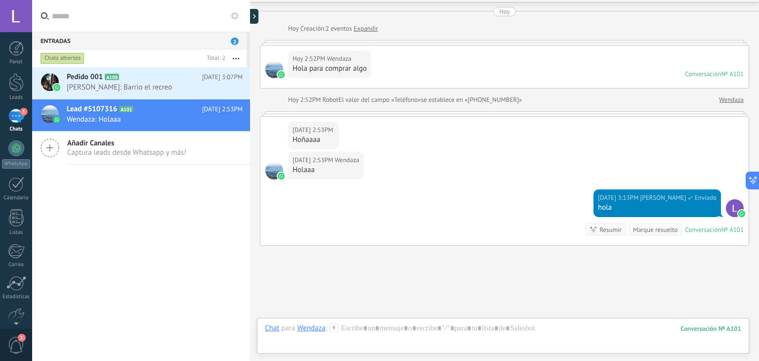
scroll to position [86, 0]
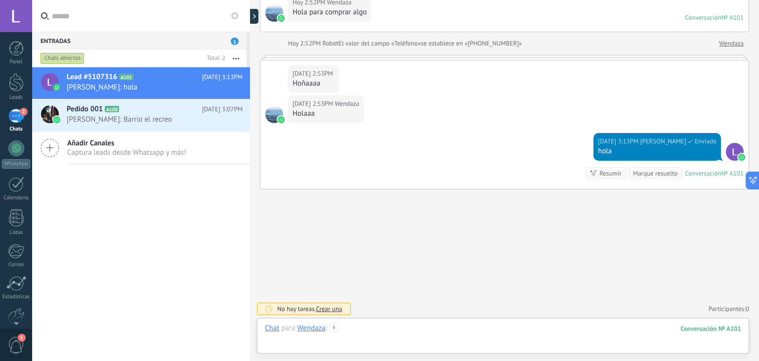
click at [377, 328] on div at bounding box center [503, 338] width 477 height 30
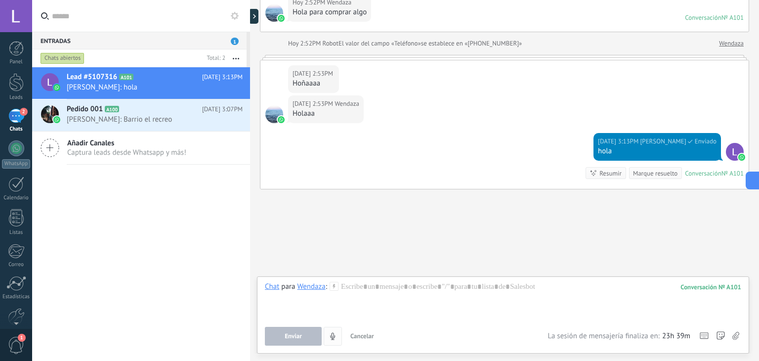
click at [332, 337] on icon "4" at bounding box center [333, 336] width 8 height 8
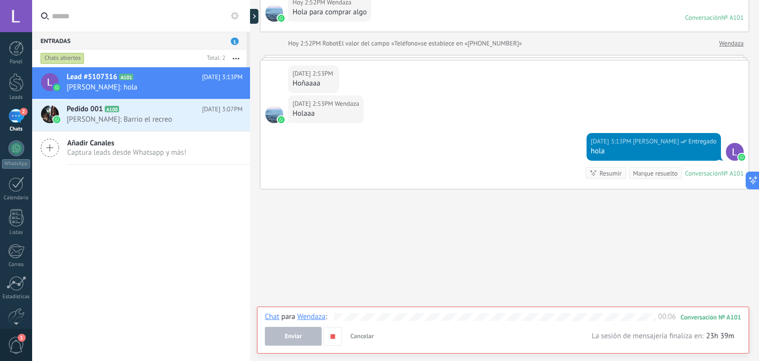
click at [303, 339] on button "Enviar" at bounding box center [293, 336] width 57 height 19
click at [334, 338] on use "button" at bounding box center [333, 336] width 4 height 4
click at [306, 337] on button "Enviar" at bounding box center [293, 336] width 57 height 19
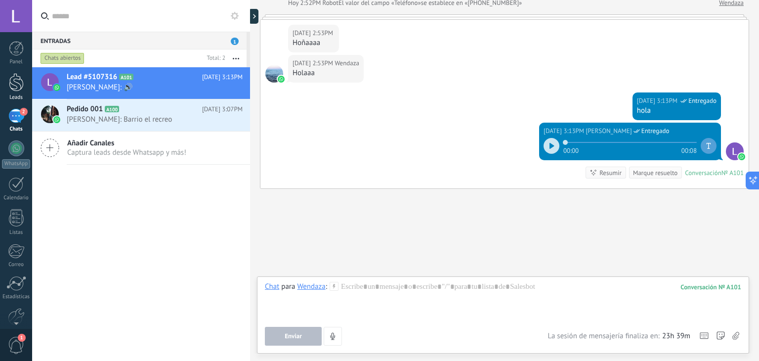
click at [12, 87] on div at bounding box center [16, 82] width 15 height 18
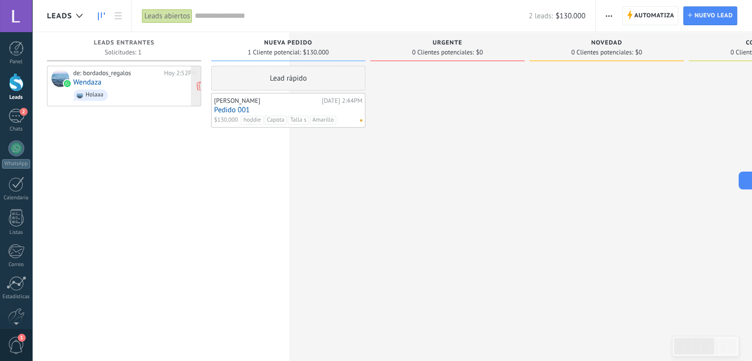
click at [119, 85] on div "de: bordados_regalos Hoy 2:52PM Wendaza Holaaa" at bounding box center [135, 86] width 124 height 34
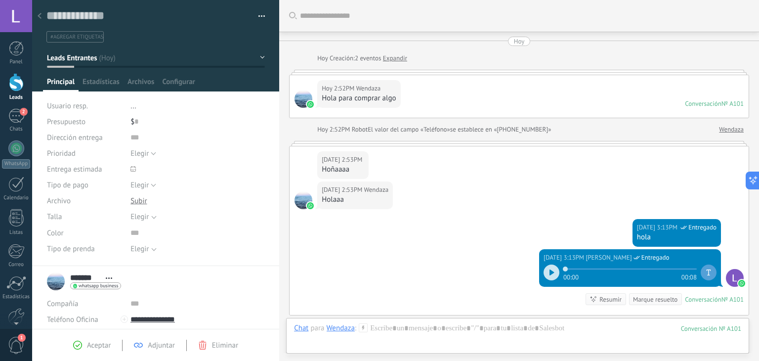
scroll to position [127, 0]
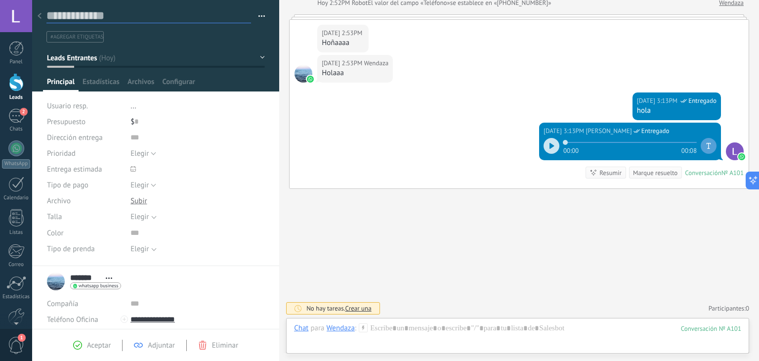
click at [107, 13] on textarea at bounding box center [148, 15] width 205 height 15
type textarea "*"
type textarea "**"
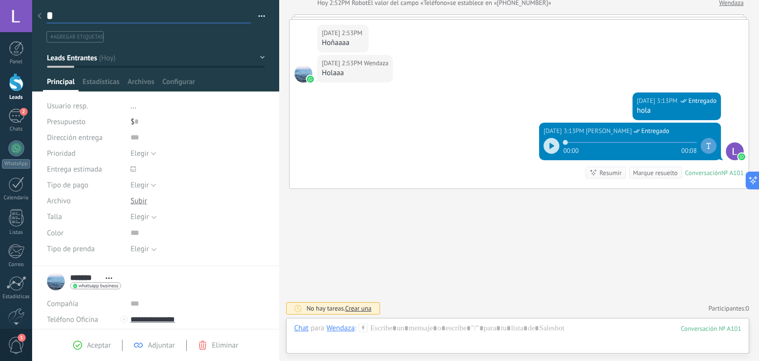
type textarea "**"
type textarea "***"
type textarea "****"
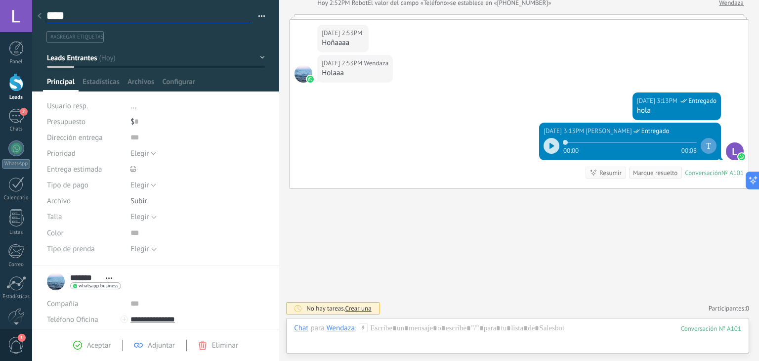
type textarea "*****"
type textarea "******"
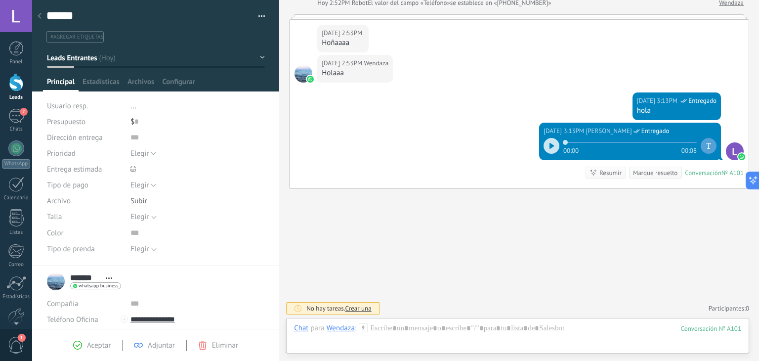
type textarea "******"
type textarea "********"
type textarea "*********"
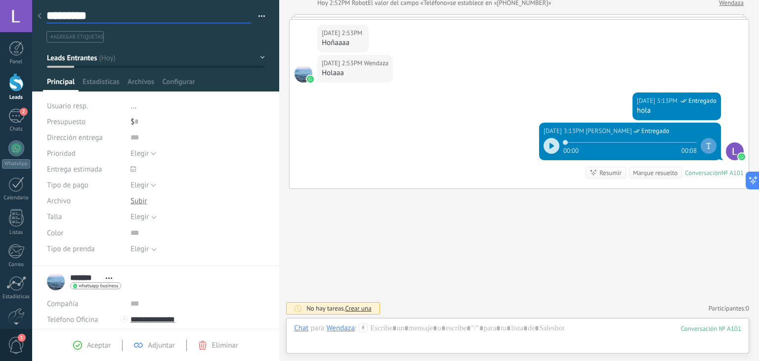
type textarea "**********"
type textarea "*********"
type textarea "**********"
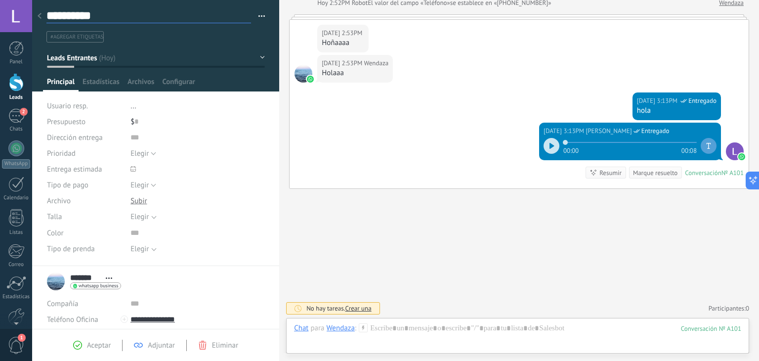
scroll to position [14, 0]
type textarea "**********"
click at [139, 106] on li "..." at bounding box center [198, 106] width 134 height 16
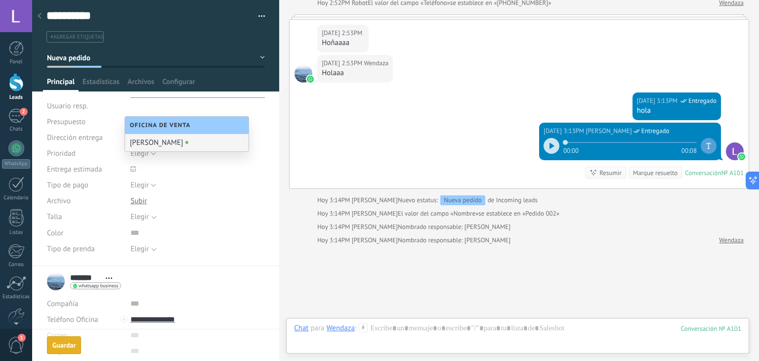
type textarea "**********"
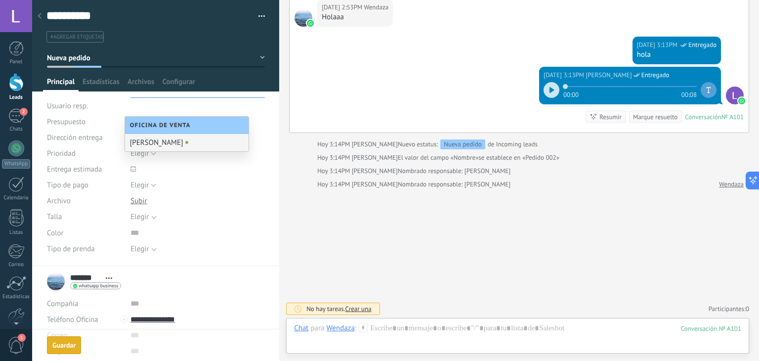
click at [162, 140] on div "[PERSON_NAME]" at bounding box center [187, 142] width 124 height 17
click at [152, 145] on div "[PERSON_NAME]" at bounding box center [187, 142] width 124 height 17
click at [382, 206] on div "Buscar Carga más Hoy Hoy Creación: 2 eventos Expandir Hoy 2:52PM Wendaza Hola p…" at bounding box center [519, 90] width 480 height 544
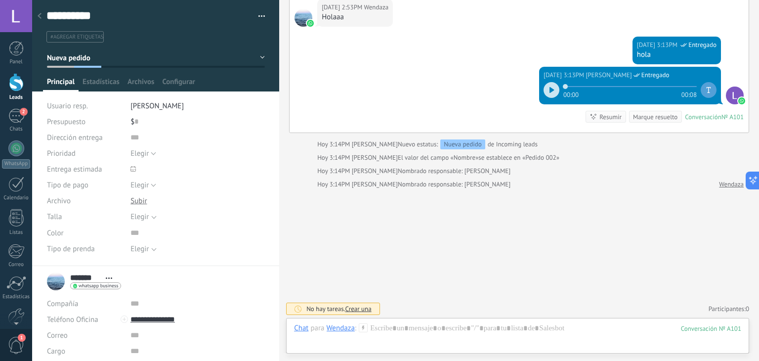
click at [145, 125] on div "$ 0" at bounding box center [198, 122] width 134 height 16
type input "*******"
click at [356, 205] on div "Buscar Carga más Hoy Hoy Creación: 2 eventos Expandir Hoy 2:52PM Wendaza Hola p…" at bounding box center [519, 90] width 480 height 544
click at [141, 142] on input "text" at bounding box center [198, 138] width 134 height 16
type input "*******"
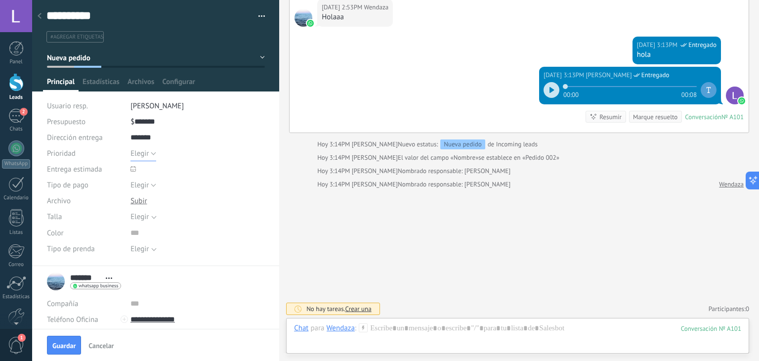
click at [150, 155] on button "Elegir" at bounding box center [144, 153] width 26 height 16
click at [153, 173] on span "Urgente" at bounding box center [188, 170] width 137 height 9
click at [152, 168] on span at bounding box center [162, 169] width 62 height 16
click at [135, 168] on div at bounding box center [133, 169] width 10 height 10
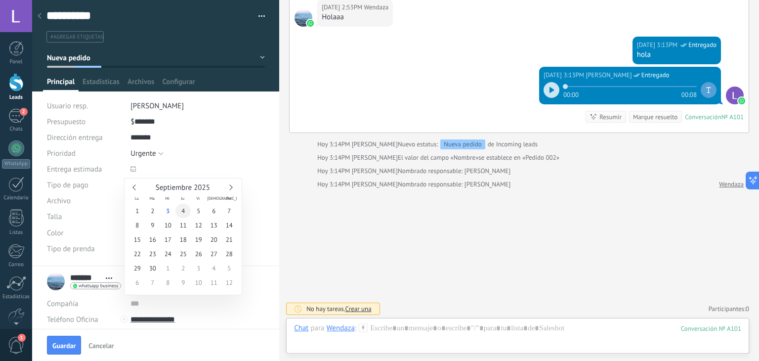
type input "**********"
click at [186, 214] on span "4" at bounding box center [183, 211] width 15 height 14
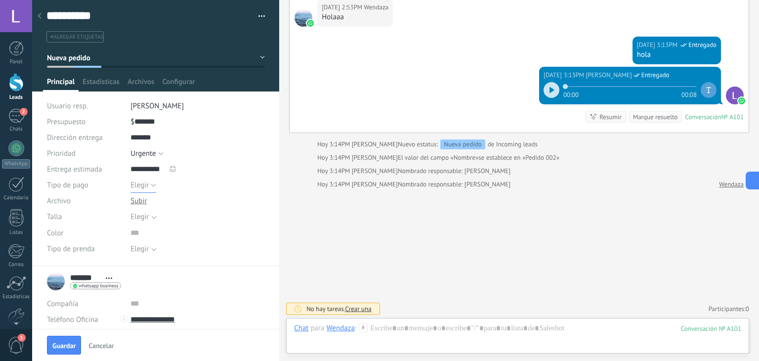
click at [134, 182] on span "Elegir" at bounding box center [140, 184] width 18 height 9
click at [146, 203] on span "Completo" at bounding box center [188, 201] width 137 height 9
click at [145, 219] on div "Elegir" at bounding box center [140, 216] width 18 height 7
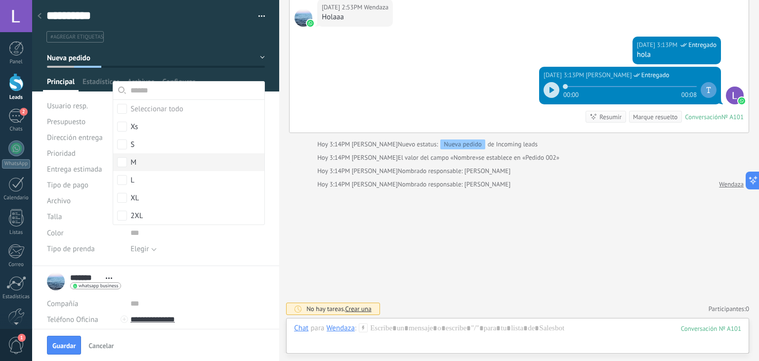
click at [125, 170] on label "M" at bounding box center [188, 162] width 151 height 18
click at [405, 264] on div "Buscar Carga más Hoy Hoy Creación: 2 eventos Expandir Hoy 2:52PM Wendaza Hola p…" at bounding box center [519, 90] width 480 height 544
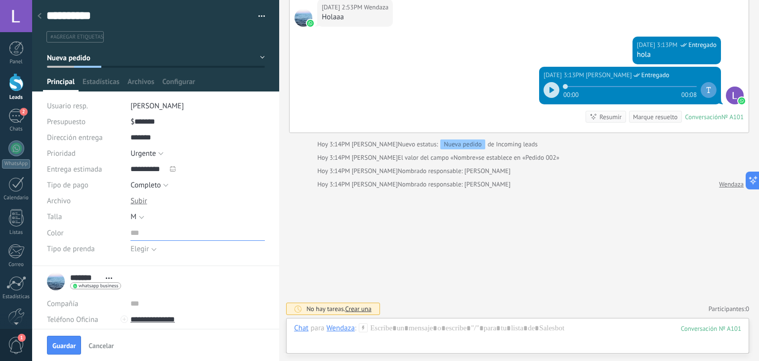
click at [136, 231] on input "text" at bounding box center [198, 233] width 134 height 16
type input "****"
click at [155, 249] on span "Elegir" at bounding box center [192, 248] width 122 height 7
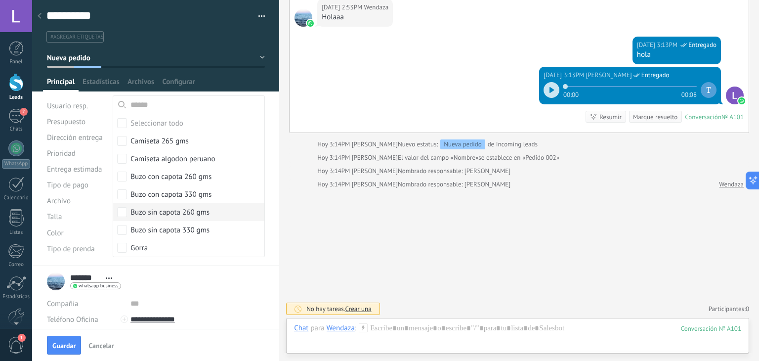
click at [144, 216] on div "Buzo sin capota 260 gms" at bounding box center [170, 213] width 79 height 10
click at [69, 343] on span "Guardar" at bounding box center [63, 345] width 23 height 7
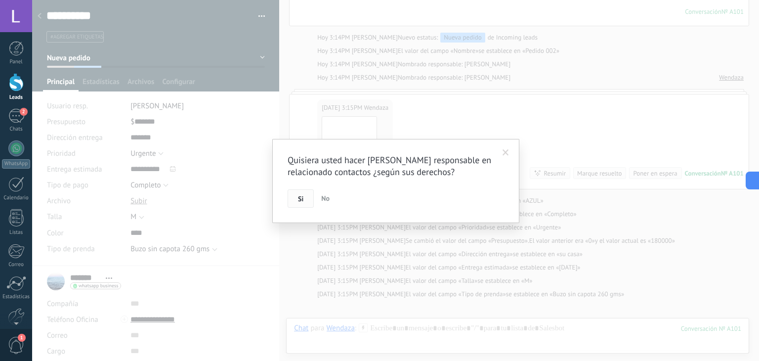
scroll to position [283, 0]
click at [306, 199] on button "Si" at bounding box center [301, 198] width 26 height 19
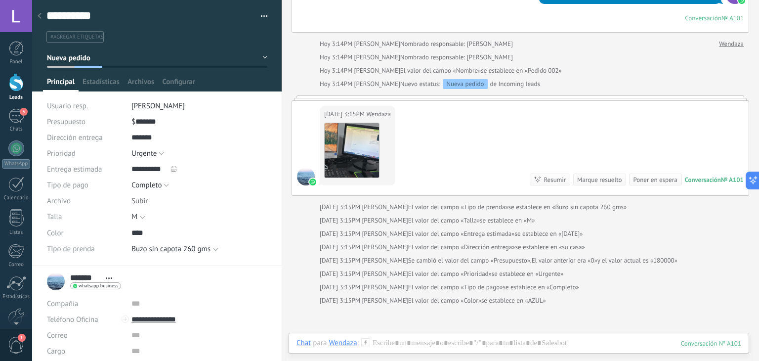
drag, startPoint x: 278, startPoint y: 223, endPoint x: 279, endPoint y: 275, distance: 51.9
click at [282, 275] on div at bounding box center [282, 180] width 0 height 361
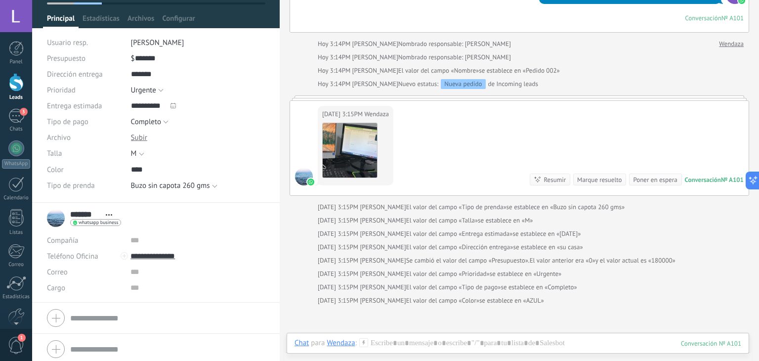
scroll to position [67, 0]
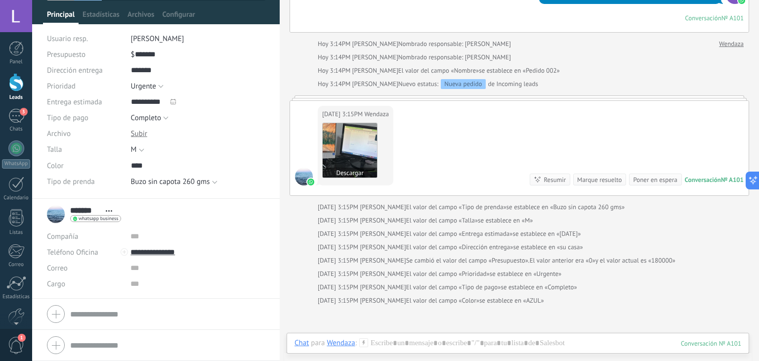
click at [349, 133] on img at bounding box center [350, 150] width 54 height 54
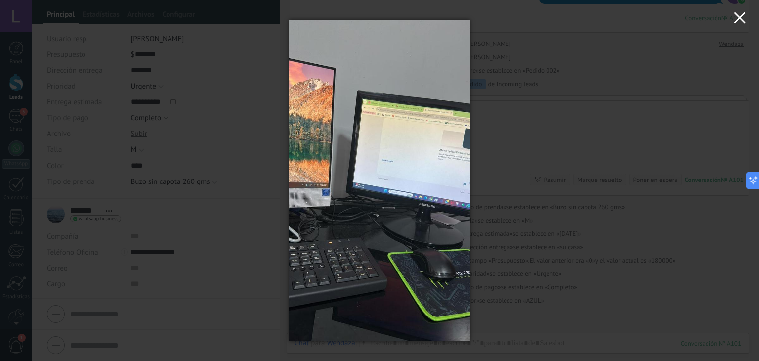
click at [741, 16] on button "button" at bounding box center [740, 19] width 39 height 39
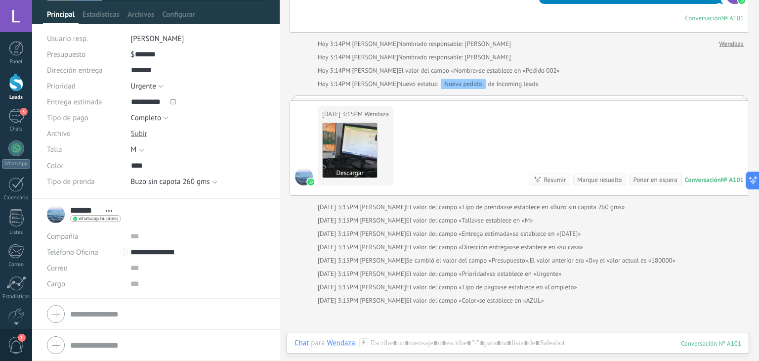
click at [348, 170] on button "Descargar" at bounding box center [350, 173] width 54 height 10
click at [131, 133] on div at bounding box center [139, 133] width 16 height 9
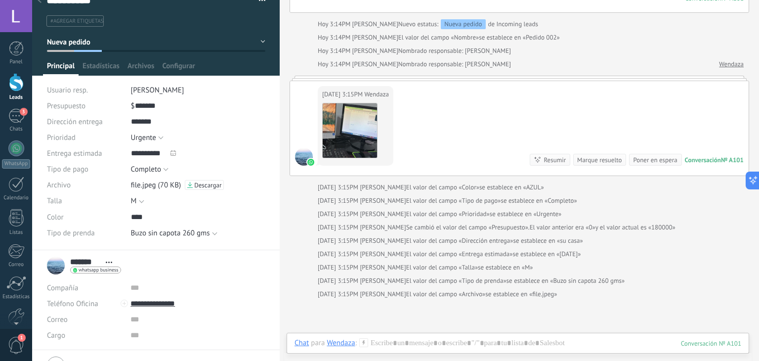
scroll to position [13, 0]
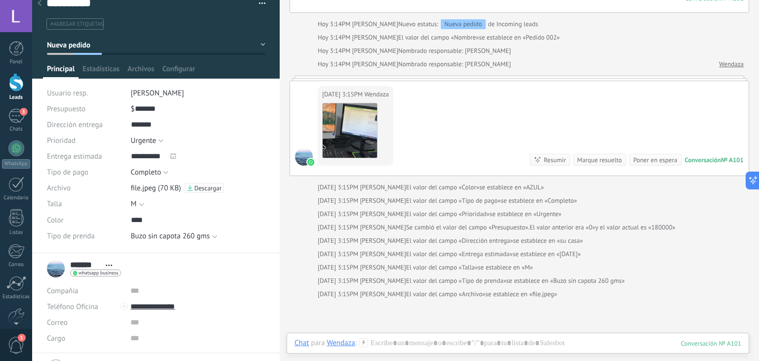
click at [260, 4] on span "button" at bounding box center [262, 5] width 7 height 2
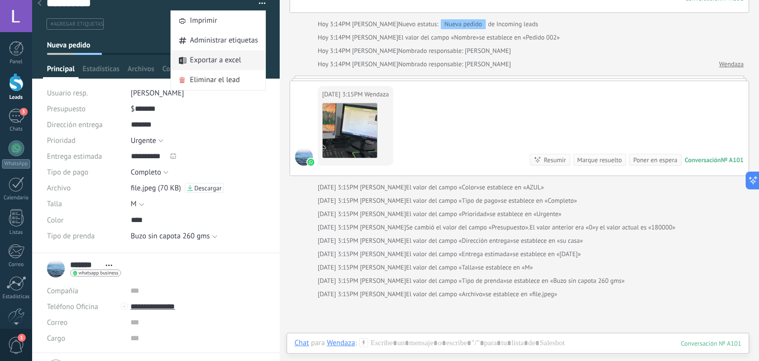
click at [222, 65] on span "Exportar a excel" at bounding box center [215, 60] width 51 height 20
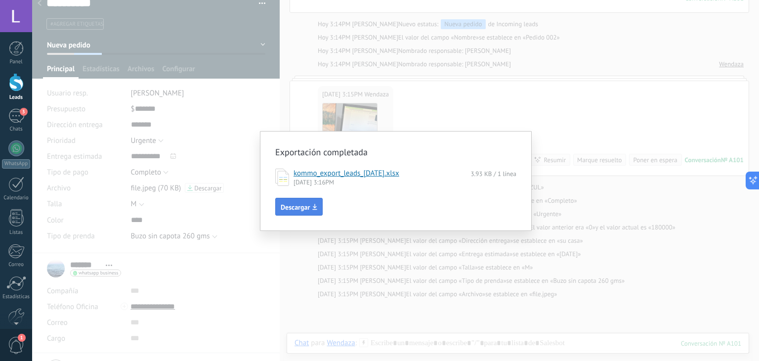
click at [293, 205] on span "Descargar" at bounding box center [295, 207] width 29 height 7
click at [523, 265] on div "Exportación completada kommo_export_leads_2025-09-03.xlsx 3.93 KB / 1 línea 03/…" at bounding box center [395, 180] width 727 height 361
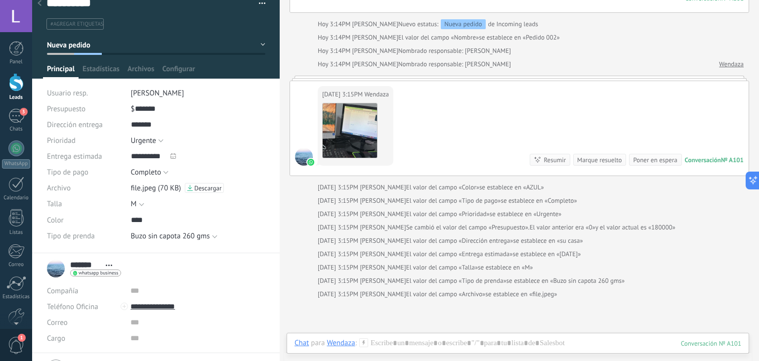
click at [38, 4] on icon at bounding box center [40, 3] width 4 height 6
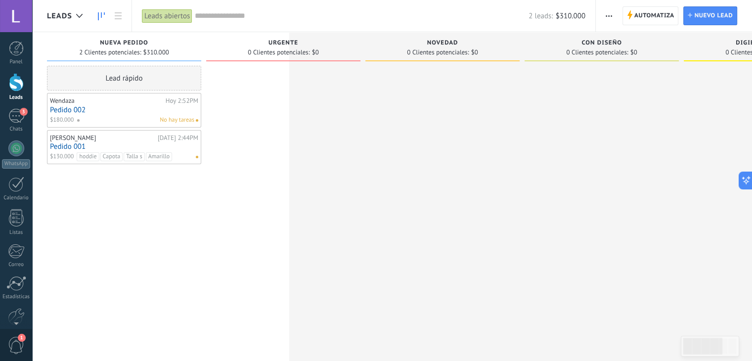
click at [170, 42] on div "Nueva pedido" at bounding box center [124, 44] width 144 height 8
click at [607, 12] on span "button" at bounding box center [609, 15] width 6 height 19
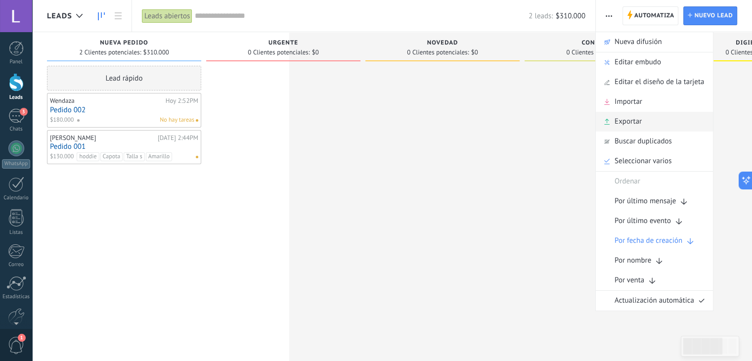
click at [631, 124] on span "Exportar" at bounding box center [628, 122] width 27 height 20
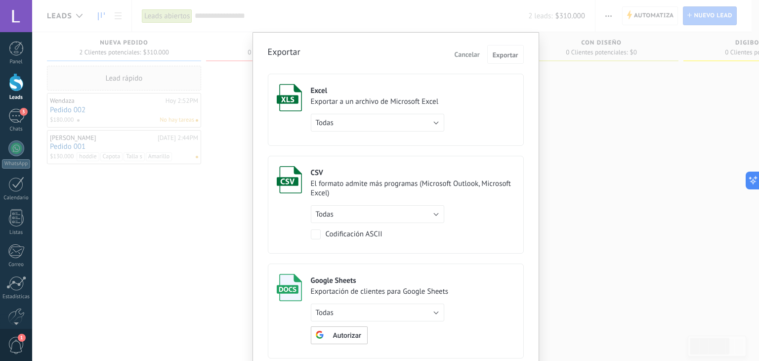
click at [469, 51] on span "Cancelar" at bounding box center [467, 54] width 25 height 9
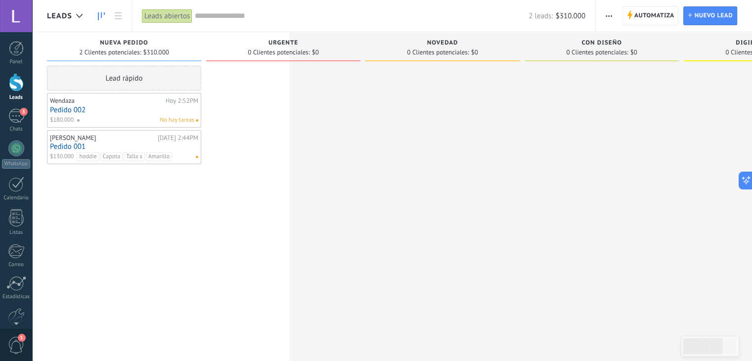
click at [604, 16] on button "button" at bounding box center [609, 15] width 14 height 19
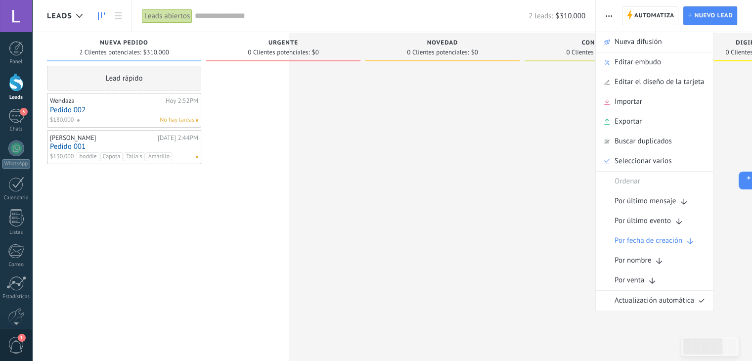
click at [132, 112] on link "Pedido 002" at bounding box center [124, 110] width 148 height 8
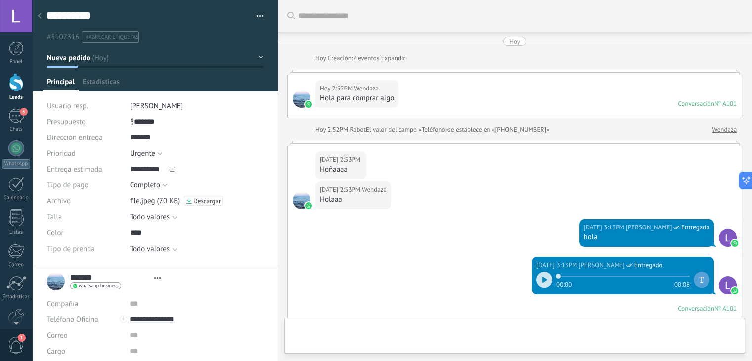
type textarea "**********"
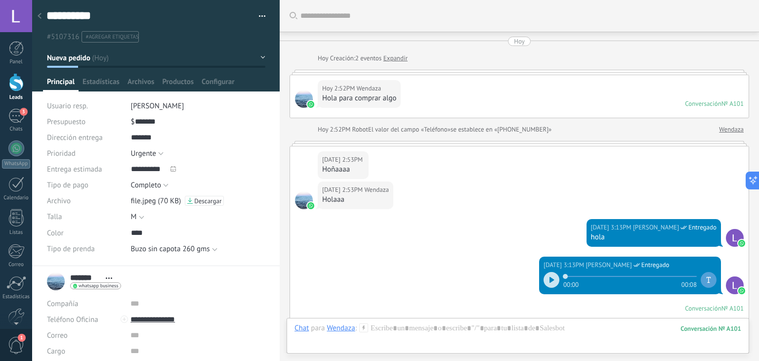
scroll to position [299, 0]
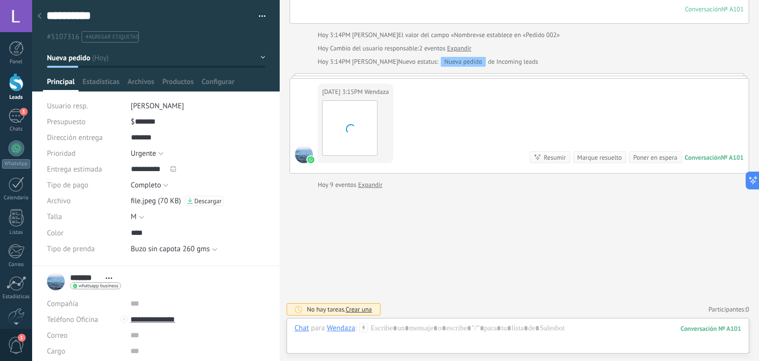
click at [42, 14] on div at bounding box center [40, 16] width 14 height 19
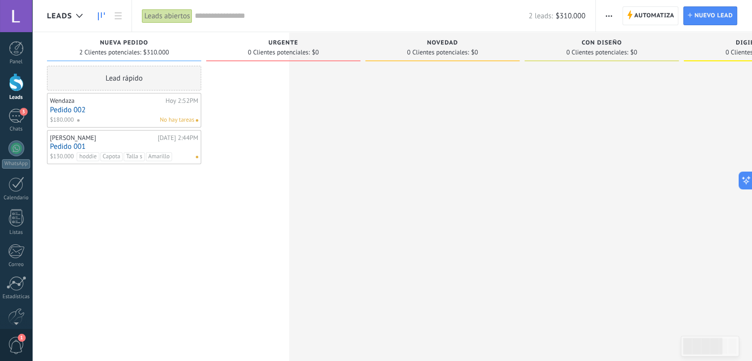
click at [606, 20] on span "button" at bounding box center [609, 15] width 6 height 19
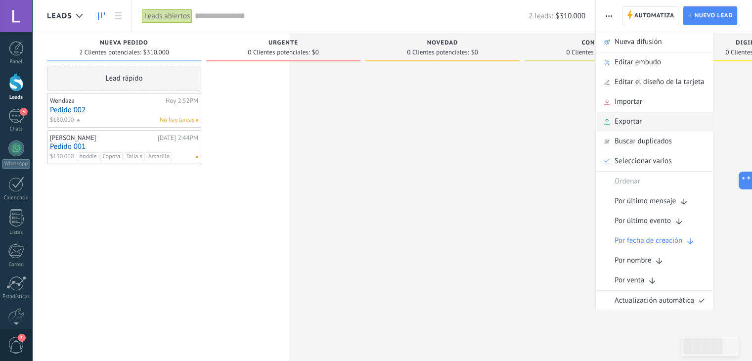
click at [638, 125] on span "Exportar" at bounding box center [628, 122] width 27 height 20
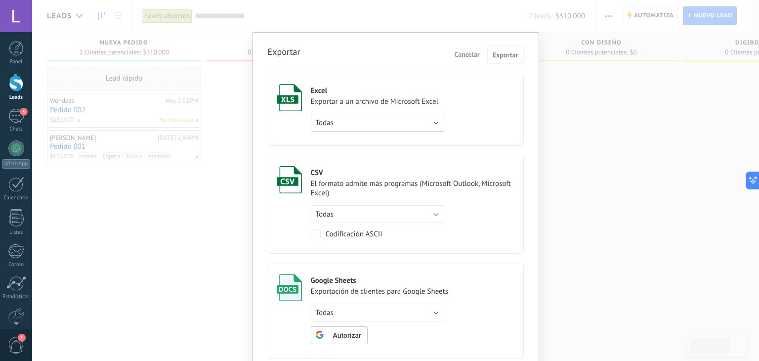
click at [402, 115] on button "Todas" at bounding box center [377, 123] width 133 height 18
click at [189, 199] on div "Exportar Cancelar Exportar Excel Exportar a un archivo de Microsoft Excel Todas…" at bounding box center [395, 180] width 727 height 361
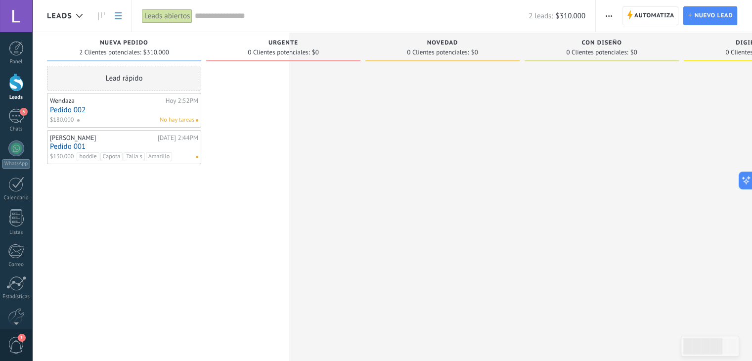
click at [119, 13] on icon at bounding box center [118, 15] width 7 height 7
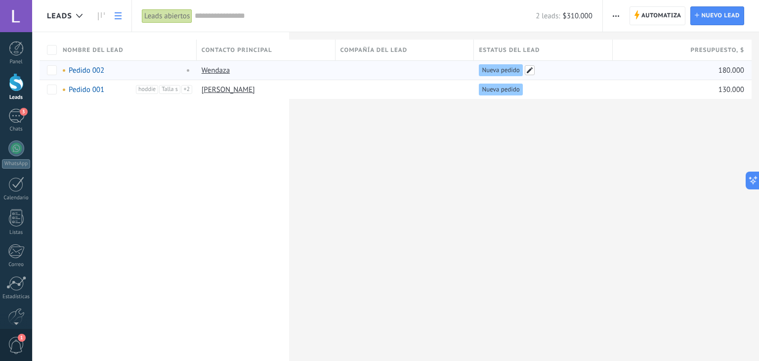
click at [529, 70] on span at bounding box center [530, 70] width 10 height 10
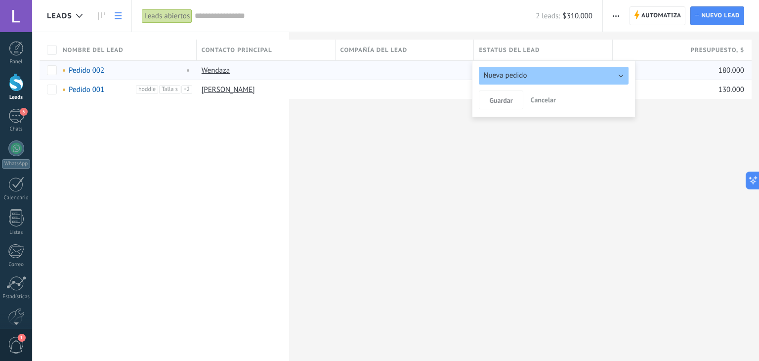
click at [540, 100] on span "Cancelar" at bounding box center [543, 99] width 25 height 9
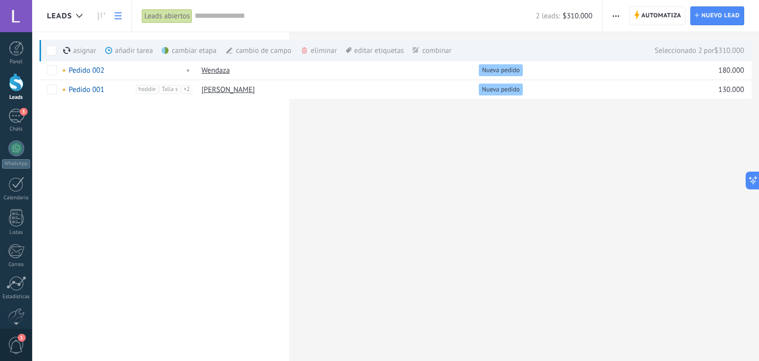
click at [615, 15] on icon "button" at bounding box center [616, 15] width 6 height 1
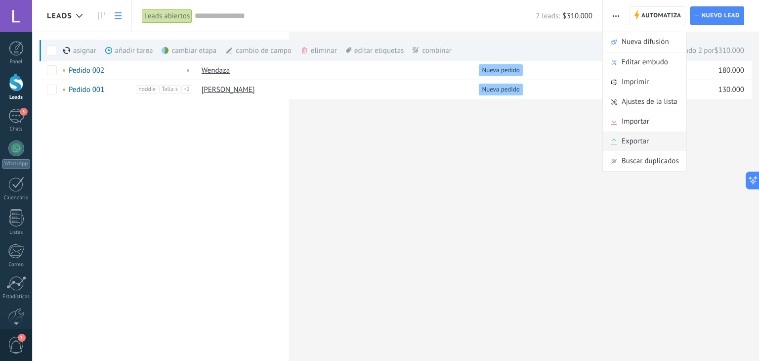
click at [633, 134] on span "Exportar" at bounding box center [635, 142] width 27 height 20
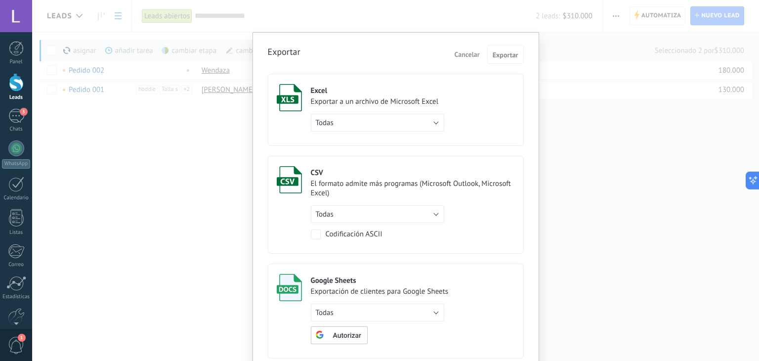
click at [344, 91] on div "Excel" at bounding box center [377, 90] width 133 height 9
click at [503, 55] on span "Exportar" at bounding box center [506, 54] width 26 height 7
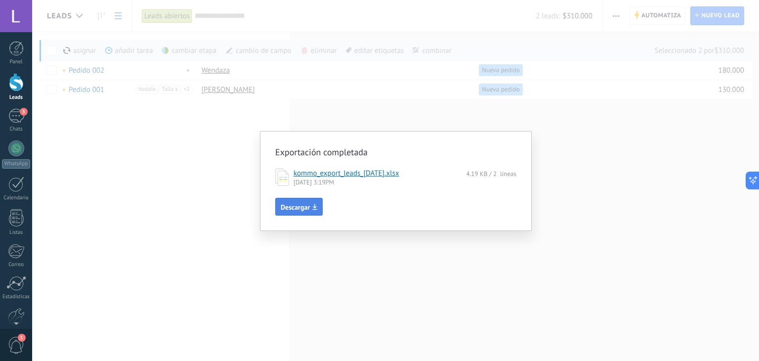
click at [301, 212] on button "Descargar" at bounding box center [298, 207] width 47 height 18
click at [329, 262] on div "Exportación completada kommo_export_leads_2025-09-03.xlsx 4.19 KB / 2 líneas 03…" at bounding box center [395, 180] width 727 height 361
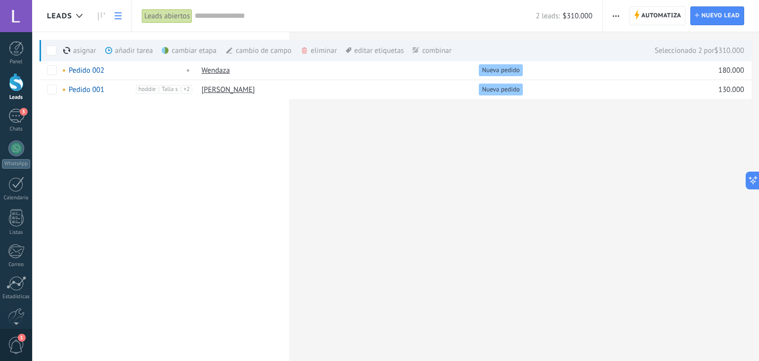
click at [329, 262] on div "Leads Automatiza Nueva difusión Editar embudo Imprimir Ajustes de la lista Impo…" at bounding box center [395, 219] width 727 height 438
click at [184, 129] on div "Leads Automatiza Nueva difusión Editar embudo Imprimir Ajustes de la lista Impo…" at bounding box center [395, 65] width 727 height 131
click at [12, 121] on div "3" at bounding box center [16, 116] width 16 height 14
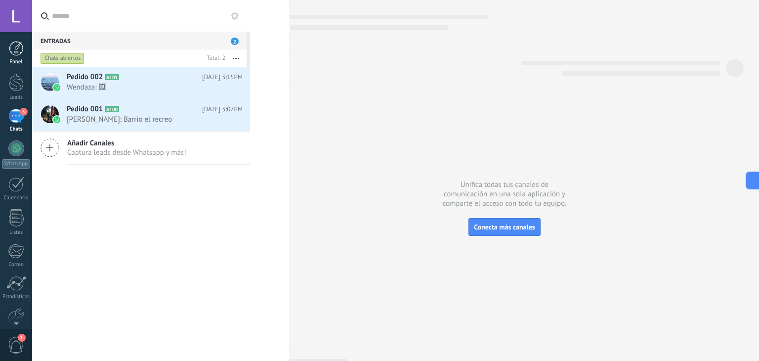
click at [16, 52] on div at bounding box center [16, 48] width 15 height 15
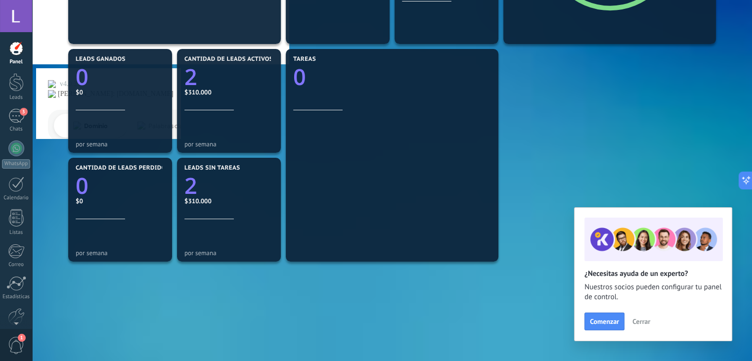
scroll to position [296, 0]
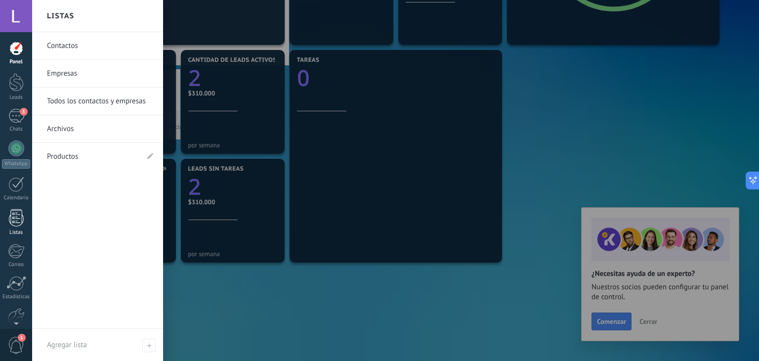
click at [19, 225] on div at bounding box center [16, 217] width 15 height 17
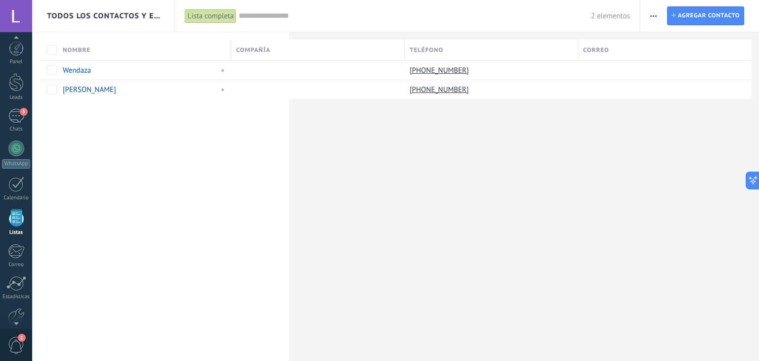
scroll to position [25, 0]
click at [280, 16] on input "text" at bounding box center [415, 16] width 352 height 10
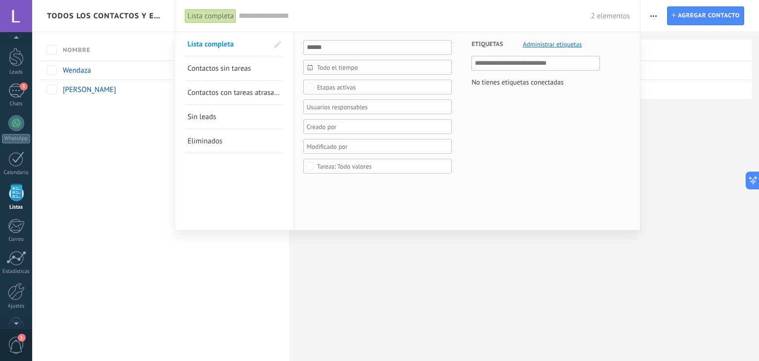
click at [504, 66] on input "text" at bounding box center [536, 63] width 123 height 12
click at [502, 61] on input "text" at bounding box center [536, 63] width 123 height 12
click at [534, 70] on ul at bounding box center [536, 63] width 129 height 15
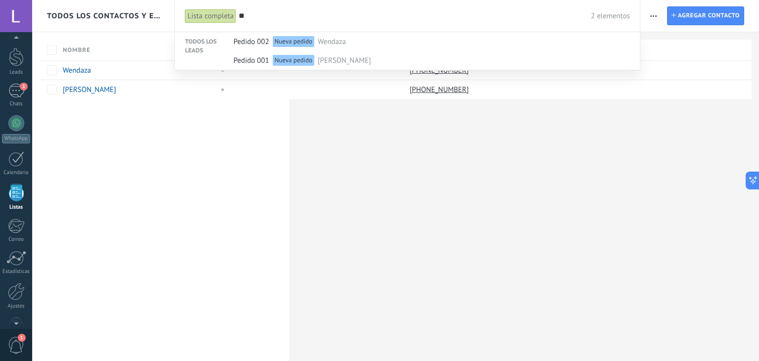
type input "*"
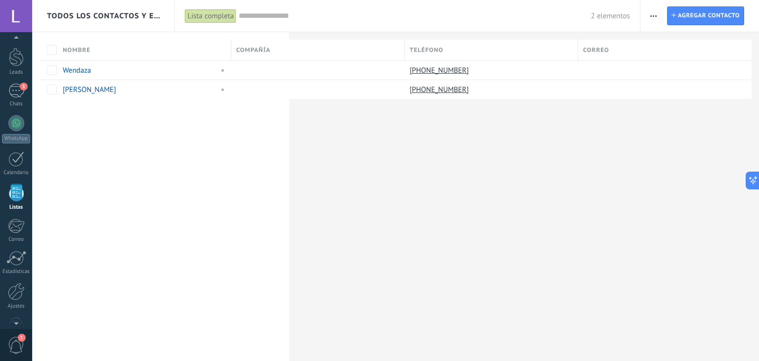
click at [422, 187] on div "Todos los contactos y empresas Lista completa Aplicar 2 elementos Lista complet…" at bounding box center [395, 219] width 727 height 438
click at [275, 15] on input "text" at bounding box center [415, 16] width 352 height 10
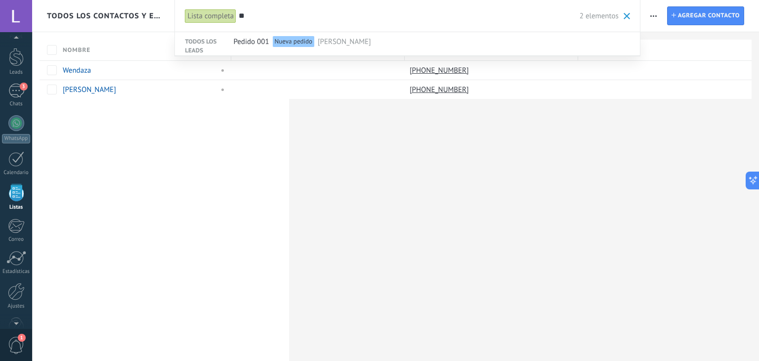
type input "*"
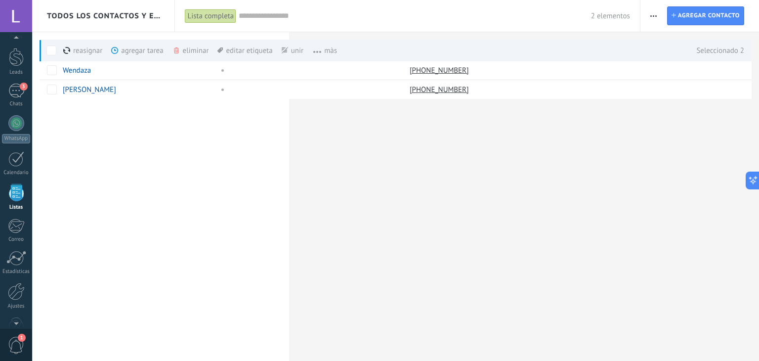
click at [653, 14] on span "button" at bounding box center [654, 15] width 6 height 19
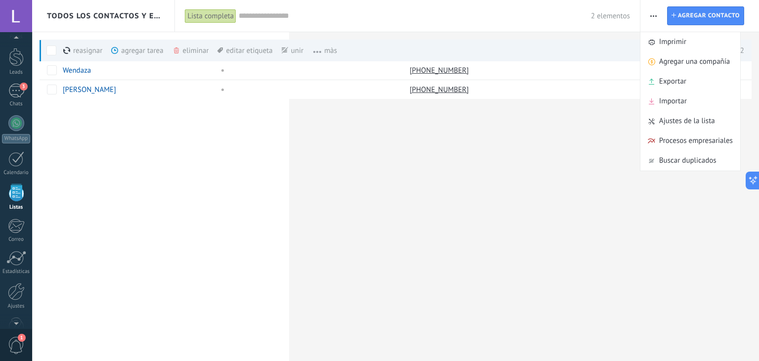
click at [484, 262] on div "Todos los contactos y empresas Lista completa Aplicar 2 elementos Lista complet…" at bounding box center [395, 219] width 727 height 438
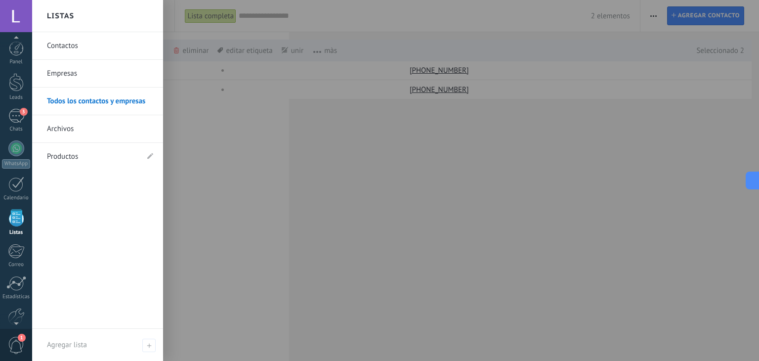
scroll to position [14, 0]
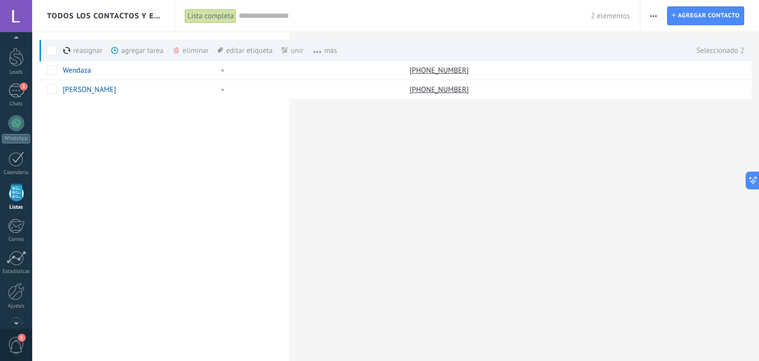
click at [291, 182] on div "Todos los contactos y empresas Lista completa Aplicar 2 elementos Lista complet…" at bounding box center [395, 219] width 727 height 438
click at [250, 48] on div "editar etiqueta màs" at bounding box center [262, 51] width 88 height 22
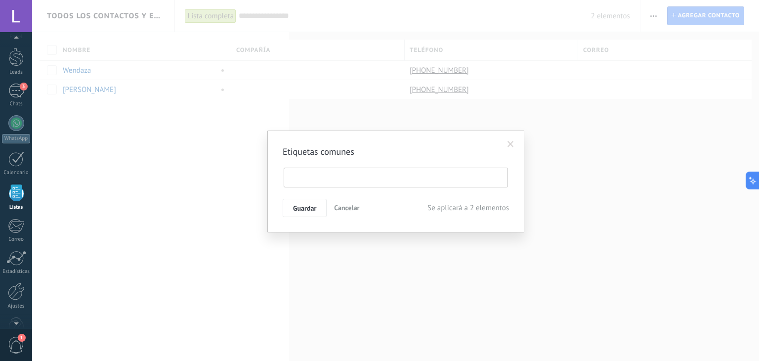
click at [421, 175] on li at bounding box center [396, 177] width 219 height 15
click at [469, 206] on span "Se aplicará a 2 elementos" at bounding box center [469, 208] width 82 height 19
click at [383, 172] on li at bounding box center [396, 177] width 219 height 15
click at [511, 146] on span at bounding box center [511, 144] width 6 height 7
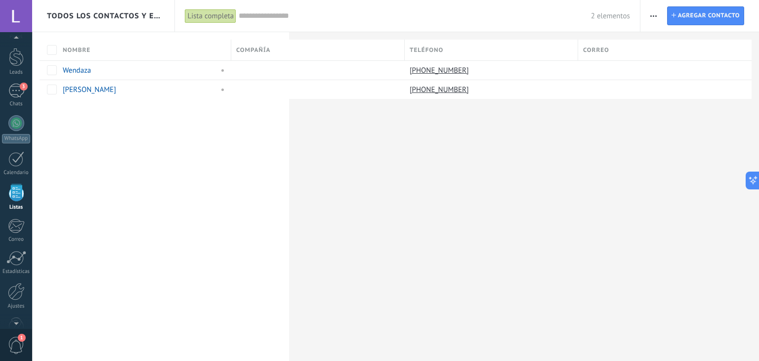
click at [653, 12] on span "button" at bounding box center [654, 15] width 6 height 19
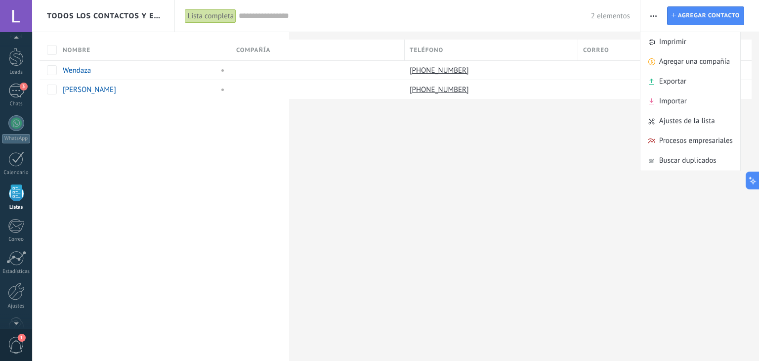
click at [152, 15] on span "Todos los contactos y empresas" at bounding box center [104, 15] width 114 height 9
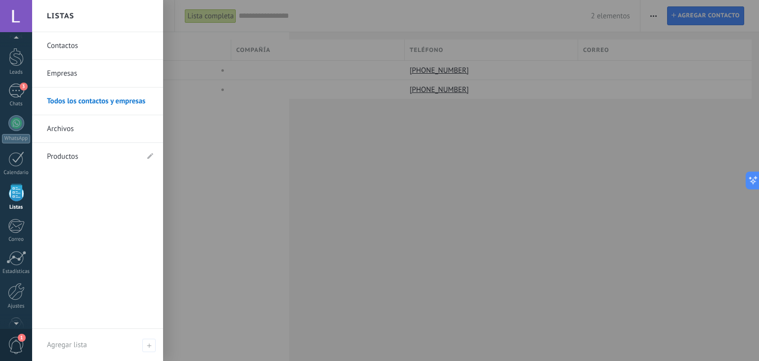
click at [210, 245] on div at bounding box center [411, 180] width 759 height 361
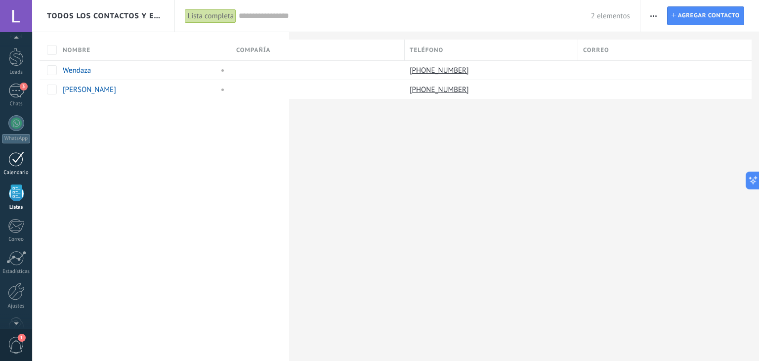
click at [6, 156] on link "Calendario" at bounding box center [16, 163] width 32 height 25
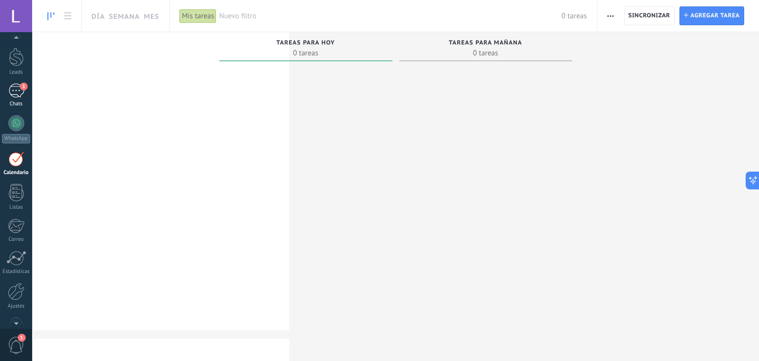
click at [16, 89] on div "3" at bounding box center [16, 91] width 16 height 14
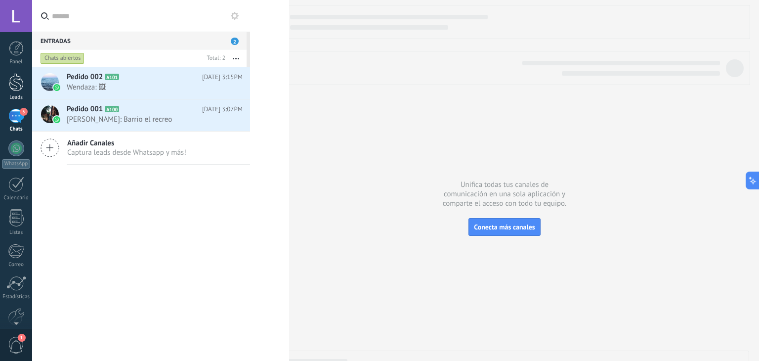
click at [14, 84] on div at bounding box center [16, 82] width 15 height 18
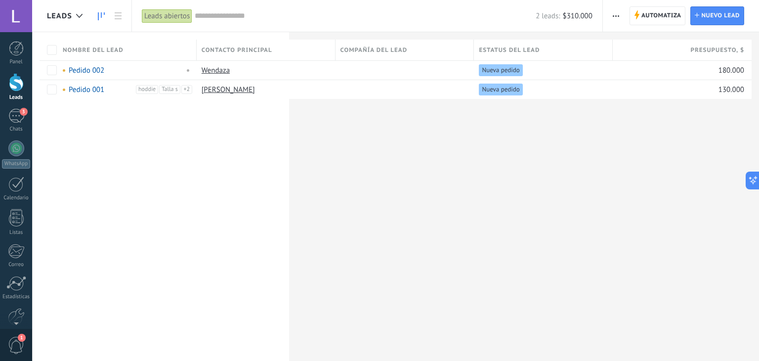
click at [101, 12] on use at bounding box center [101, 16] width 7 height 8
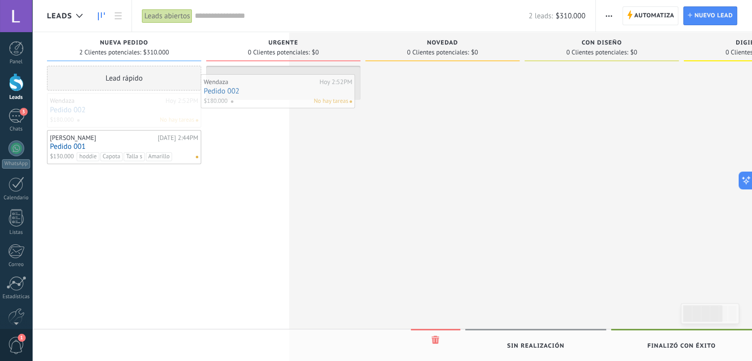
drag, startPoint x: 111, startPoint y: 108, endPoint x: 265, endPoint y: 89, distance: 154.9
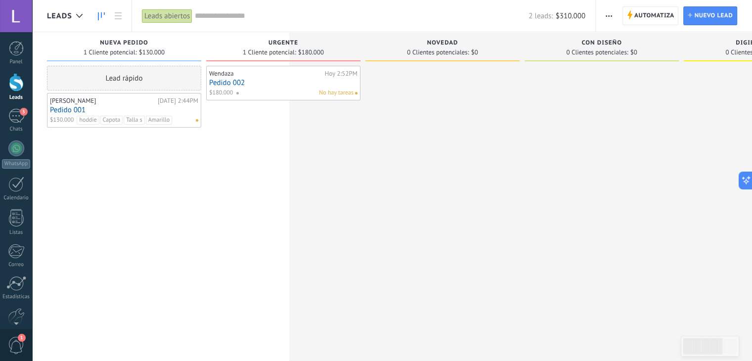
click at [272, 88] on div "Wendaza Hoy 2:52PM Pedido 002 $180.000 No hay tareas" at bounding box center [283, 83] width 148 height 29
click at [357, 93] on span at bounding box center [356, 93] width 2 height 2
click at [285, 70] on div "Wendaza" at bounding box center [265, 74] width 113 height 8
click at [232, 80] on link "Pedido 002" at bounding box center [283, 83] width 148 height 8
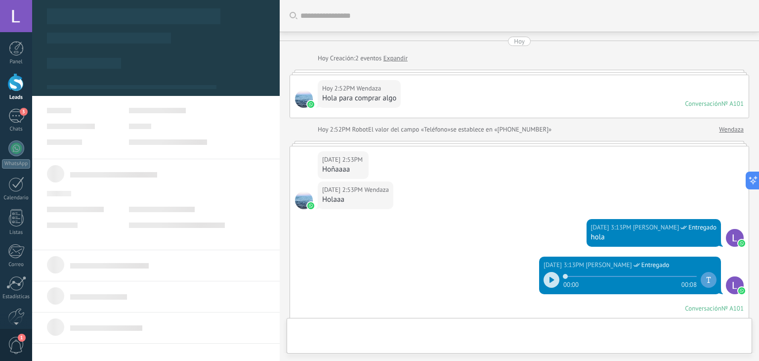
type textarea "**********"
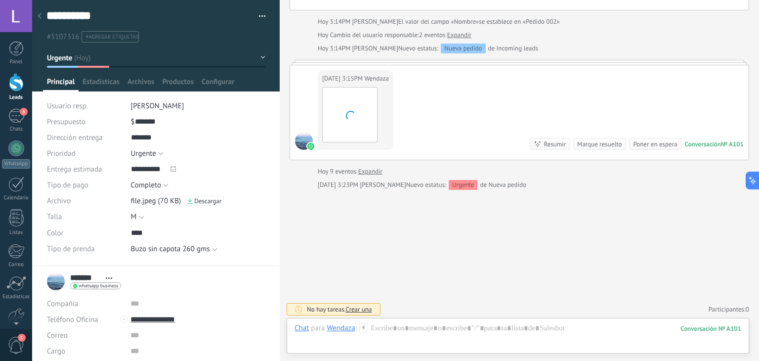
scroll to position [14, 0]
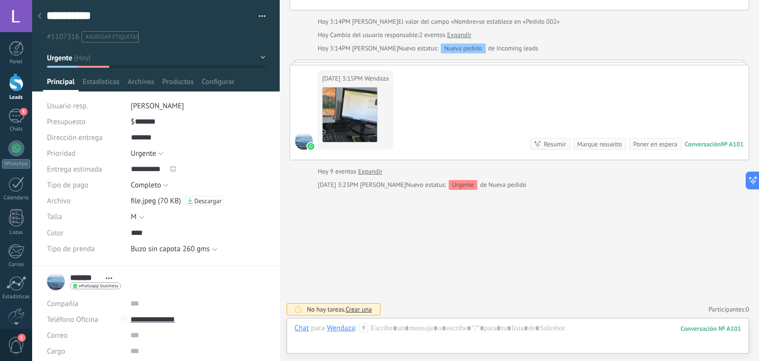
click at [361, 308] on span "Crear una" at bounding box center [359, 309] width 26 height 8
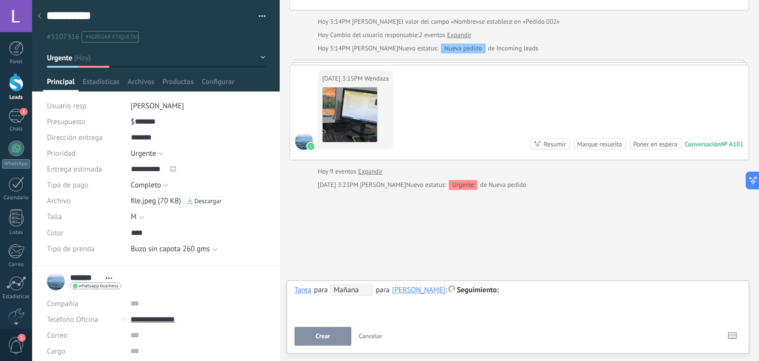
click at [350, 288] on span "Mañana" at bounding box center [351, 290] width 43 height 12
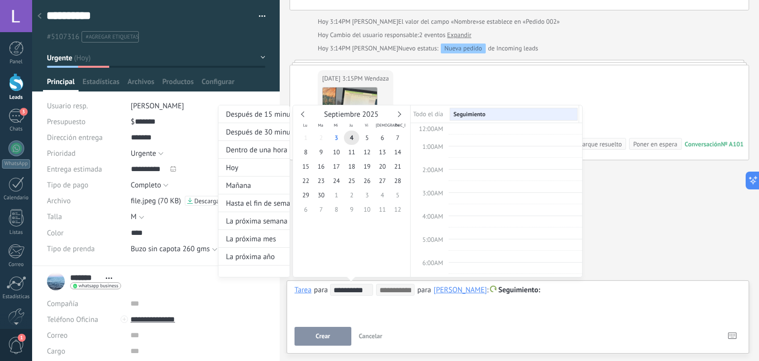
scroll to position [185, 0]
click at [367, 140] on span "5" at bounding box center [366, 138] width 15 height 14
click at [386, 132] on span "6" at bounding box center [382, 138] width 15 height 14
type input "**********"
click at [544, 291] on div "**********" at bounding box center [400, 200] width 365 height 191
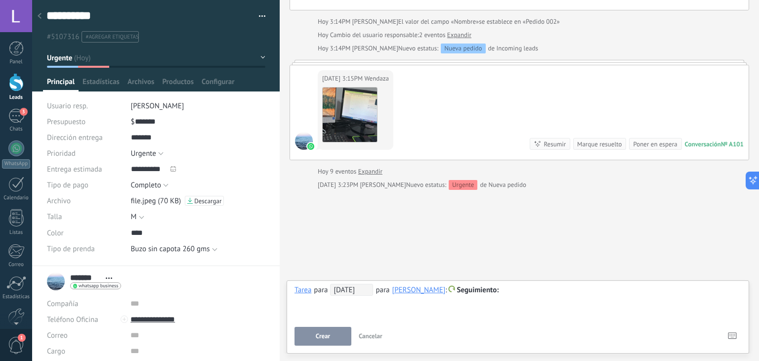
click at [534, 292] on div at bounding box center [518, 290] width 447 height 12
click at [348, 284] on span "06/09/2025" at bounding box center [351, 290] width 43 height 12
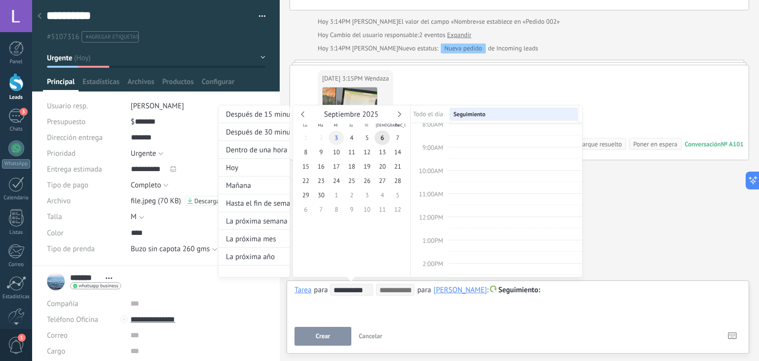
click at [337, 137] on span "3" at bounding box center [336, 138] width 15 height 14
type input "**********"
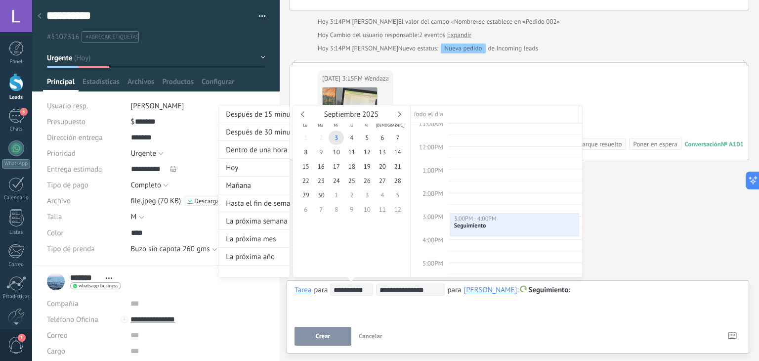
drag, startPoint x: 518, startPoint y: 221, endPoint x: 521, endPoint y: 226, distance: 5.3
type input "**********"
click at [316, 337] on div at bounding box center [379, 180] width 759 height 361
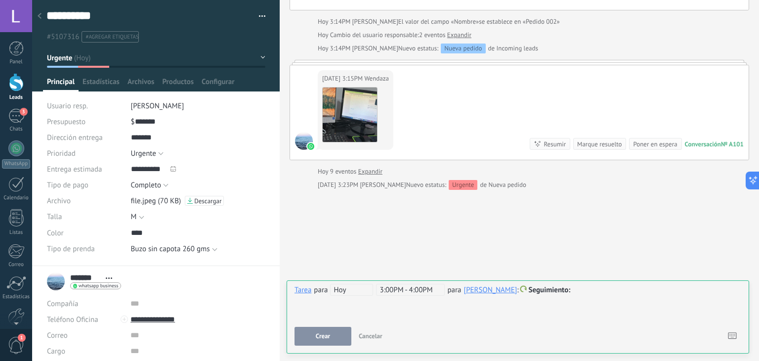
click at [573, 294] on div at bounding box center [518, 290] width 447 height 12
click at [316, 335] on span "Crear" at bounding box center [323, 336] width 14 height 7
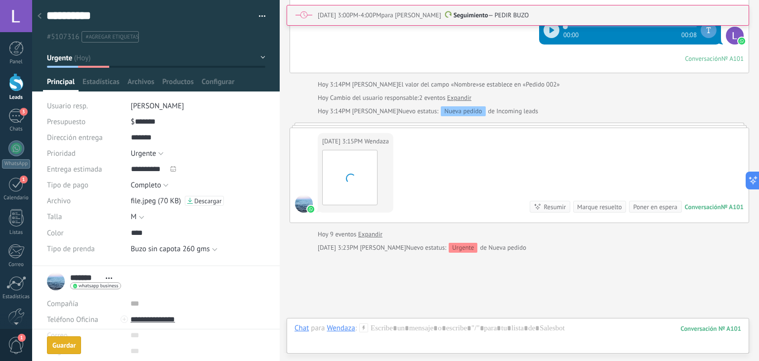
scroll to position [375, 0]
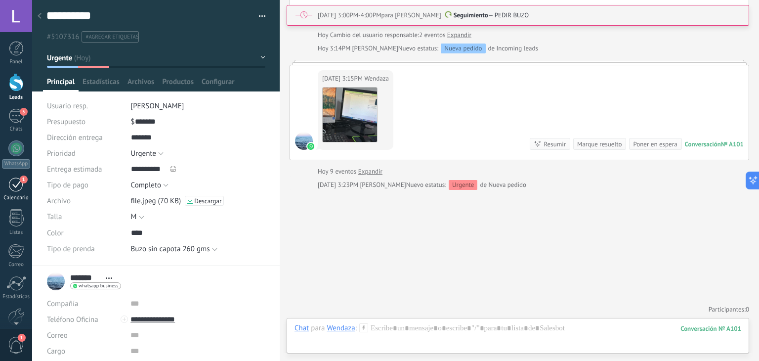
click at [12, 196] on div "Calendario" at bounding box center [16, 198] width 29 height 6
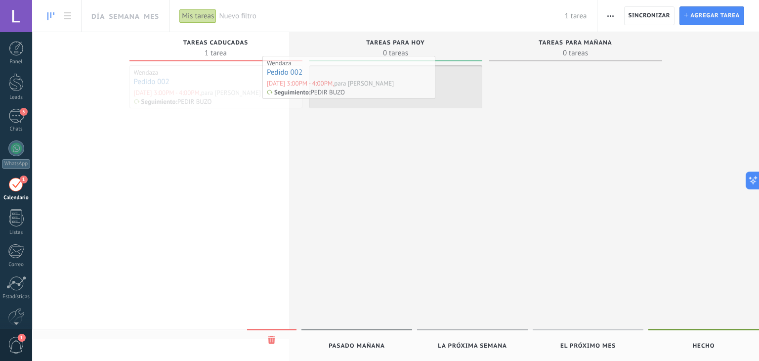
drag, startPoint x: 261, startPoint y: 86, endPoint x: 411, endPoint y: 76, distance: 151.1
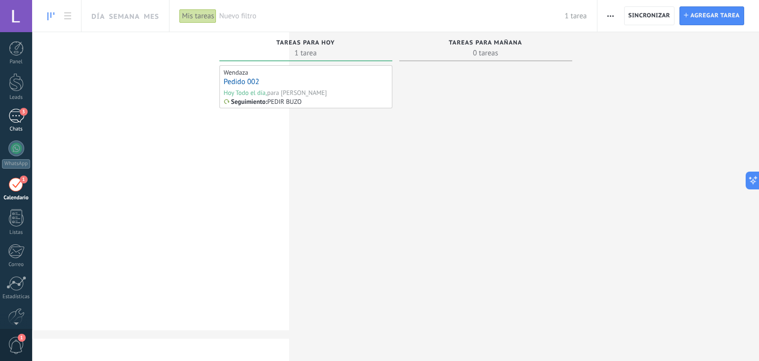
click at [24, 123] on div "3" at bounding box center [16, 116] width 16 height 14
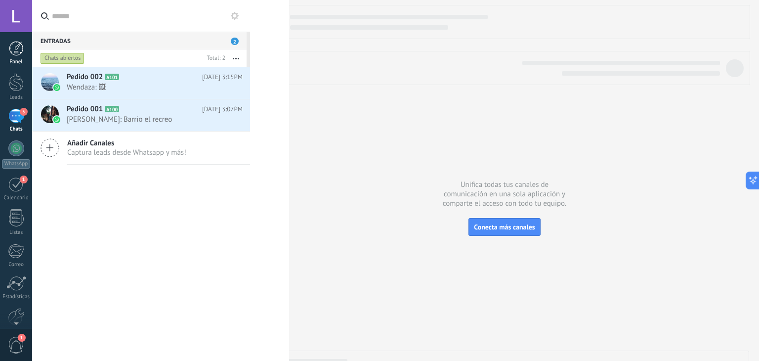
click at [14, 58] on link "Panel" at bounding box center [16, 53] width 32 height 24
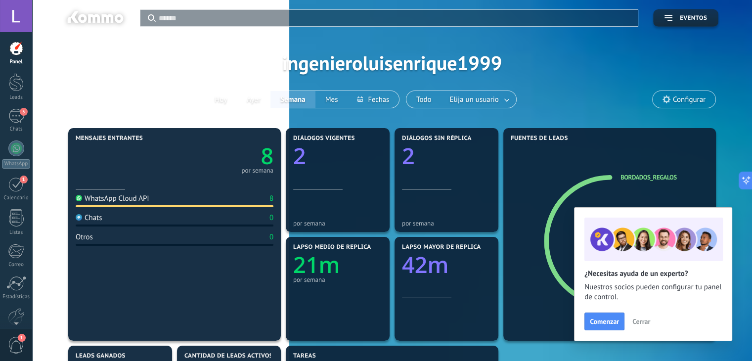
click at [10, 22] on div at bounding box center [16, 16] width 32 height 32
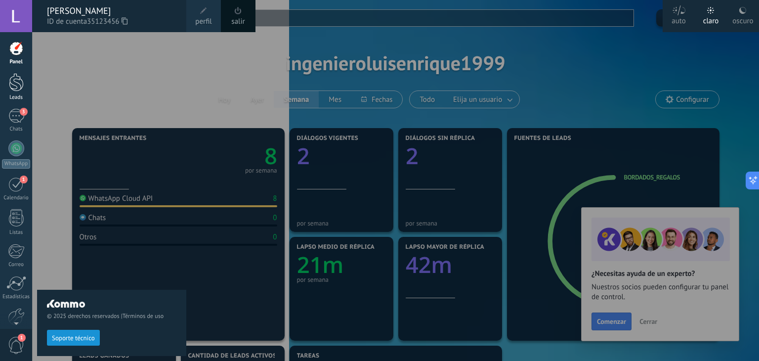
click at [14, 90] on div at bounding box center [16, 82] width 15 height 18
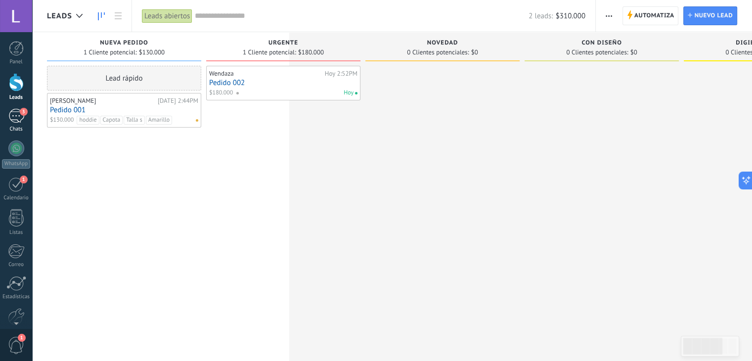
click at [16, 117] on div "3" at bounding box center [16, 116] width 16 height 14
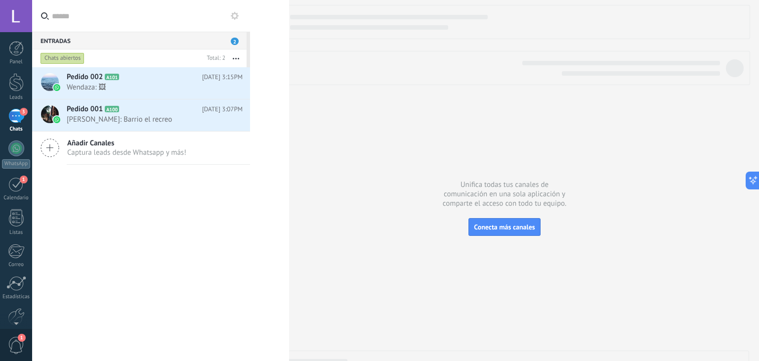
click at [235, 17] on use at bounding box center [235, 16] width 8 height 8
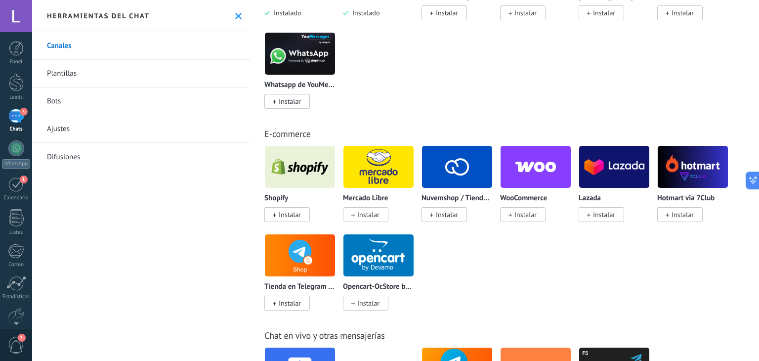
scroll to position [460, 0]
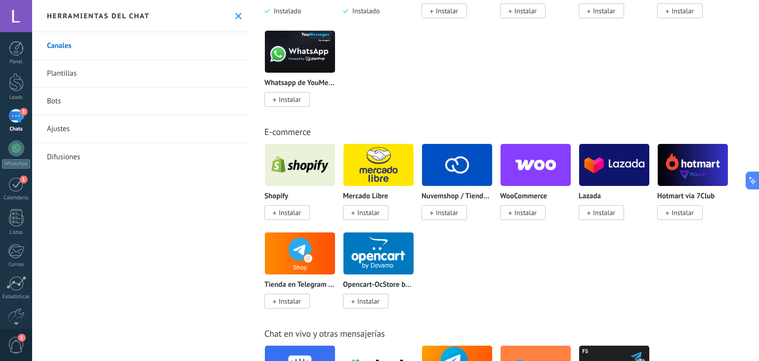
click at [295, 210] on span "Instalar" at bounding box center [290, 212] width 22 height 9
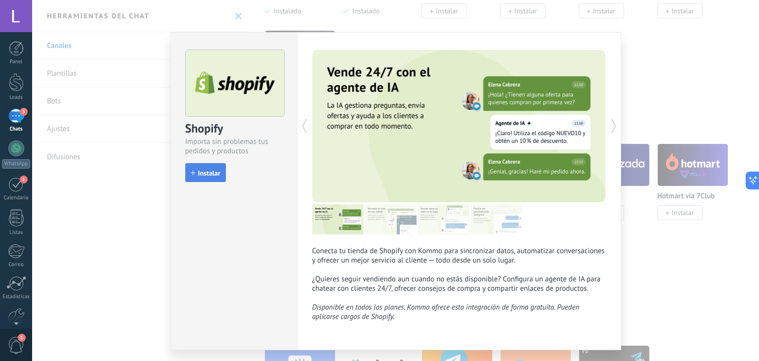
click at [199, 175] on span "Instalar" at bounding box center [209, 173] width 22 height 7
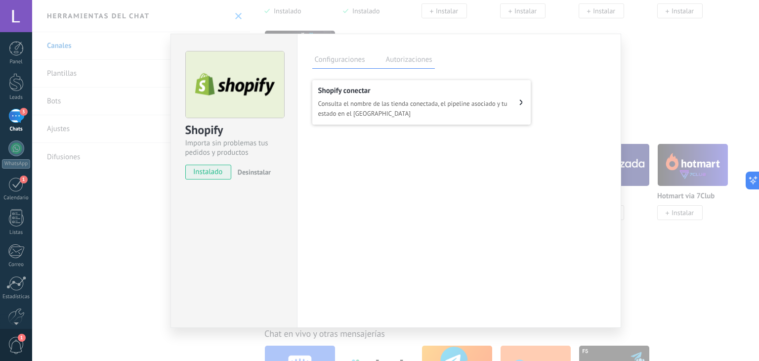
click at [433, 108] on span "Consulta el nombre de las tienda conectada, el pipeline asociado y tu estado en…" at bounding box center [419, 109] width 202 height 20
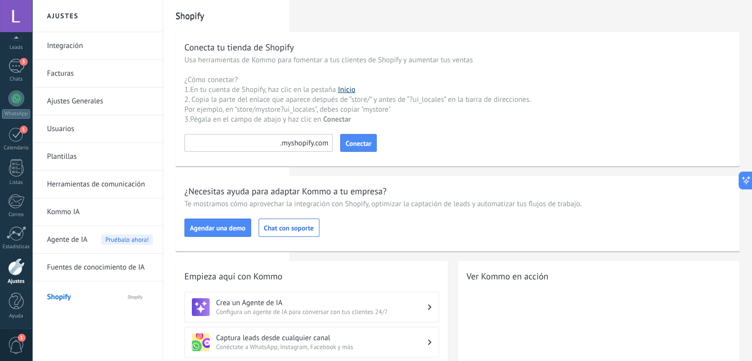
click at [346, 89] on link "Inicio" at bounding box center [346, 89] width 17 height 9
click at [246, 141] on input at bounding box center [258, 143] width 148 height 18
paste input "*********"
type input "*********"
click at [361, 141] on span "Conectar" at bounding box center [359, 143] width 26 height 7
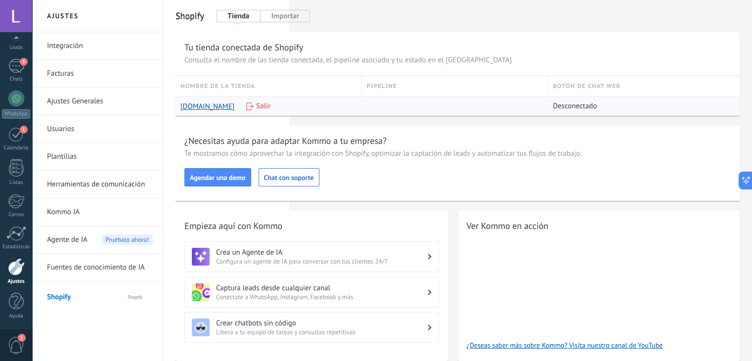
click at [575, 102] on span "Desconectado" at bounding box center [575, 106] width 44 height 10
click at [466, 100] on div at bounding box center [455, 106] width 176 height 19
click at [22, 68] on div "3" at bounding box center [16, 66] width 16 height 14
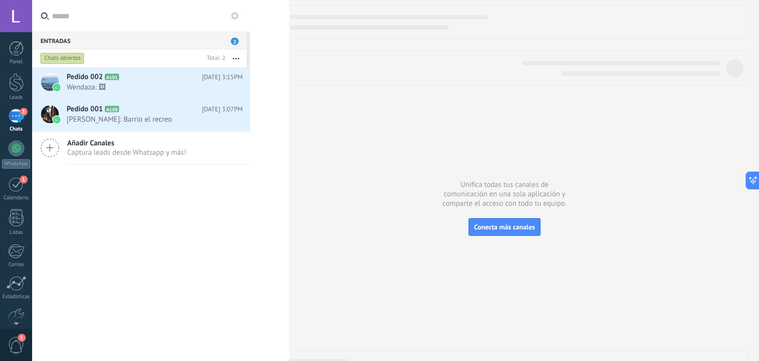
click at [92, 148] on span "Captura leads desde Whatsapp y más!" at bounding box center [126, 152] width 119 height 9
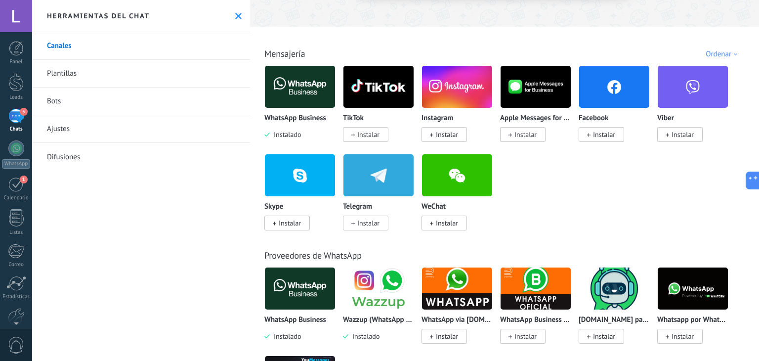
scroll to position [93, 0]
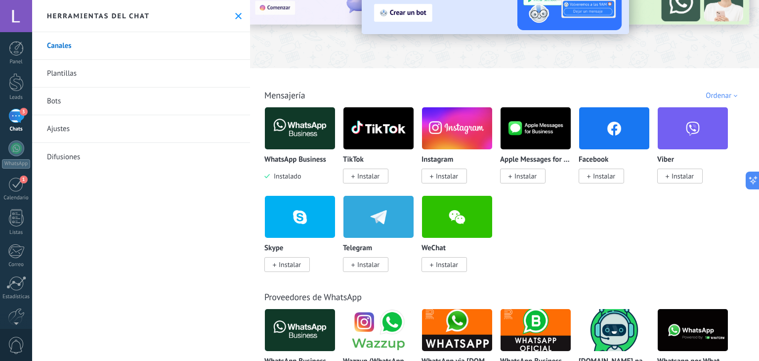
click at [442, 175] on span "Instalar" at bounding box center [447, 176] width 22 height 9
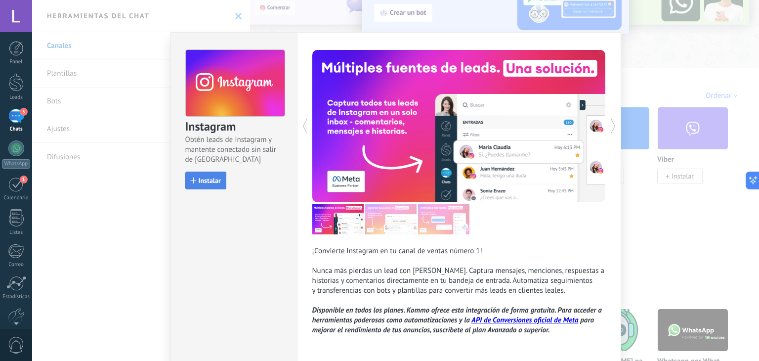
click at [202, 184] on span "Instalar" at bounding box center [210, 180] width 22 height 7
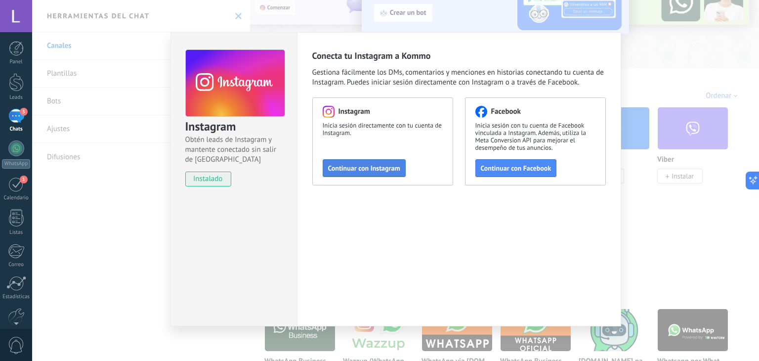
click at [362, 170] on span "Continuar con Instagram" at bounding box center [364, 168] width 72 height 7
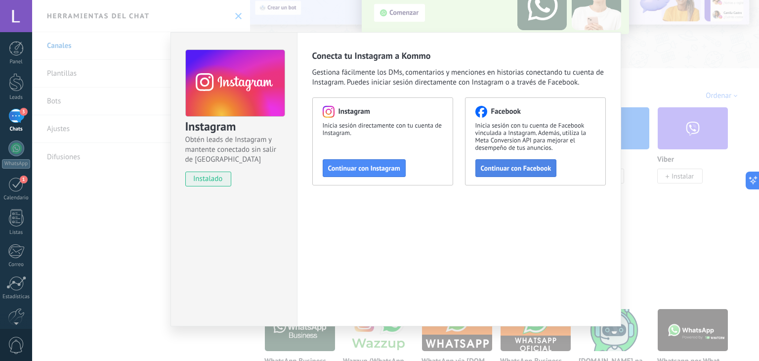
click at [502, 169] on span "Continuar con Facebook" at bounding box center [516, 168] width 71 height 7
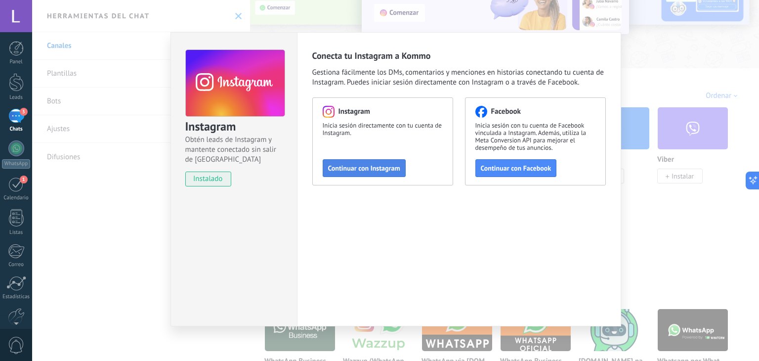
click at [346, 168] on span "Continuar con Instagram" at bounding box center [364, 168] width 72 height 7
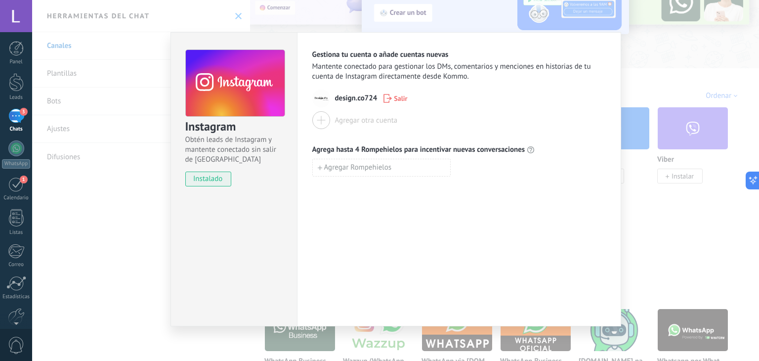
click at [20, 118] on div "3" at bounding box center [16, 116] width 16 height 14
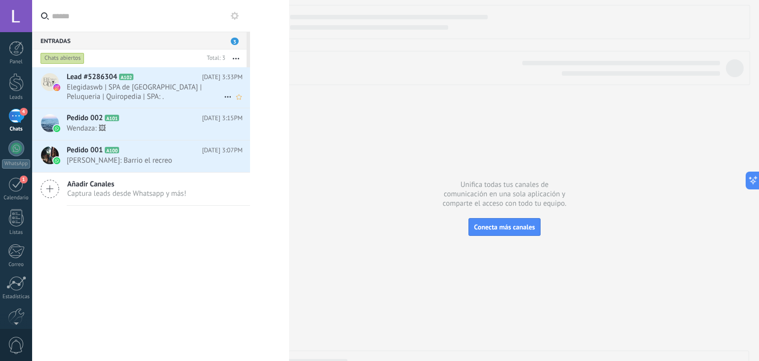
click at [153, 98] on span "Elegidaswb | SPA de Uñas | Peluqueria | Quiropedia | SPA: ." at bounding box center [145, 92] width 157 height 19
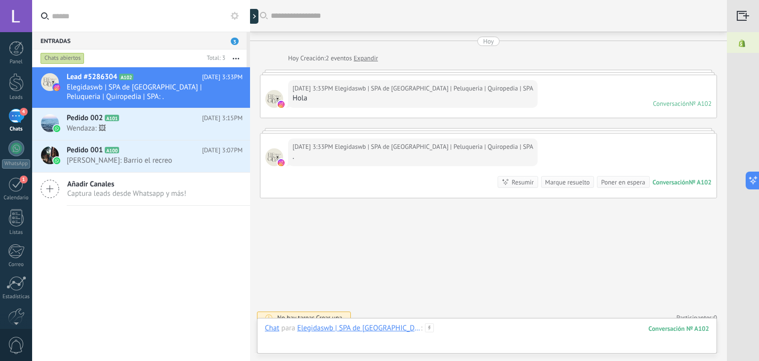
click at [360, 342] on div at bounding box center [487, 338] width 444 height 30
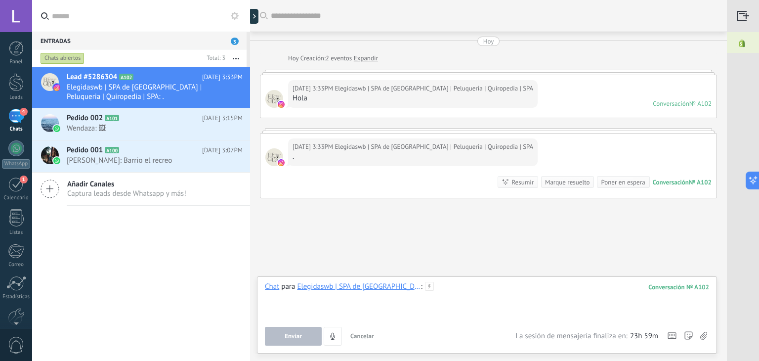
click at [354, 306] on div at bounding box center [487, 301] width 444 height 38
type input "*******"
click at [284, 343] on button "Enviar" at bounding box center [293, 336] width 57 height 19
click at [295, 336] on span "Enviar" at bounding box center [293, 336] width 17 height 7
click at [446, 281] on div "Chat Correo Nota Tarea Chat para Elegidaswb | SPA de Uñas | Peluqueria | Quirop…" at bounding box center [487, 314] width 460 height 77
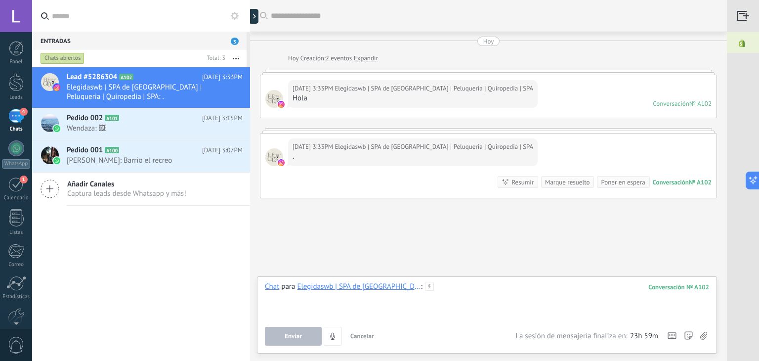
click at [447, 290] on div at bounding box center [487, 301] width 444 height 38
click at [300, 335] on span "Enviar" at bounding box center [293, 336] width 17 height 7
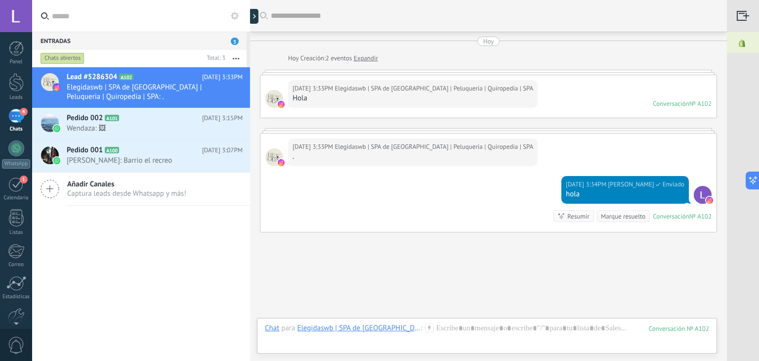
scroll to position [44, 0]
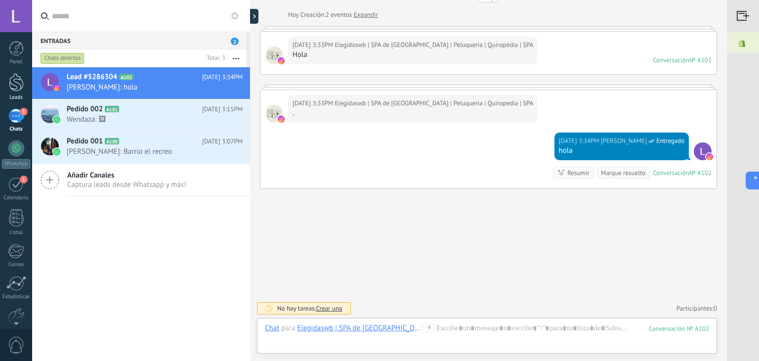
click at [20, 78] on div at bounding box center [16, 82] width 15 height 18
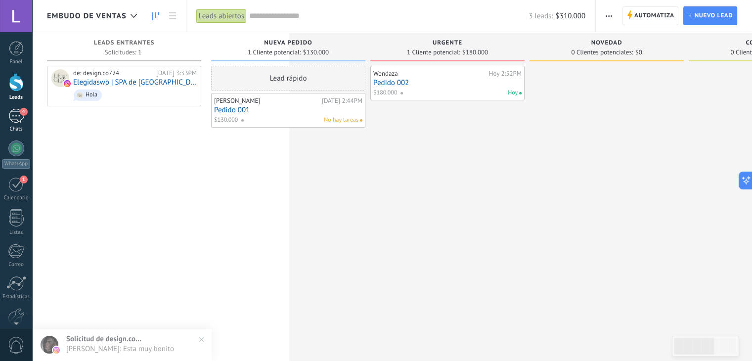
click at [14, 121] on div "4" at bounding box center [16, 116] width 16 height 14
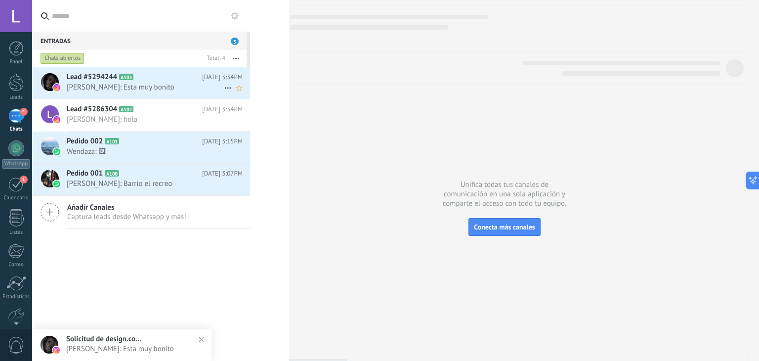
click at [139, 95] on div "Lead #5294244 A103 Hoy 3:34PM Brian Torres: Esta muy bonito" at bounding box center [158, 82] width 183 height 31
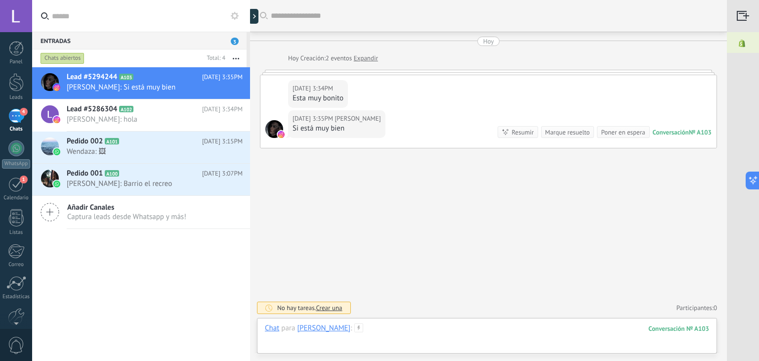
click at [383, 329] on div at bounding box center [487, 338] width 444 height 30
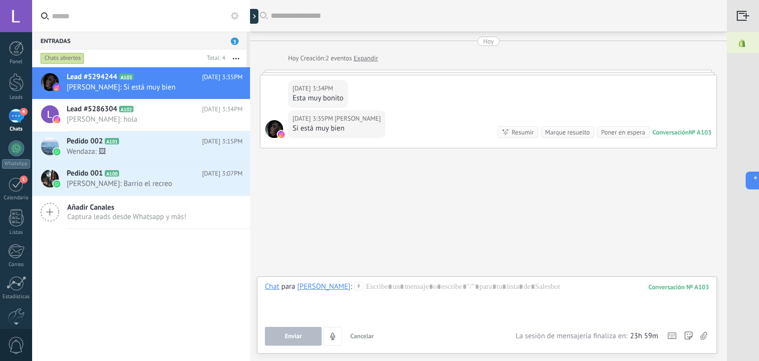
click at [737, 40] on img at bounding box center [742, 43] width 30 height 22
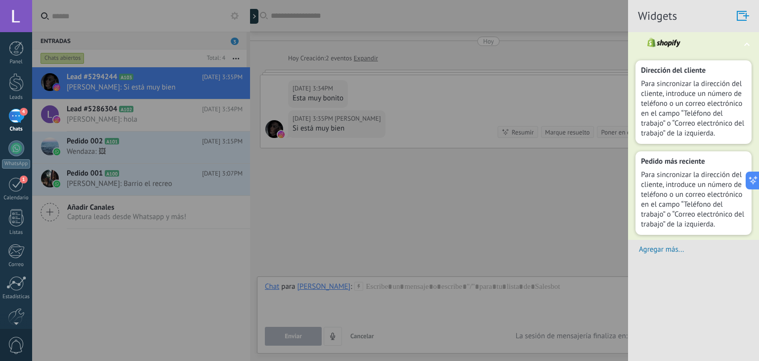
click at [742, 19] on div at bounding box center [743, 16] width 32 height 32
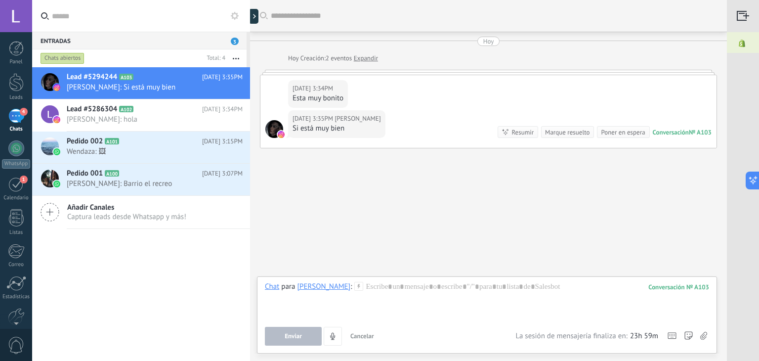
click at [742, 19] on div at bounding box center [743, 16] width 32 height 32
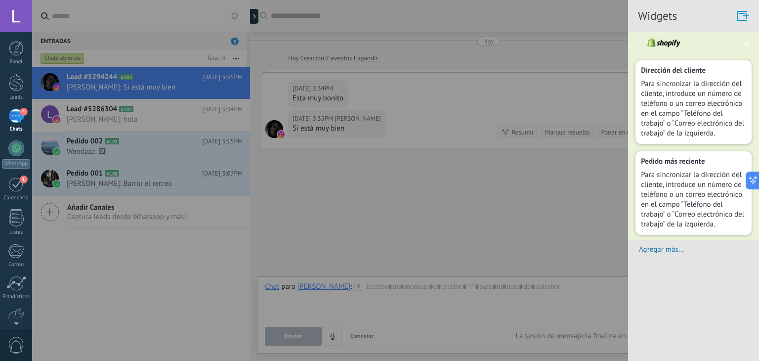
click at [694, 119] on span "Para sincronizar la dirección del cliente, introduce un número de teléfono o un…" at bounding box center [693, 108] width 105 height 59
click at [686, 161] on h4 "Pedido más reciente" at bounding box center [693, 161] width 105 height 9
click at [659, 251] on span "Agregar más..." at bounding box center [699, 249] width 120 height 9
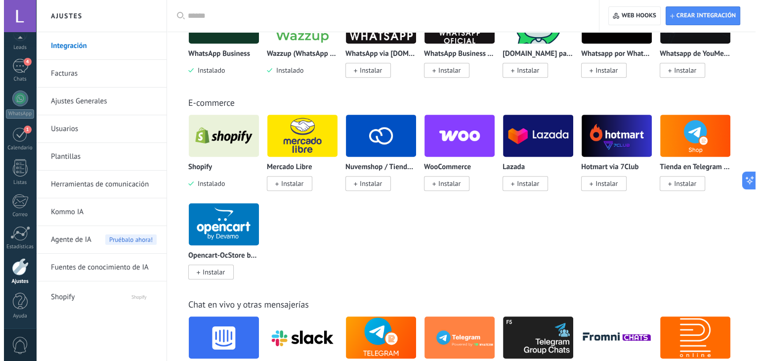
scroll to position [453, 0]
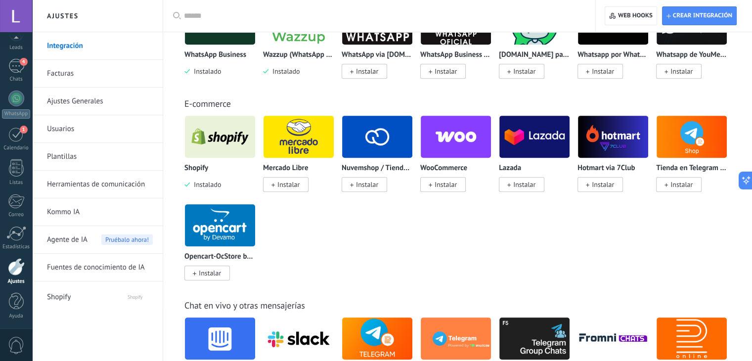
click at [211, 153] on img at bounding box center [220, 137] width 70 height 48
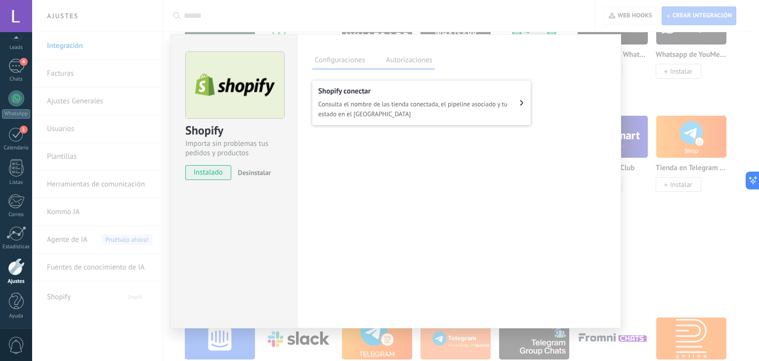
click at [412, 112] on span "Consulta el nombre de las tienda conectada, el pipeline asociado y tu estado en…" at bounding box center [419, 109] width 202 height 20
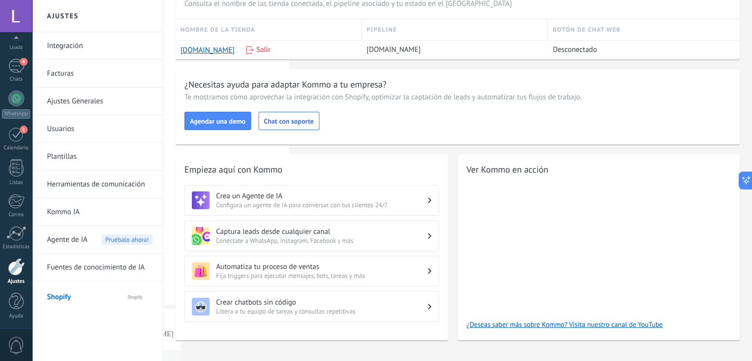
scroll to position [67, 0]
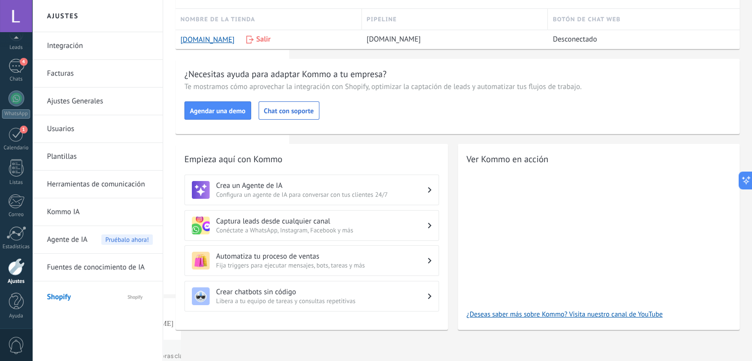
click at [419, 94] on div "¿Necesitas ayuda para adaptar Kommo a tu empresa? Te mostramos cómo aprovechar …" at bounding box center [458, 96] width 564 height 75
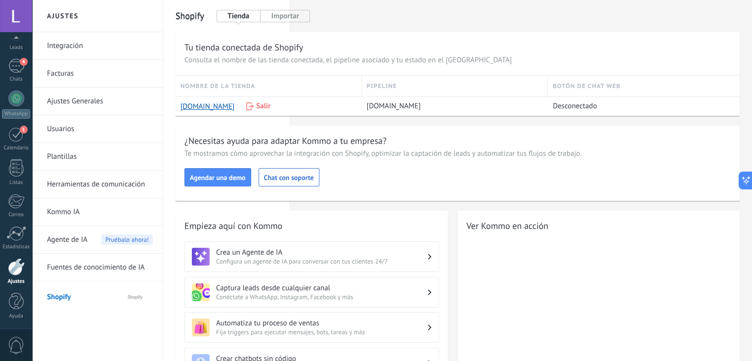
click at [289, 7] on div "Shopify" at bounding box center [458, 16] width 564 height 32
click at [290, 11] on button "Importar" at bounding box center [285, 16] width 49 height 12
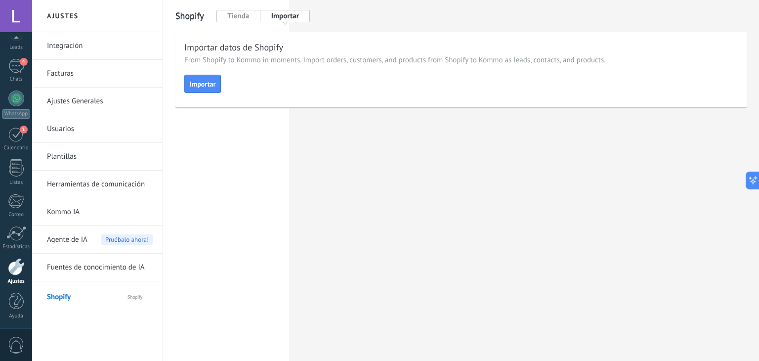
click at [250, 13] on button "Tienda" at bounding box center [239, 16] width 44 height 12
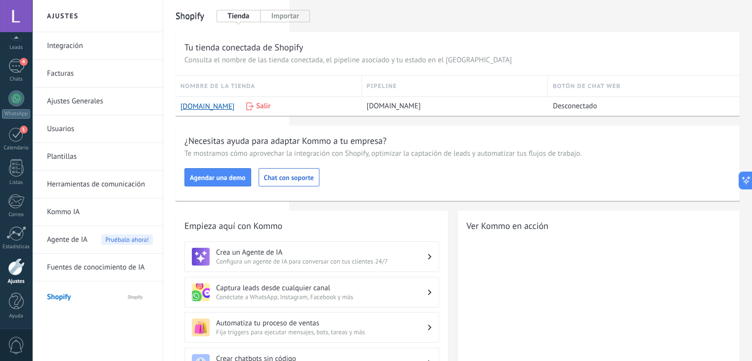
click at [200, 21] on h2 "Shopify" at bounding box center [190, 16] width 29 height 20
click at [85, 45] on link "Integración" at bounding box center [100, 46] width 106 height 28
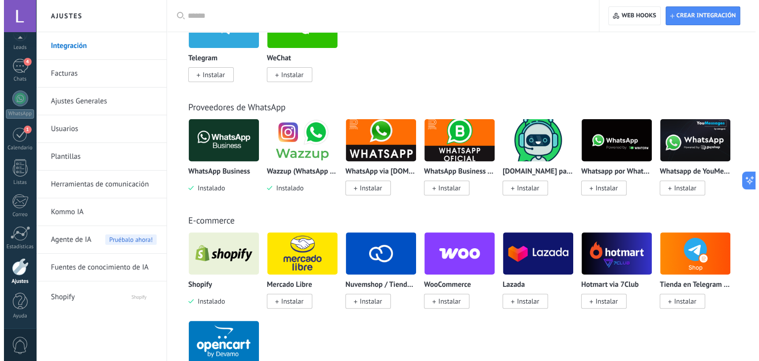
scroll to position [337, 0]
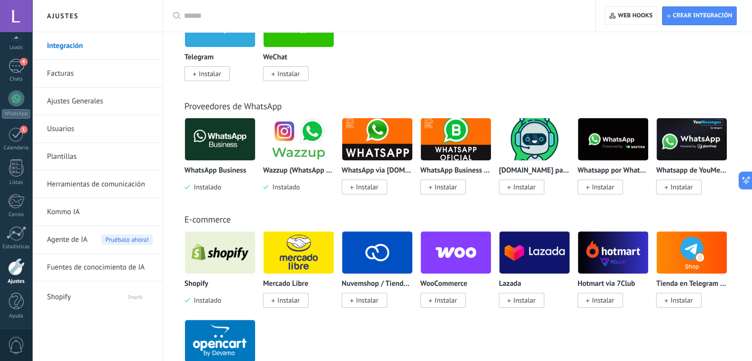
click at [235, 246] on img at bounding box center [220, 252] width 70 height 48
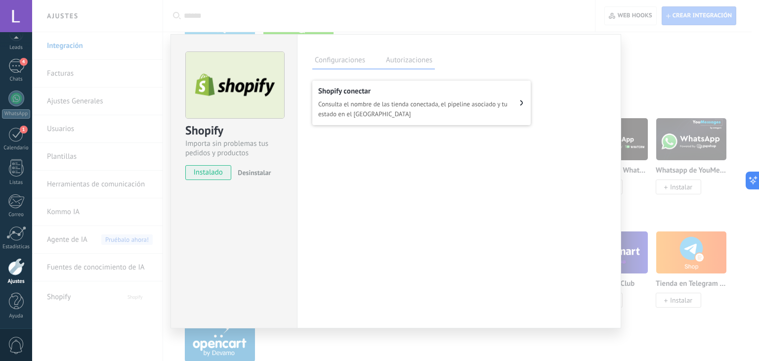
click at [510, 103] on span "Consulta el nombre de las tienda conectada, el pipeline asociado y tu estado en…" at bounding box center [419, 109] width 202 height 20
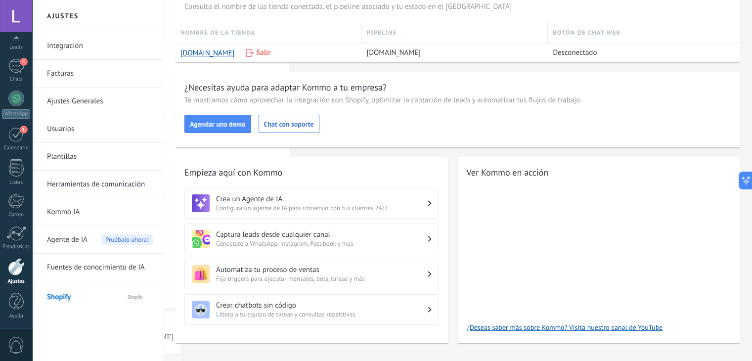
scroll to position [67, 0]
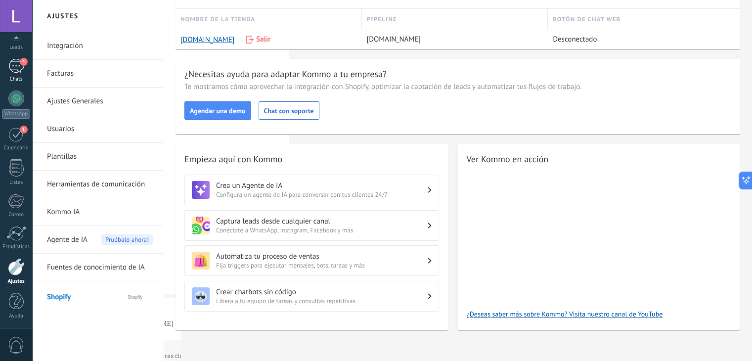
click at [17, 72] on div "4" at bounding box center [16, 66] width 16 height 14
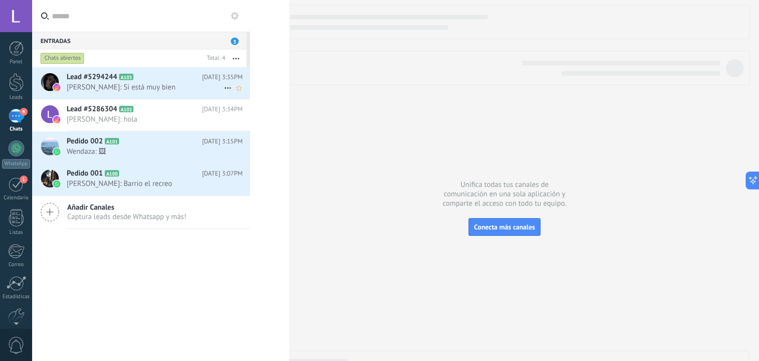
click at [168, 94] on div "Lead #5294244 A103 Hoy 3:35PM Brian Torres: Si está muy bien" at bounding box center [158, 82] width 183 height 31
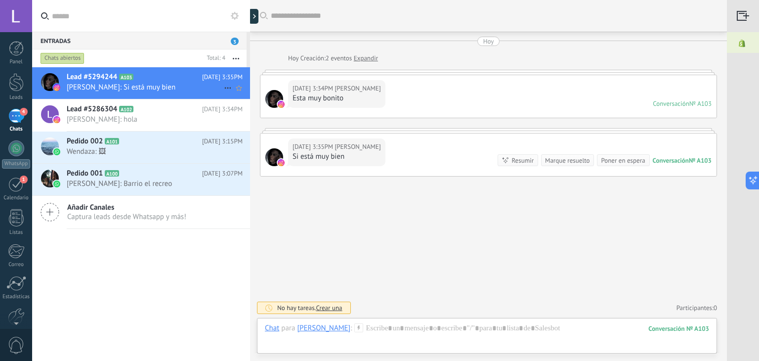
click at [106, 78] on span "Lead #5294244" at bounding box center [92, 77] width 50 height 10
click at [187, 83] on span "Brian Torres: Si está muy bien" at bounding box center [145, 87] width 157 height 9
click at [222, 87] on icon at bounding box center [228, 88] width 12 height 12
drag, startPoint x: 92, startPoint y: 74, endPoint x: 65, endPoint y: 81, distance: 28.1
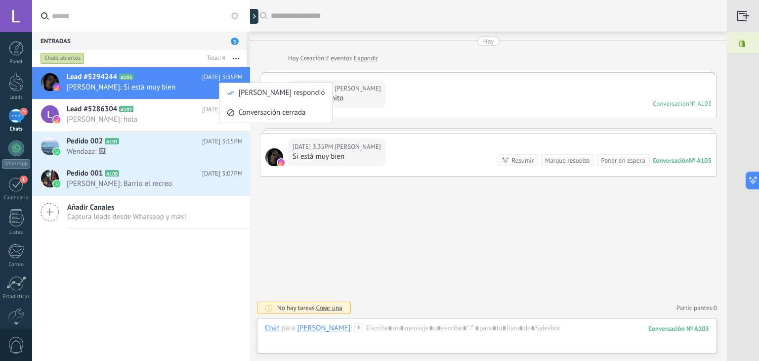
click at [65, 81] on div at bounding box center [379, 180] width 759 height 361
click at [85, 78] on span "Lead #5294244" at bounding box center [92, 77] width 50 height 10
click at [17, 123] on div "4" at bounding box center [16, 116] width 16 height 14
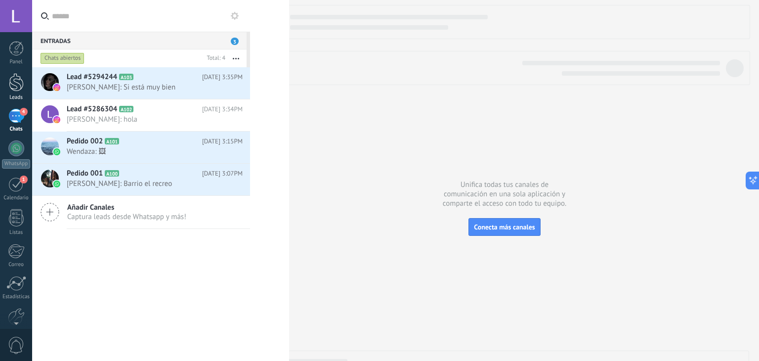
click at [9, 86] on div at bounding box center [16, 82] width 15 height 18
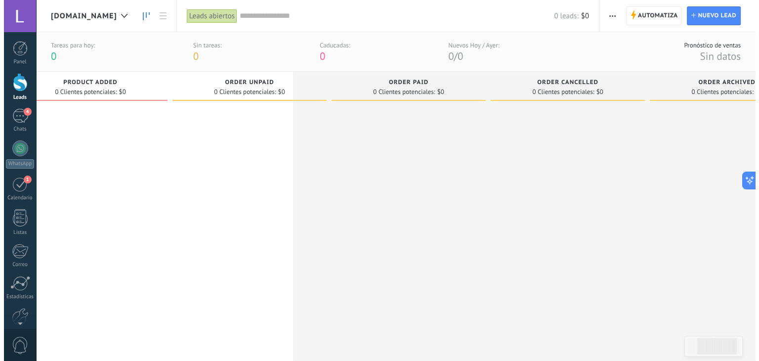
scroll to position [0, 260]
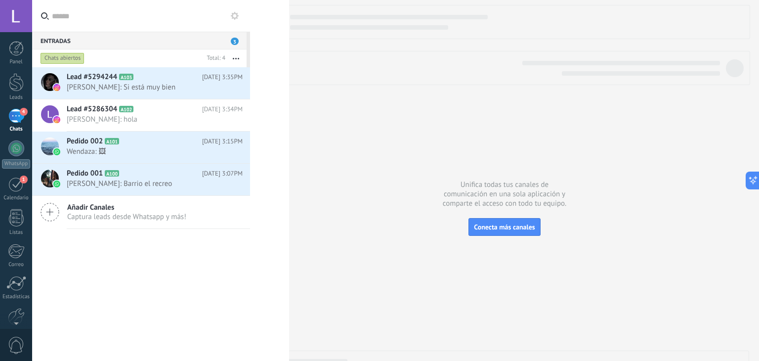
click at [432, 102] on div at bounding box center [504, 216] width 489 height 423
click at [22, 85] on div at bounding box center [16, 82] width 15 height 18
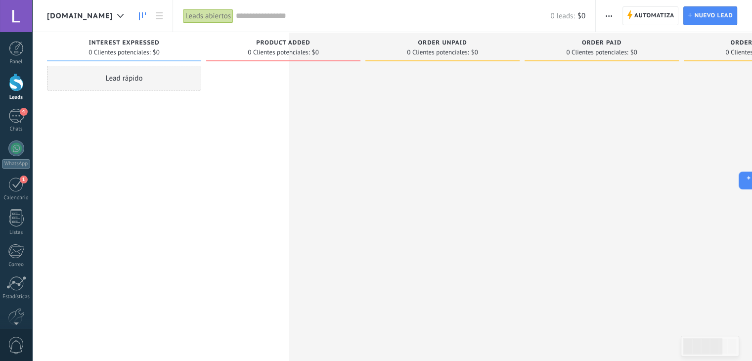
click at [113, 18] on span "[DOMAIN_NAME]" at bounding box center [80, 15] width 66 height 9
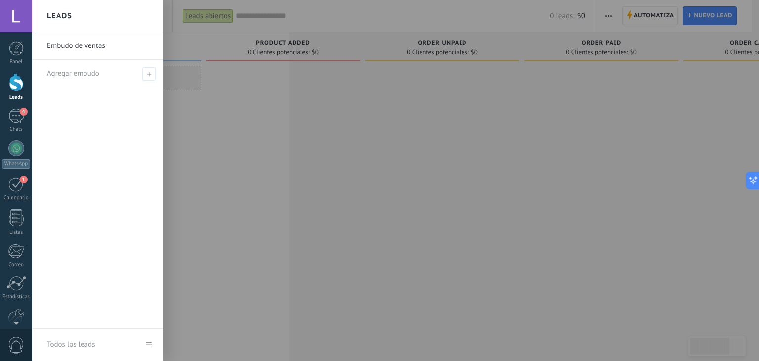
click at [167, 14] on div at bounding box center [411, 180] width 759 height 361
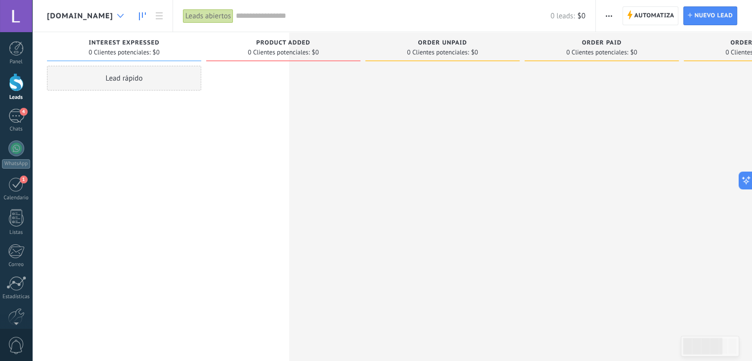
click at [129, 10] on div at bounding box center [120, 15] width 16 height 19
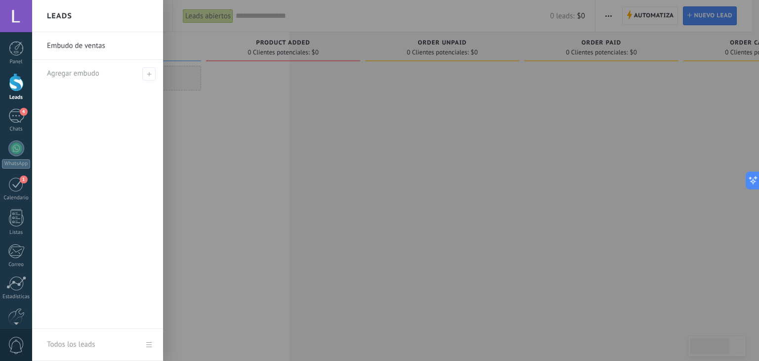
click at [94, 50] on link "Embudo de ventas" at bounding box center [100, 46] width 106 height 28
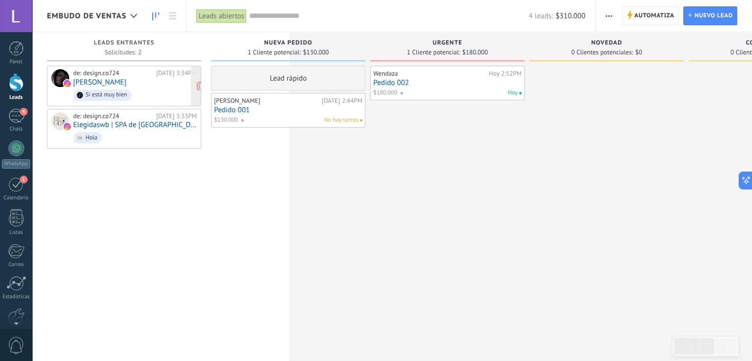
click at [105, 77] on div "de: design.co724 Hoy 3:34PM Brian Torres Si está muy bien" at bounding box center [135, 86] width 124 height 34
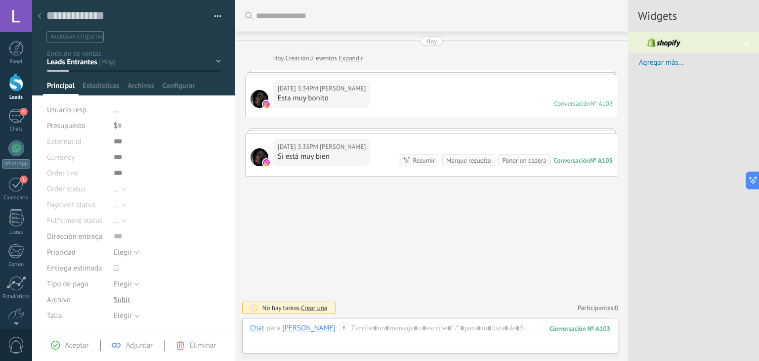
scroll to position [14, 0]
click at [104, 12] on textarea at bounding box center [126, 15] width 161 height 15
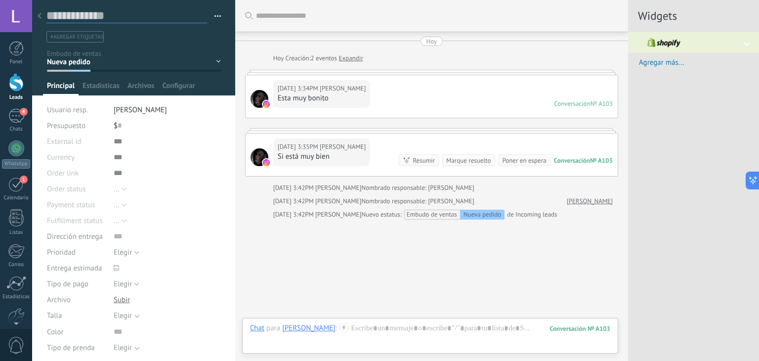
scroll to position [30, 0]
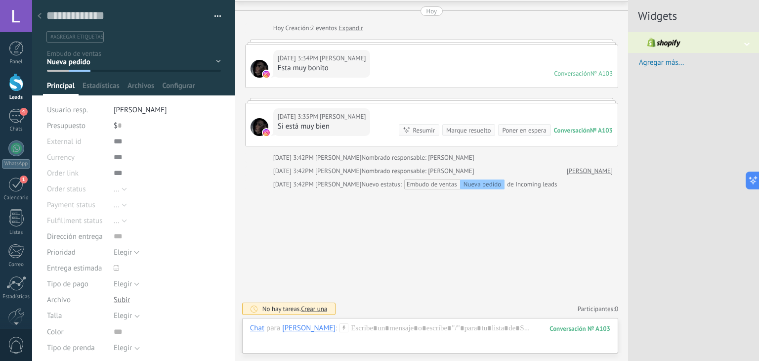
type textarea "**********"
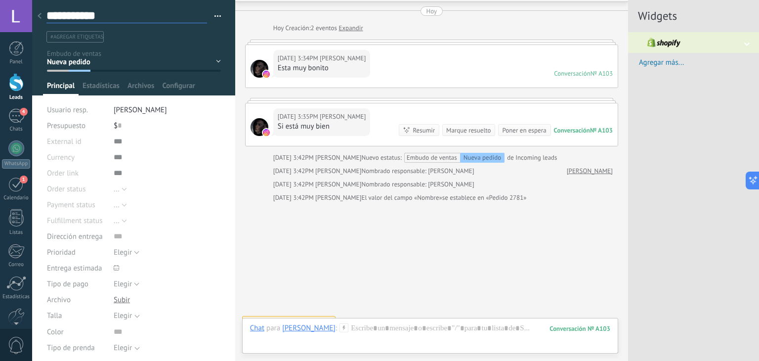
scroll to position [44, 0]
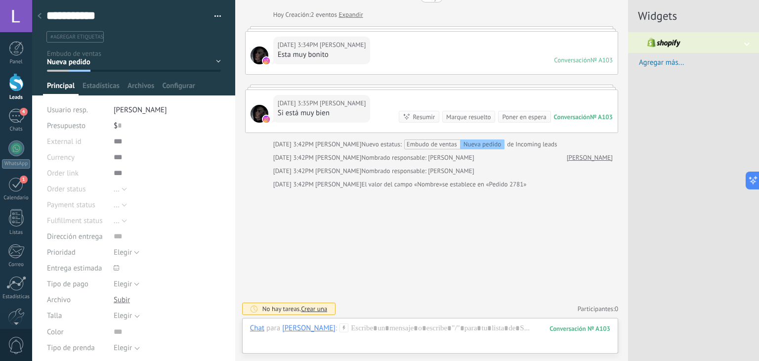
click at [646, 210] on div "Widgets Dirección del cliente Para sincronizar la dirección del cliente, introd…" at bounding box center [693, 180] width 131 height 361
click at [39, 18] on icon at bounding box center [40, 16] width 4 height 6
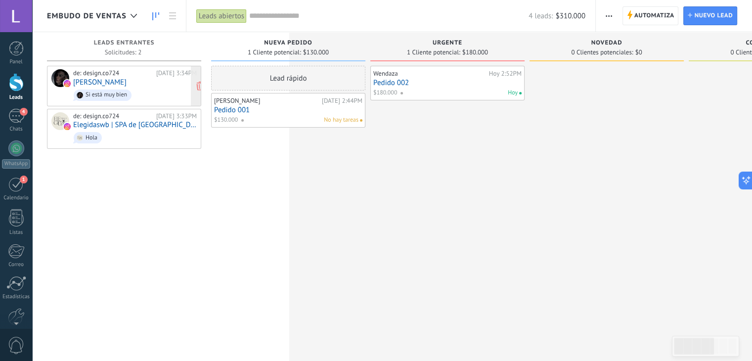
click at [144, 83] on div "de: design.co724 Hoy 3:34PM Brian Torres Si está muy bien" at bounding box center [135, 86] width 124 height 34
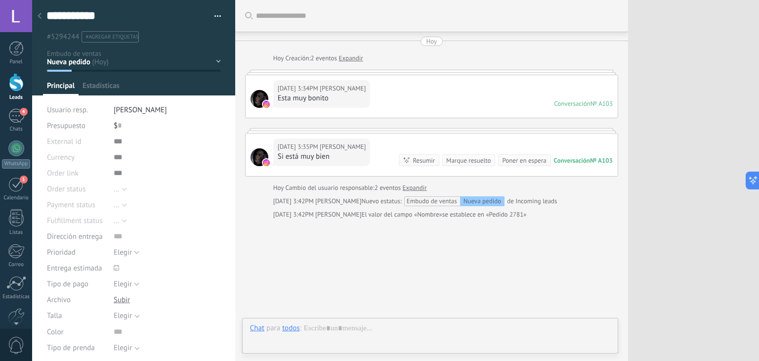
scroll to position [14, 0]
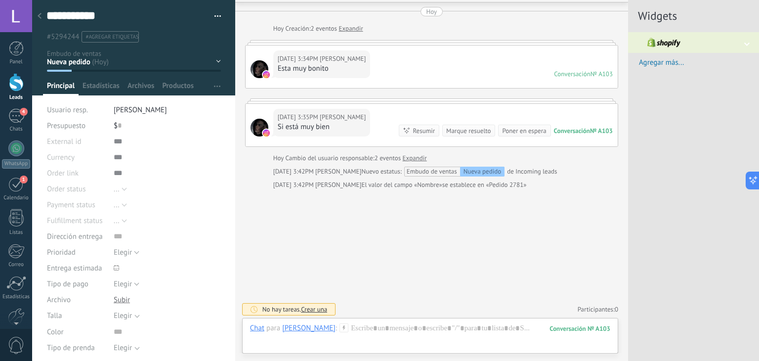
click at [30, 8] on div at bounding box center [16, 16] width 32 height 32
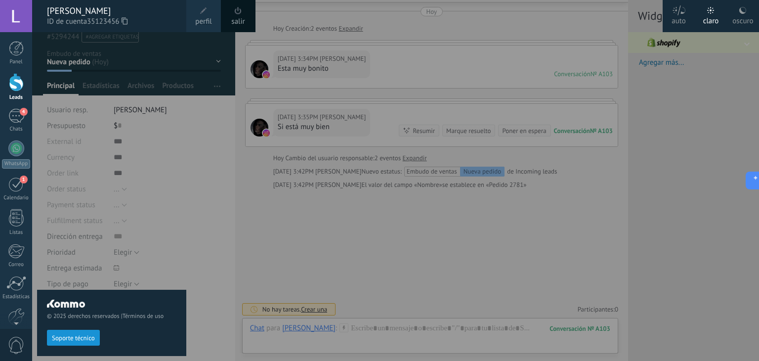
click at [709, 178] on div at bounding box center [411, 180] width 759 height 361
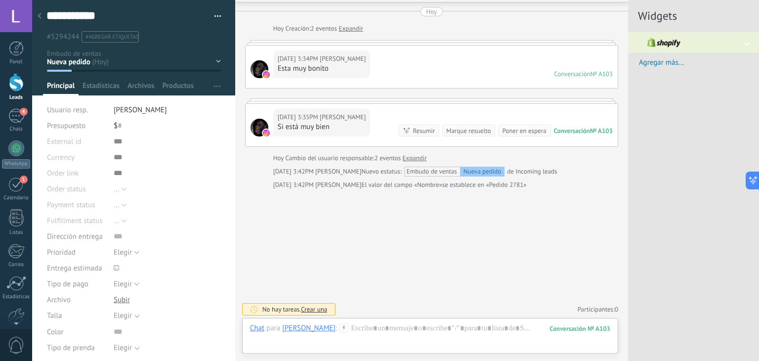
click at [42, 14] on div at bounding box center [40, 16] width 14 height 19
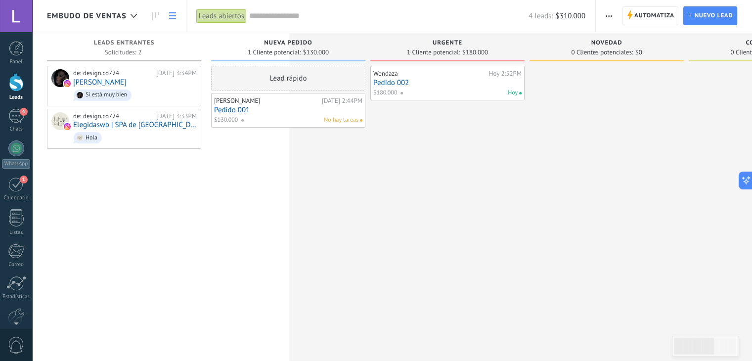
click at [180, 13] on link at bounding box center [172, 15] width 17 height 19
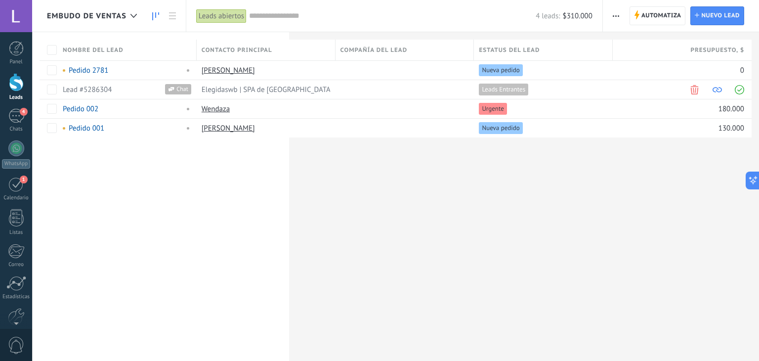
click at [153, 17] on use at bounding box center [155, 16] width 7 height 8
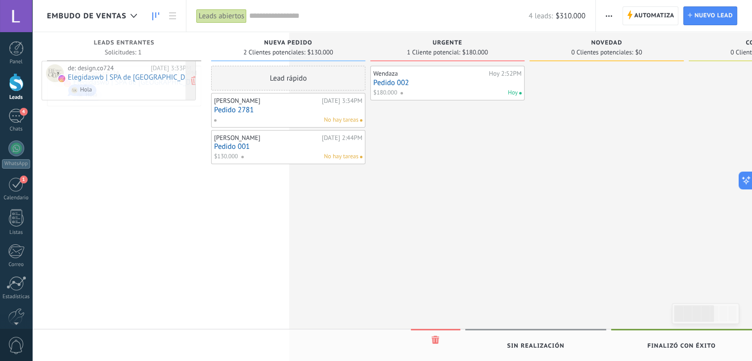
drag, startPoint x: 154, startPoint y: 83, endPoint x: 148, endPoint y: 78, distance: 7.3
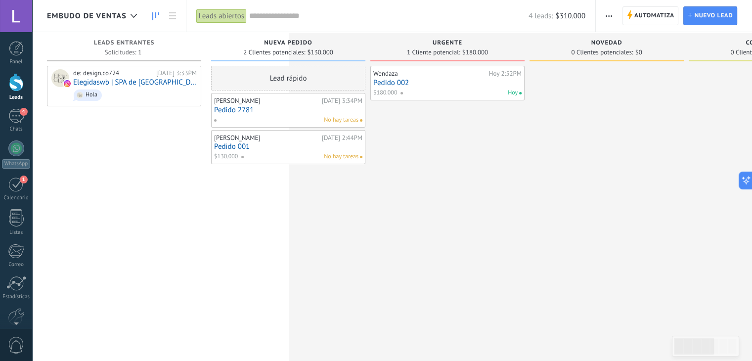
click at [331, 110] on link "Pedido 2781" at bounding box center [288, 110] width 148 height 8
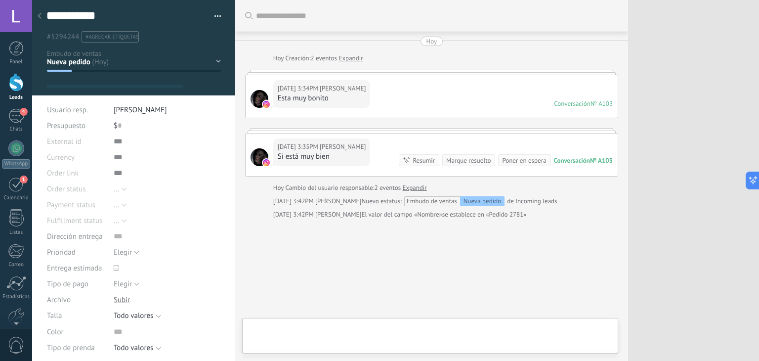
type textarea "**********"
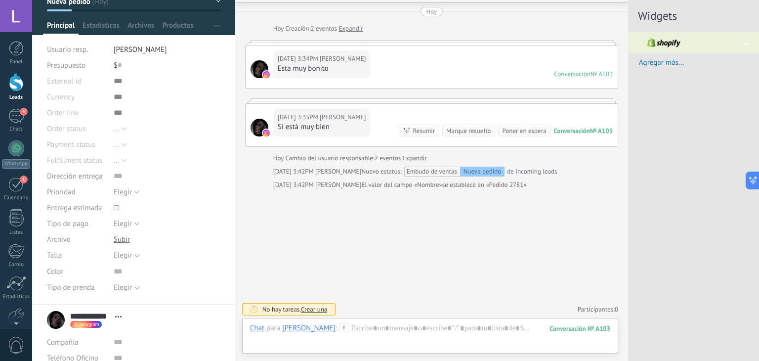
scroll to position [61, 0]
click at [658, 205] on div "Widgets Dirección del cliente Para sincronizar la dirección del cliente, introd…" at bounding box center [693, 180] width 131 height 361
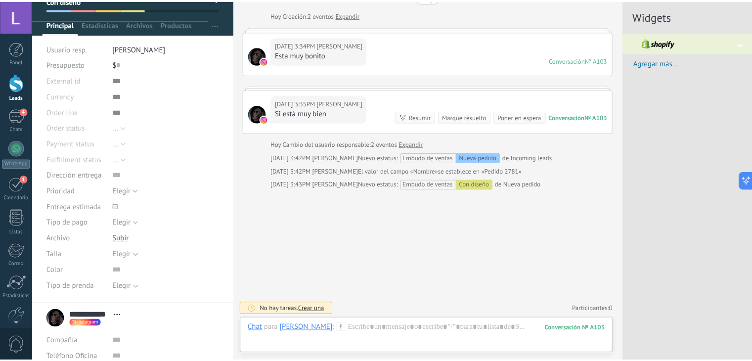
scroll to position [0, 0]
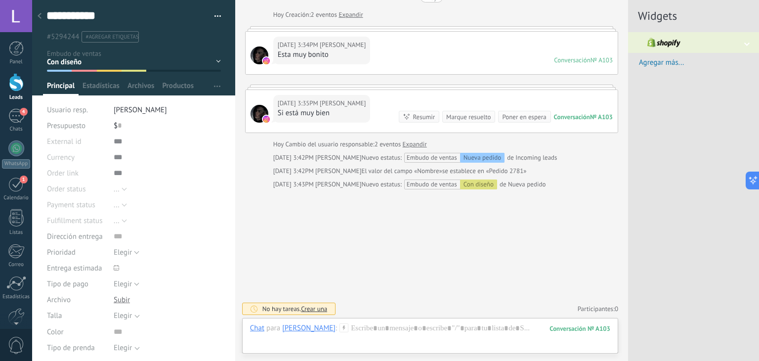
click at [13, 93] on link "Leads" at bounding box center [16, 87] width 32 height 28
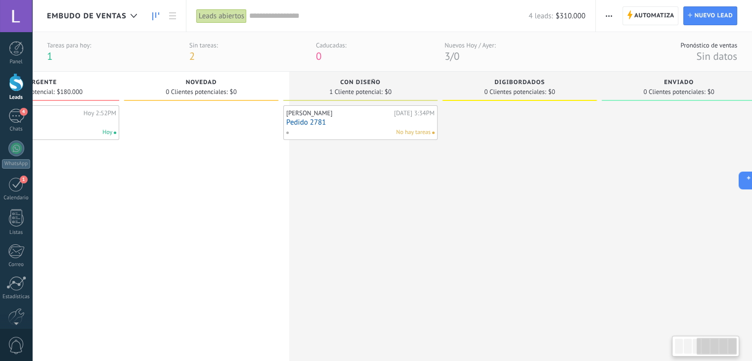
scroll to position [0, 424]
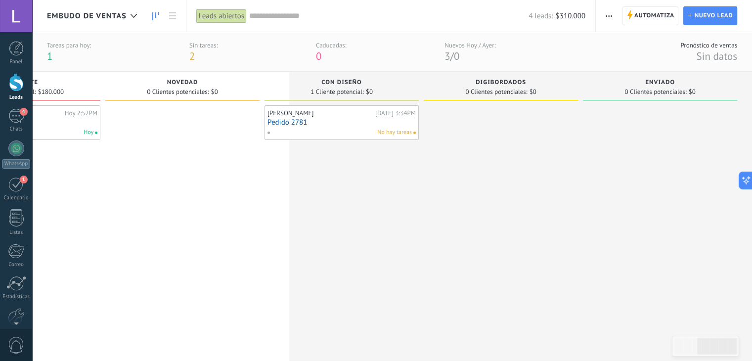
click at [520, 83] on span "Digibordados" at bounding box center [501, 82] width 50 height 7
click at [704, 21] on span "Nuevo lead" at bounding box center [713, 16] width 39 height 18
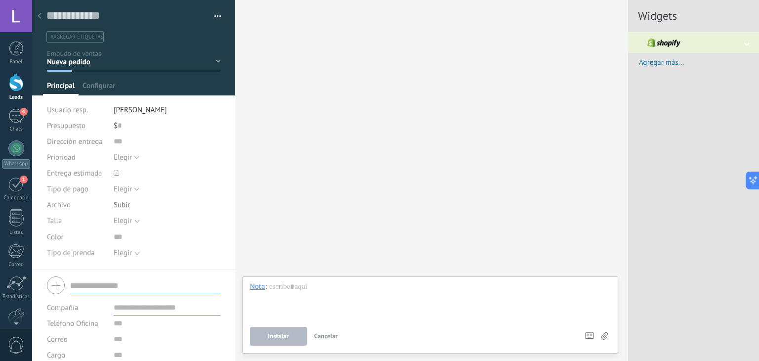
click at [39, 17] on use at bounding box center [40, 16] width 4 height 6
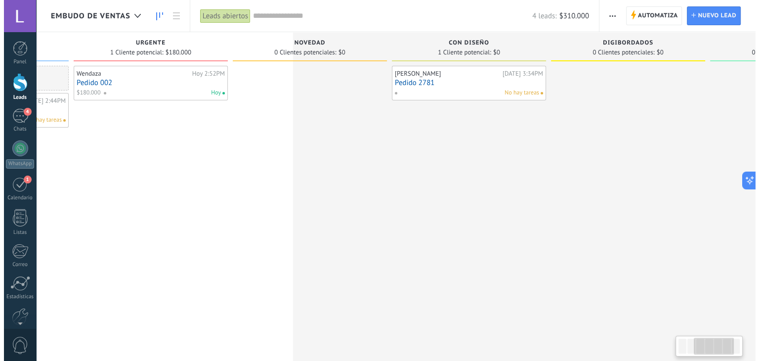
scroll to position [0, 316]
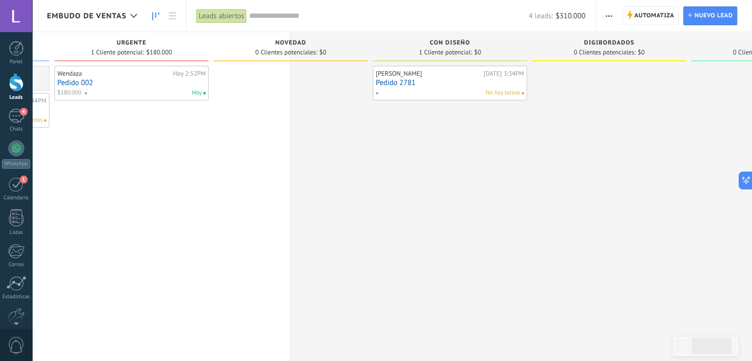
click at [603, 17] on button "button" at bounding box center [609, 15] width 14 height 19
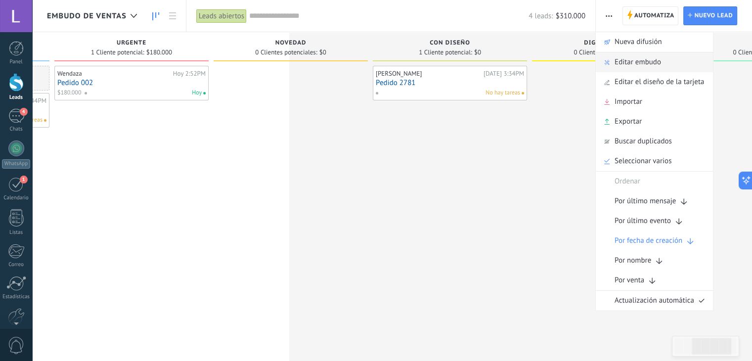
click at [642, 67] on span "Editar embudo" at bounding box center [638, 62] width 46 height 20
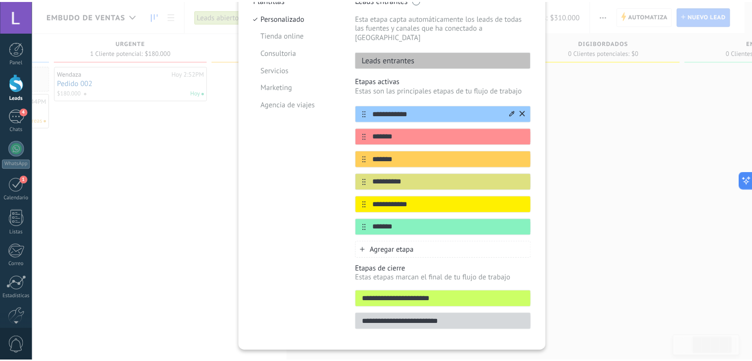
scroll to position [121, 0]
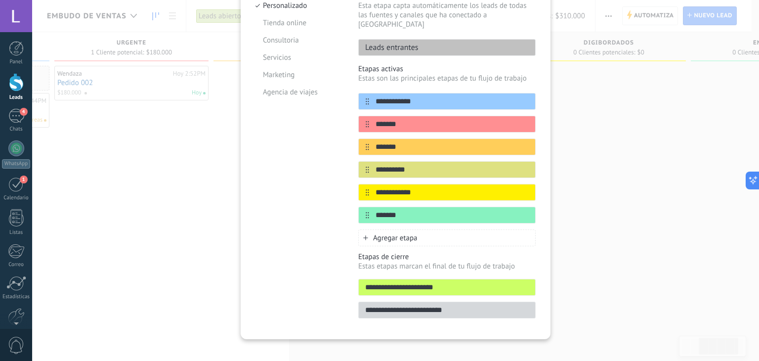
click at [407, 233] on span "Agregar etapa" at bounding box center [395, 237] width 44 height 9
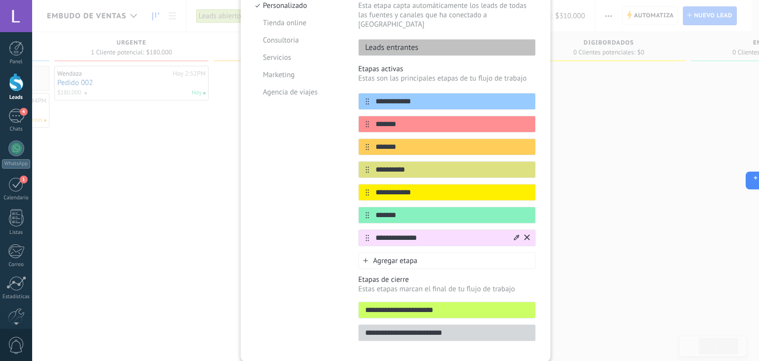
type input "**********"
click at [514, 234] on icon at bounding box center [516, 237] width 5 height 6
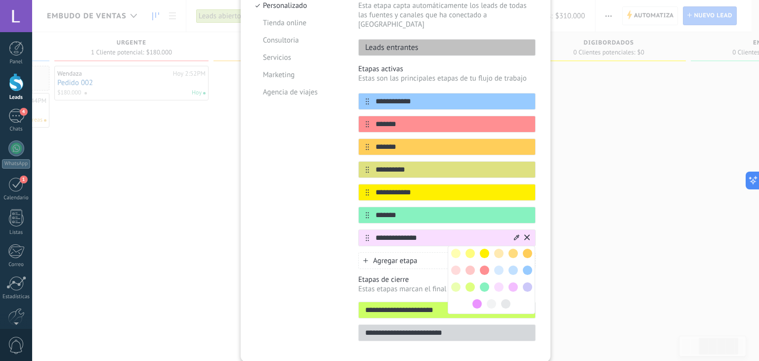
click at [484, 249] on span at bounding box center [484, 253] width 9 height 9
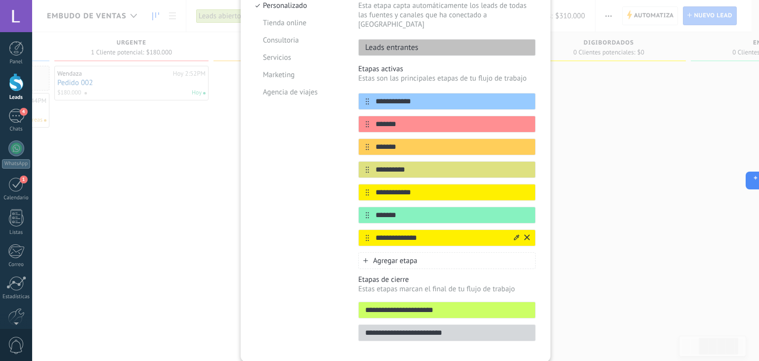
click at [514, 234] on icon at bounding box center [516, 236] width 5 height 5
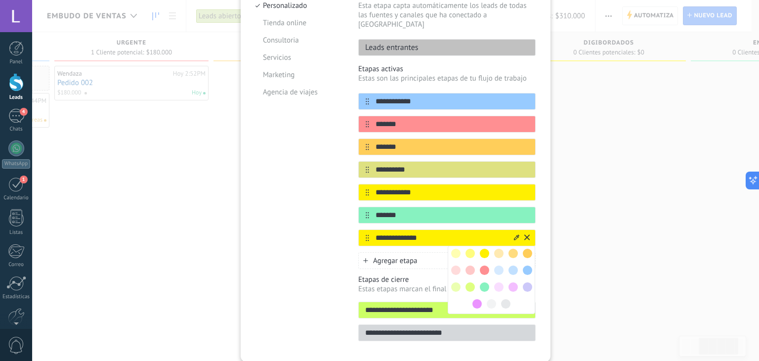
click at [453, 249] on span at bounding box center [455, 253] width 9 height 9
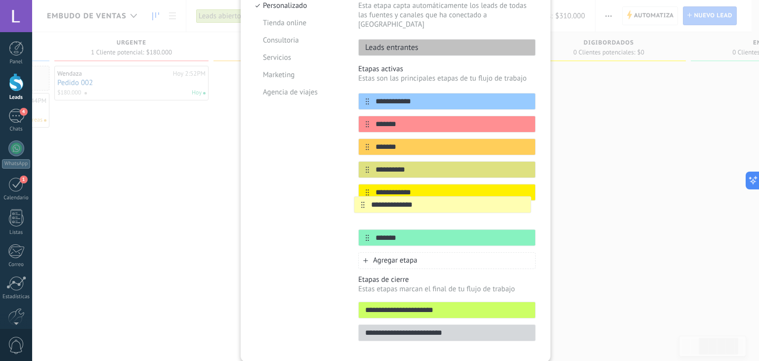
drag, startPoint x: 366, startPoint y: 228, endPoint x: 362, endPoint y: 203, distance: 26.0
click at [362, 203] on div "**********" at bounding box center [446, 169] width 177 height 153
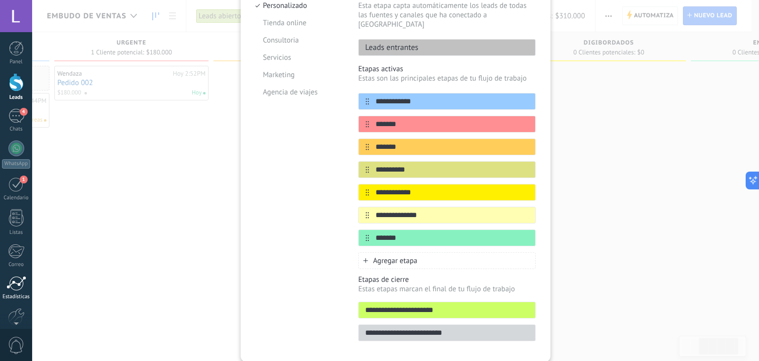
click at [27, 282] on link "Estadísticas" at bounding box center [16, 288] width 32 height 24
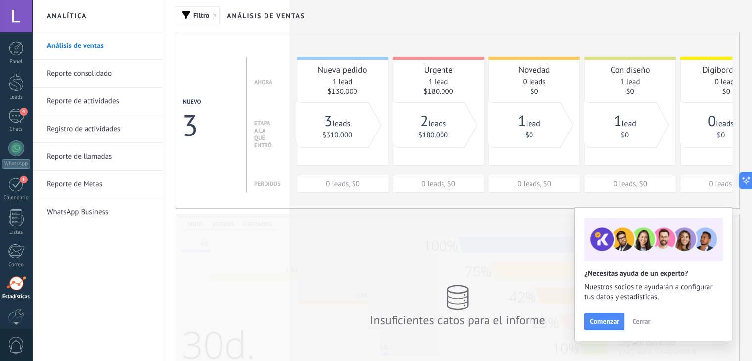
click at [20, 108] on div "Panel Leads 4 Chats WhatsApp Clientes 1" at bounding box center [16, 210] width 32 height 338
click at [21, 117] on div "4" at bounding box center [16, 116] width 16 height 14
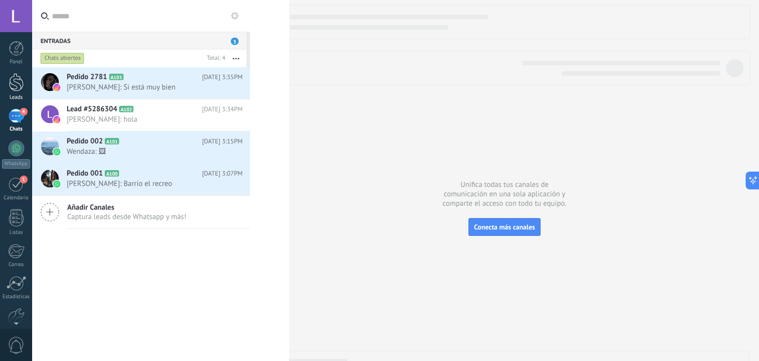
click at [12, 90] on div at bounding box center [16, 82] width 15 height 18
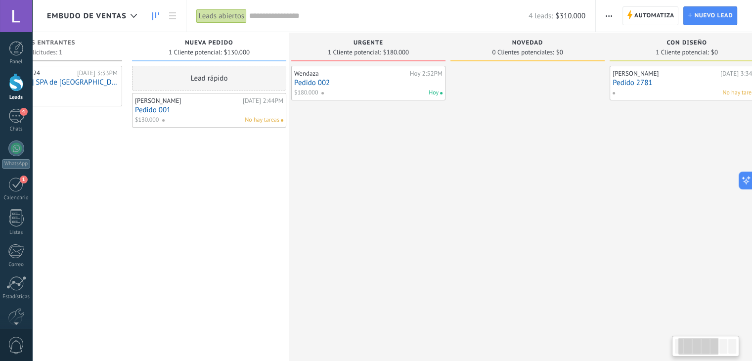
scroll to position [0, 79]
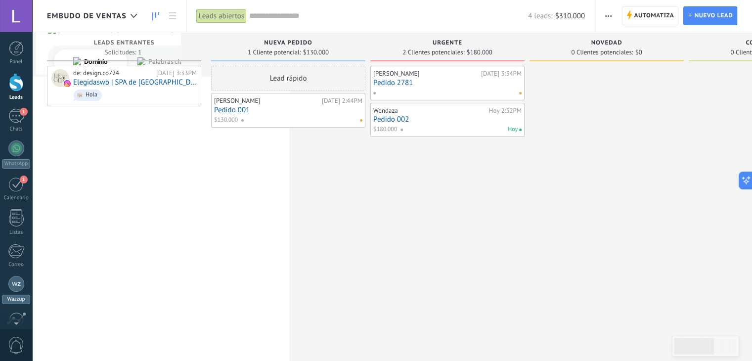
click at [16, 288] on div at bounding box center [16, 284] width 16 height 16
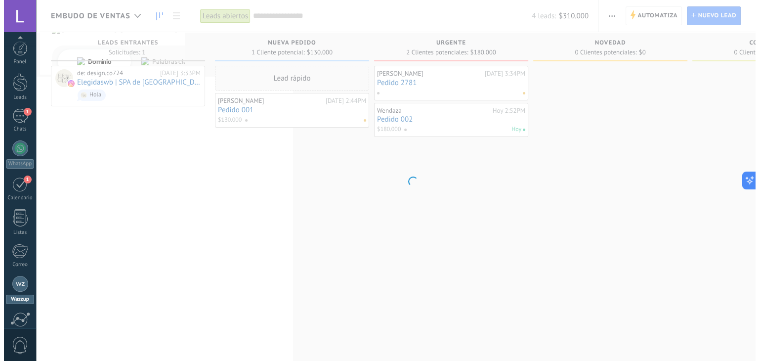
scroll to position [86, 0]
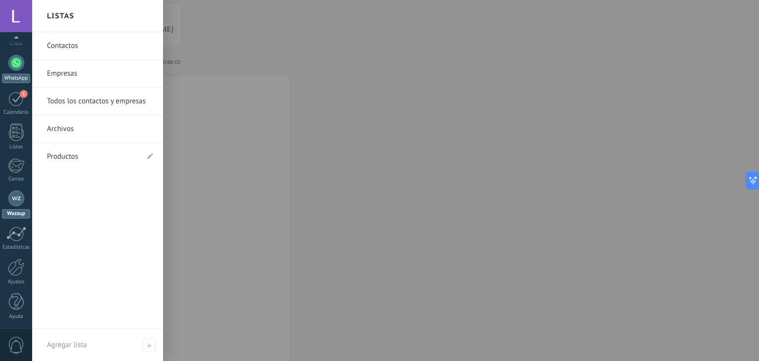
click at [16, 70] on div at bounding box center [16, 63] width 16 height 16
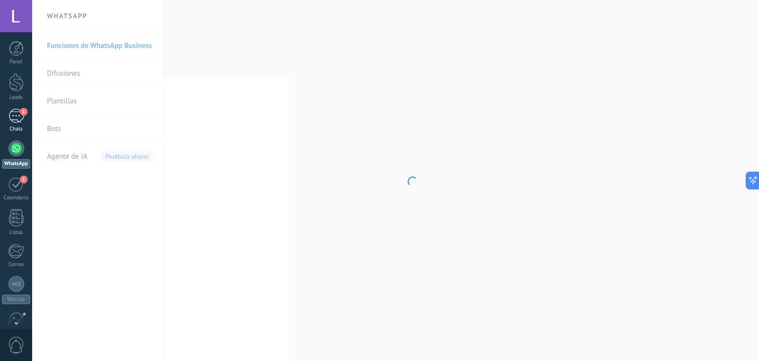
click at [21, 115] on div "1" at bounding box center [16, 116] width 16 height 14
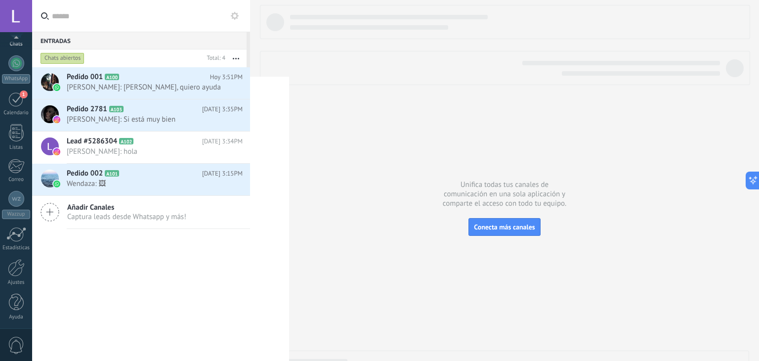
scroll to position [81, 0]
click at [12, 14] on div at bounding box center [16, 16] width 32 height 32
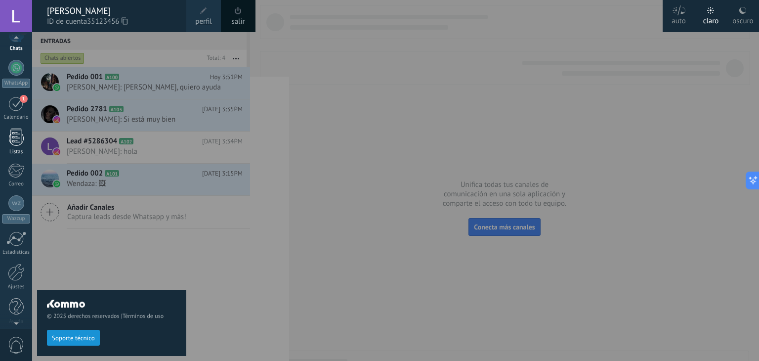
click at [16, 141] on div at bounding box center [16, 137] width 15 height 17
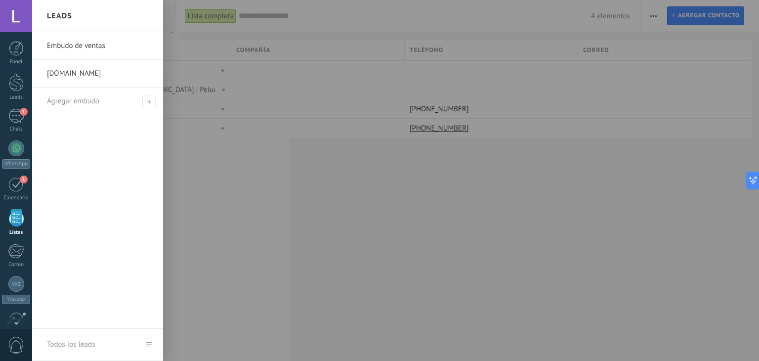
click at [18, 20] on div at bounding box center [16, 16] width 32 height 32
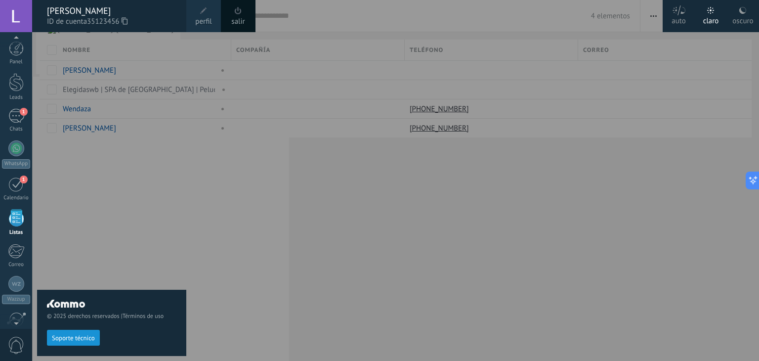
scroll to position [25, 0]
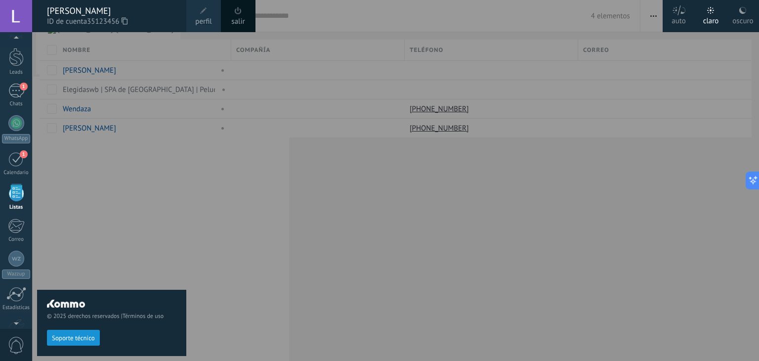
click at [203, 19] on span "perfil" at bounding box center [203, 21] width 16 height 11
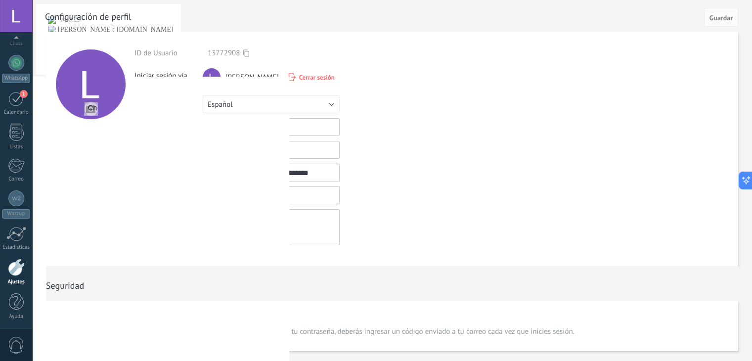
click at [13, 14] on div at bounding box center [16, 16] width 32 height 32
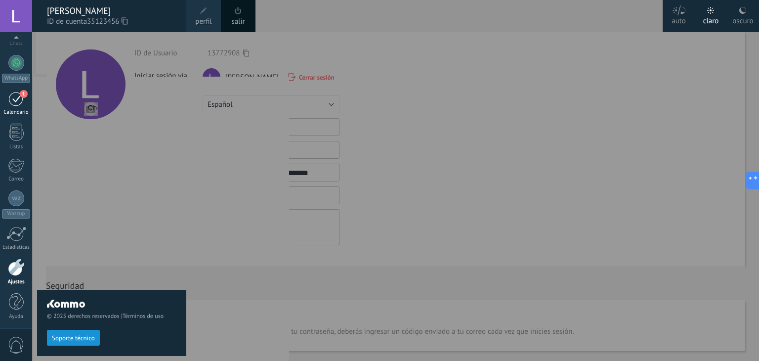
click at [13, 97] on div "1" at bounding box center [16, 98] width 16 height 15
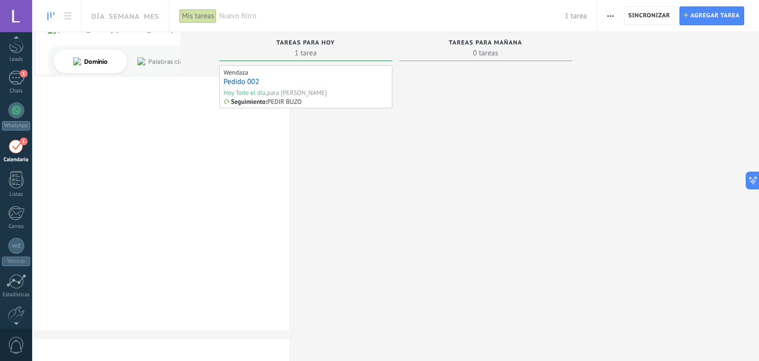
click at [15, 42] on div at bounding box center [16, 39] width 32 height 15
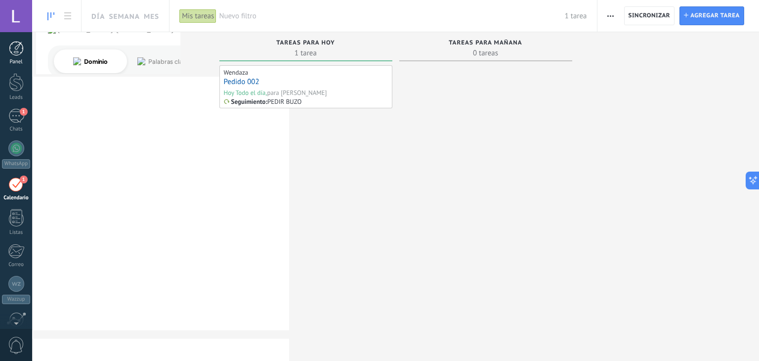
click at [14, 44] on div at bounding box center [16, 48] width 15 height 15
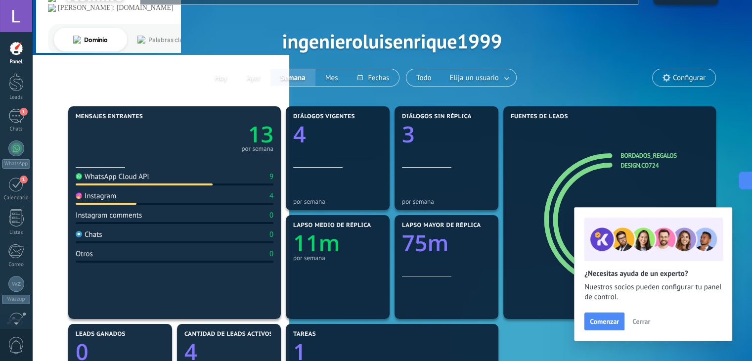
scroll to position [26, 0]
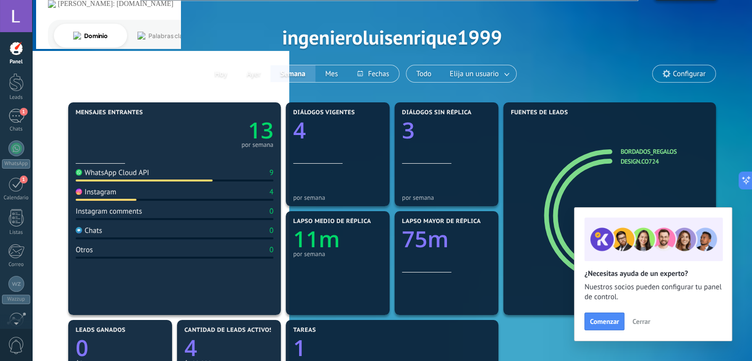
click at [196, 177] on div "WhatsApp Cloud API 9" at bounding box center [175, 174] width 198 height 13
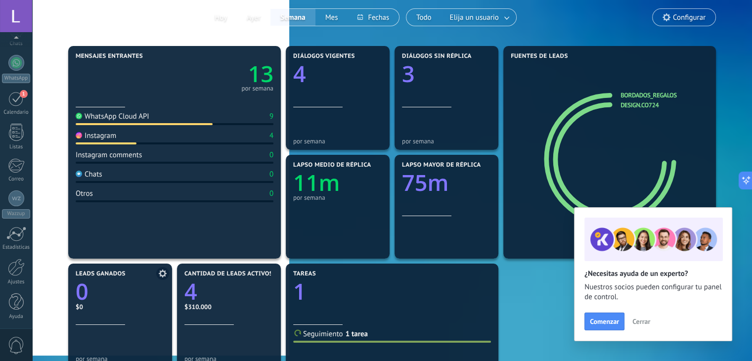
scroll to position [0, 0]
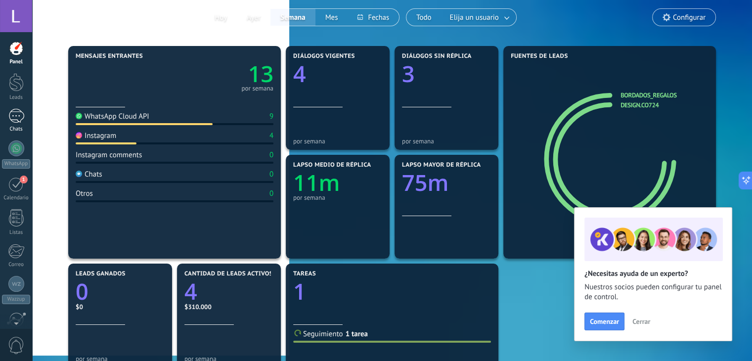
click at [20, 113] on div "1" at bounding box center [16, 116] width 16 height 14
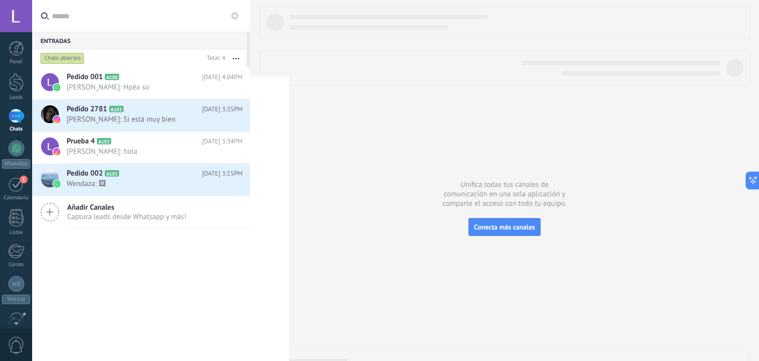
click at [9, 14] on div at bounding box center [16, 16] width 32 height 32
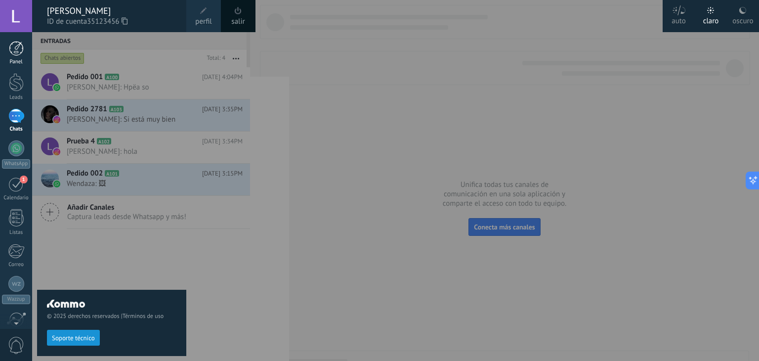
click at [14, 49] on div at bounding box center [16, 48] width 15 height 15
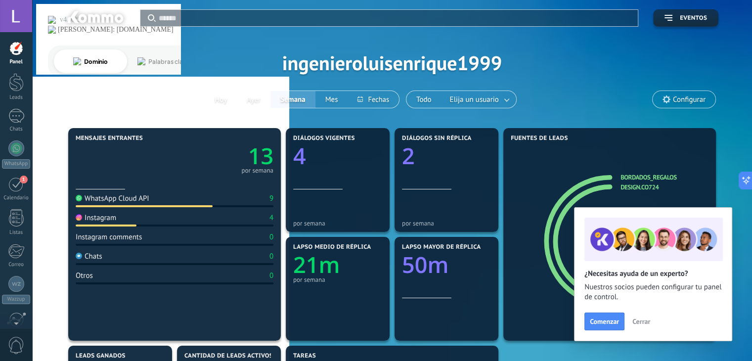
click at [634, 320] on span "Cerrar" at bounding box center [641, 321] width 18 height 7
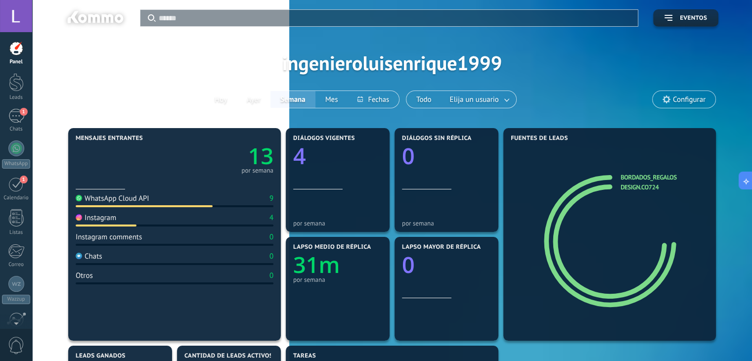
click at [13, 54] on div at bounding box center [16, 48] width 15 height 15
